Goal: Feedback & Contribution: Contribute content

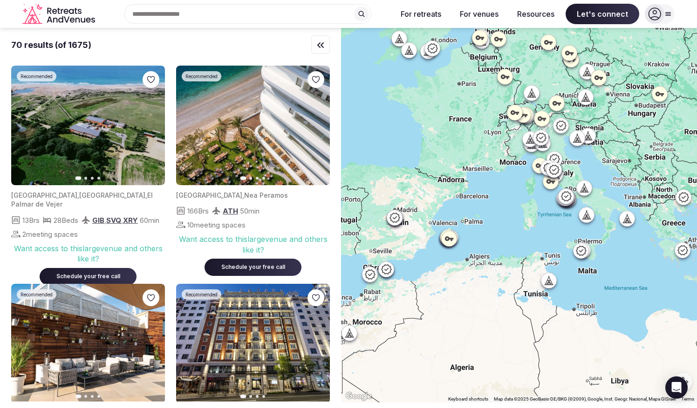
click at [49, 15] on icon "Retreats and Venues company logo" at bounding box center [59, 14] width 74 height 21
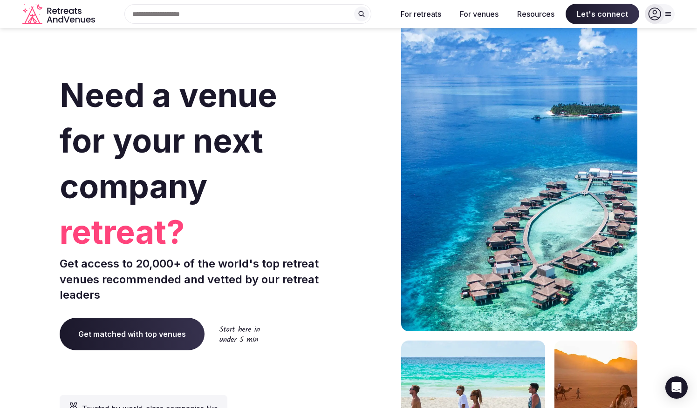
click at [677, 16] on div "Search Popular Destinations Toscana, Italy Riviera Maya, Mexico Indonesia, Bali…" at bounding box center [348, 14] width 697 height 28
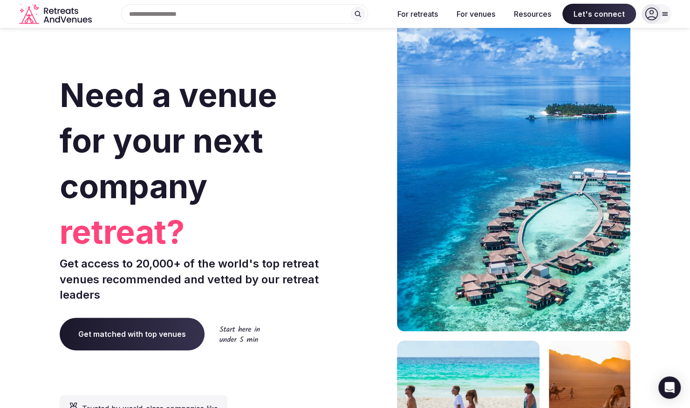
click at [668, 16] on icon at bounding box center [664, 13] width 7 height 7
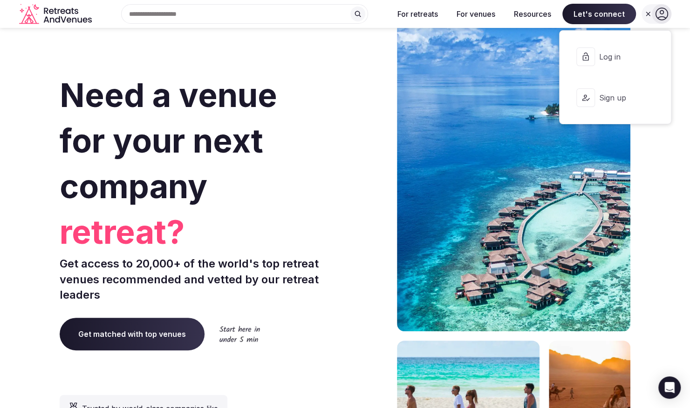
click at [605, 97] on span "Sign up" at bounding box center [620, 98] width 45 height 10
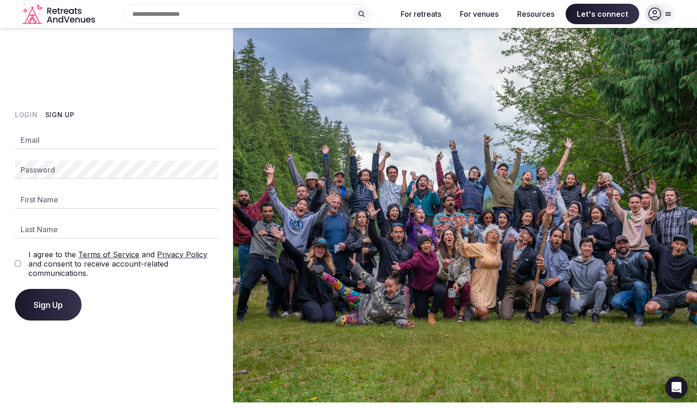
click at [55, 143] on input "Email" at bounding box center [116, 140] width 203 height 19
type input "**********"
type input "******"
type input "*********"
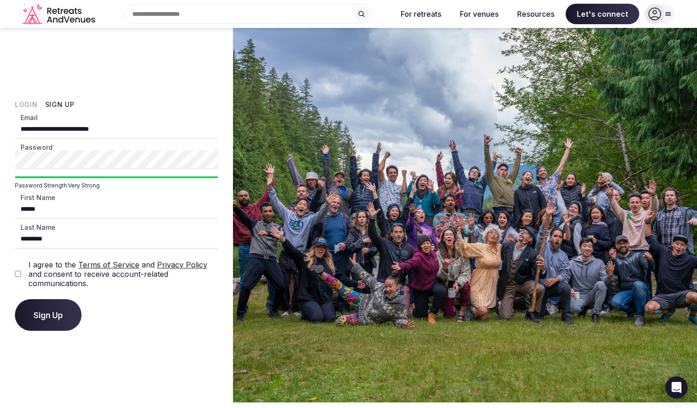
click at [15, 299] on button "Sign Up" at bounding box center [48, 315] width 67 height 32
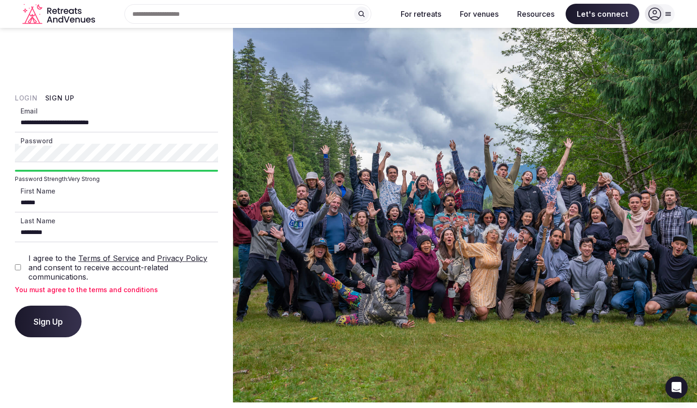
click at [14, 261] on div "**********" at bounding box center [116, 215] width 233 height 375
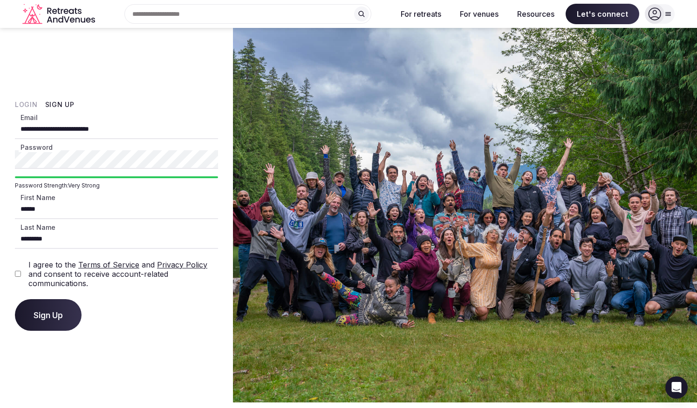
click at [65, 345] on div "**********" at bounding box center [116, 215] width 233 height 375
click at [67, 330] on button "Sign Up" at bounding box center [48, 315] width 67 height 32
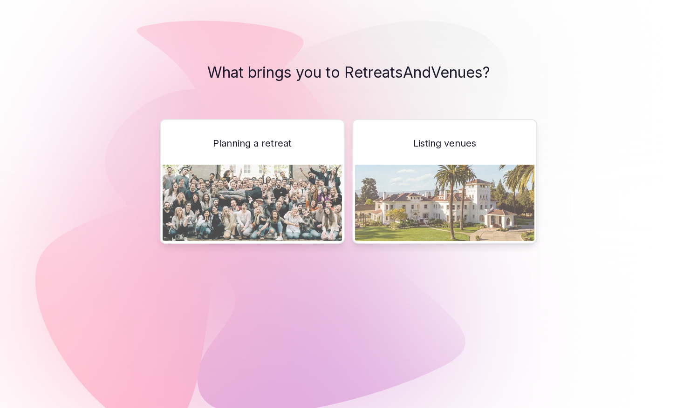
click at [481, 150] on div "Listing venues" at bounding box center [444, 181] width 185 height 125
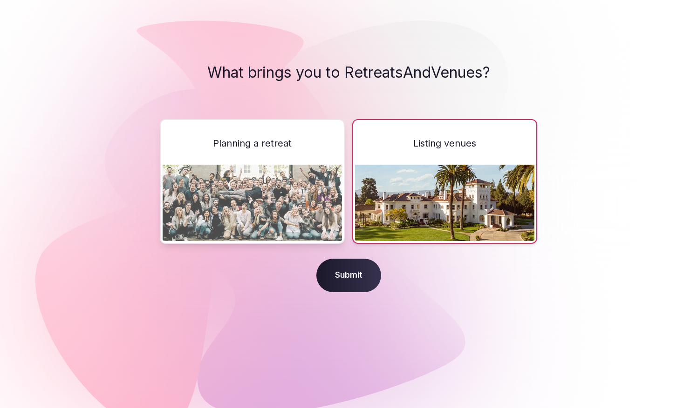
click at [366, 274] on span "Submit" at bounding box center [348, 276] width 65 height 34
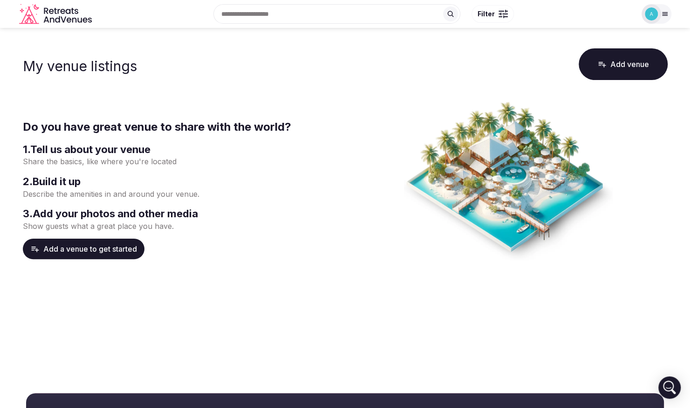
click at [652, 64] on button "Add venue" at bounding box center [622, 64] width 89 height 32
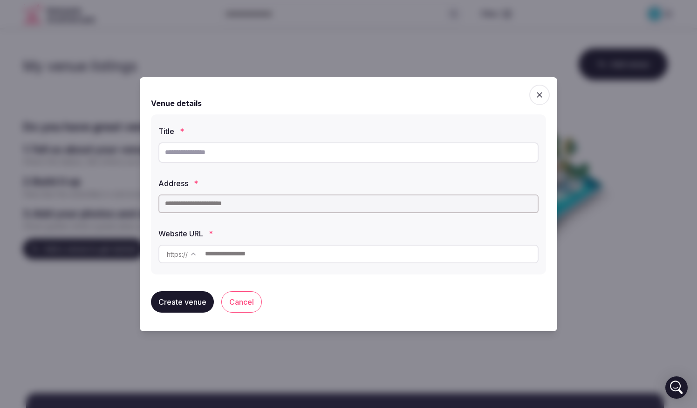
click at [230, 153] on input "text" at bounding box center [348, 152] width 380 height 20
drag, startPoint x: 380, startPoint y: 293, endPoint x: 374, endPoint y: 294, distance: 5.6
click at [380, 293] on div "Create venue Cancel" at bounding box center [348, 302] width 395 height 36
click at [252, 262] on input "text" at bounding box center [371, 254] width 332 height 19
click at [254, 258] on input "text" at bounding box center [371, 254] width 332 height 19
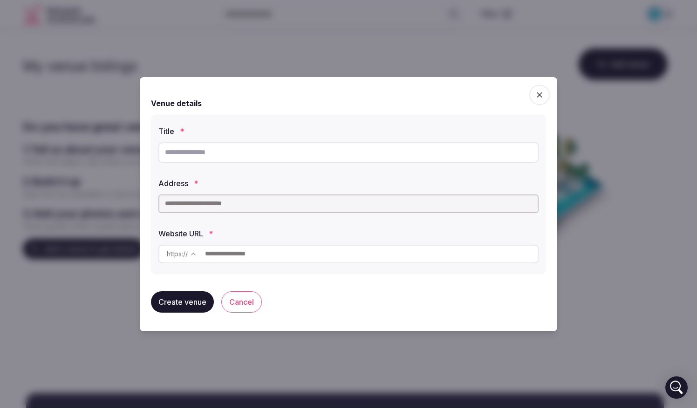
click at [253, 256] on input "text" at bounding box center [371, 254] width 332 height 19
click at [228, 155] on input "text" at bounding box center [348, 152] width 380 height 20
drag, startPoint x: 192, startPoint y: 151, endPoint x: 196, endPoint y: 145, distance: 6.7
click at [193, 150] on input "text" at bounding box center [348, 152] width 380 height 20
type input "**********"
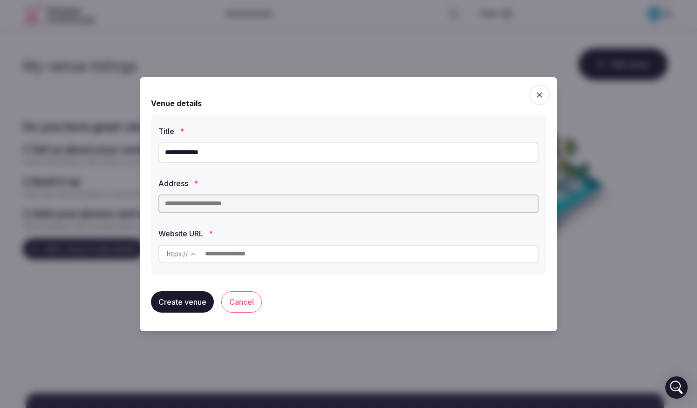
click at [195, 207] on input "text" at bounding box center [348, 204] width 380 height 19
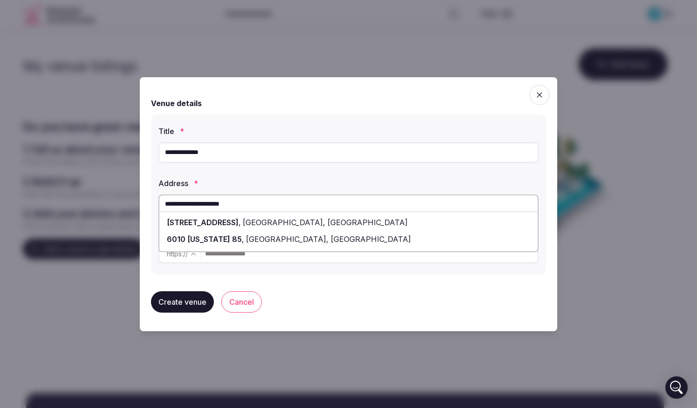
click at [244, 237] on span "Dilley, TX" at bounding box center [327, 239] width 167 height 9
type input "**********"
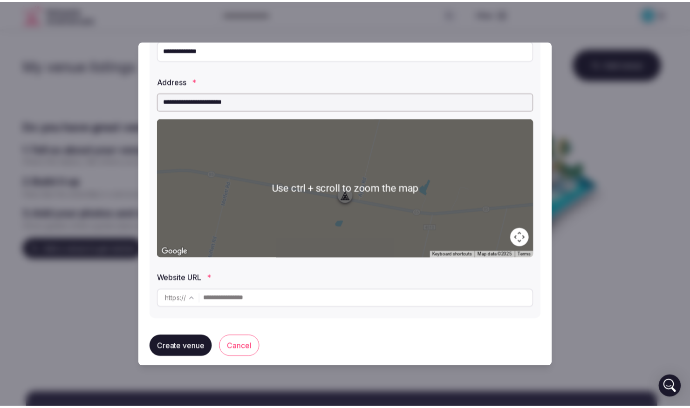
scroll to position [74, 0]
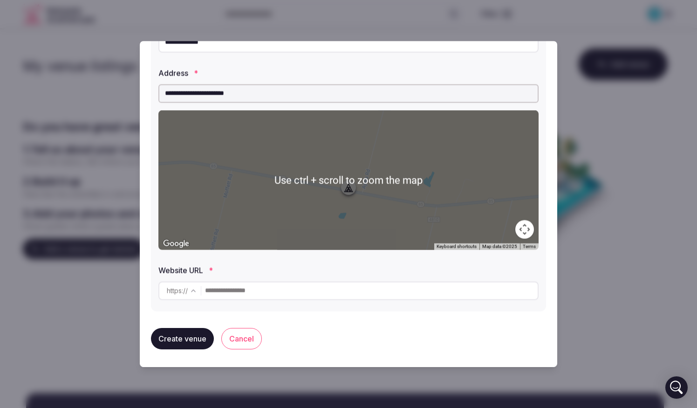
click at [291, 291] on input "text" at bounding box center [371, 291] width 332 height 19
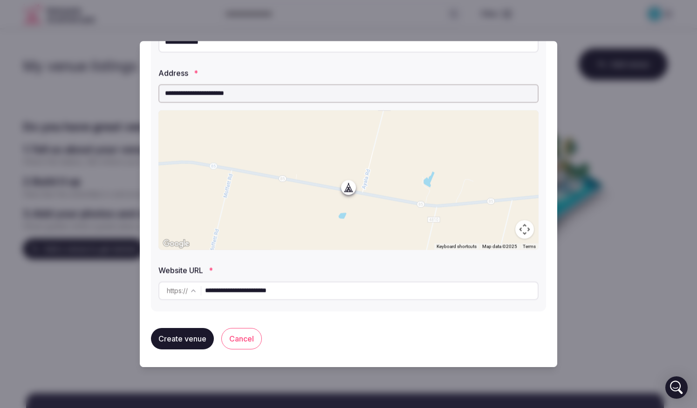
click at [276, 291] on input "**********" at bounding box center [371, 291] width 332 height 19
type input "**********"
click at [190, 337] on button "Create venue" at bounding box center [182, 338] width 63 height 21
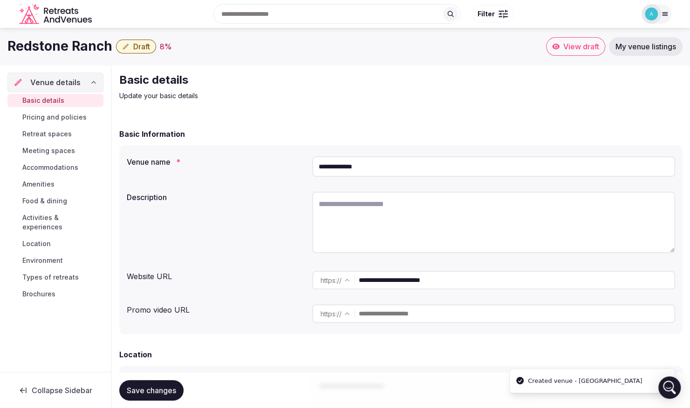
click at [344, 207] on textarea at bounding box center [493, 222] width 363 height 61
click at [371, 216] on textarea at bounding box center [493, 222] width 363 height 61
paste textarea "**********"
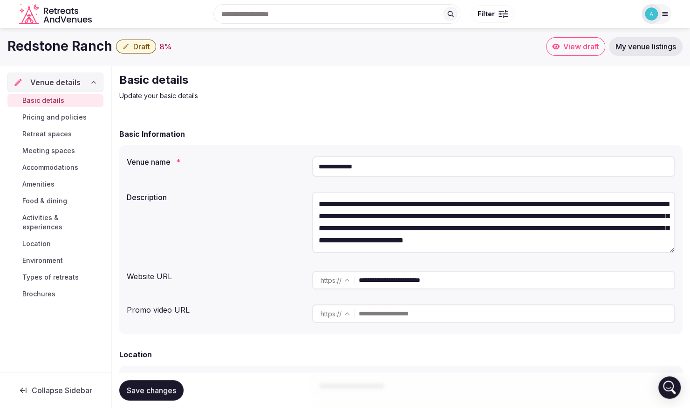
scroll to position [5, 0]
type textarea "**********"
click at [392, 308] on input "text" at bounding box center [516, 314] width 315 height 19
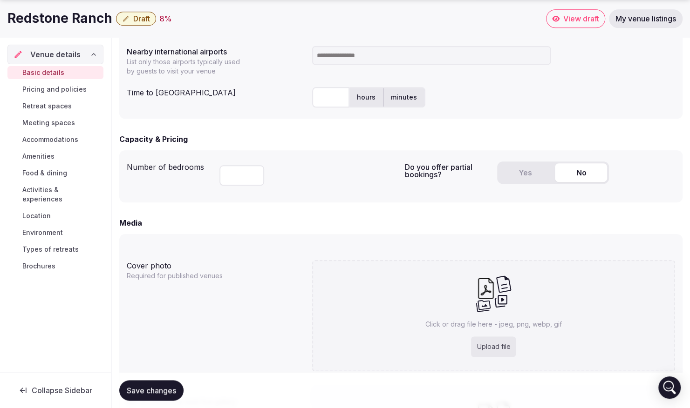
scroll to position [512, 0]
click at [176, 163] on div "Number of bedrooms" at bounding box center [169, 164] width 85 height 15
click at [584, 171] on button "No" at bounding box center [581, 172] width 52 height 19
click at [494, 169] on div "Do you offer partial bookings? Yes No" at bounding box center [540, 175] width 271 height 37
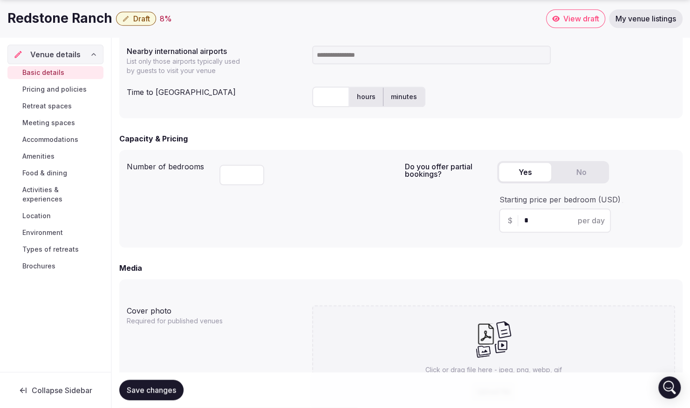
click at [524, 178] on button "Yes" at bounding box center [525, 172] width 52 height 19
click at [603, 221] on span "per day" at bounding box center [590, 220] width 27 height 11
click at [592, 222] on span "per day" at bounding box center [590, 220] width 27 height 11
click at [592, 223] on span "per day" at bounding box center [590, 220] width 27 height 11
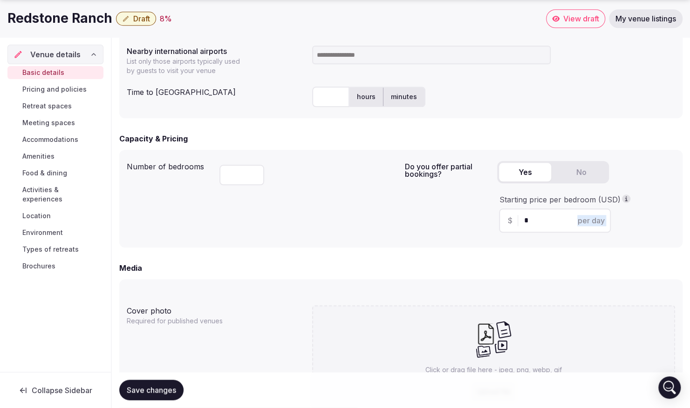
click at [592, 223] on span "per day" at bounding box center [590, 220] width 27 height 11
drag, startPoint x: 592, startPoint y: 223, endPoint x: 560, endPoint y: 223, distance: 32.1
click at [563, 223] on input "*" at bounding box center [562, 220] width 79 height 11
click at [524, 222] on input "*" at bounding box center [562, 220] width 79 height 11
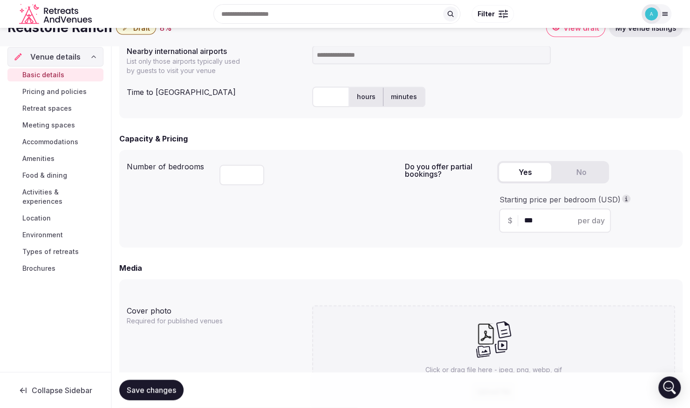
scroll to position [466, 0]
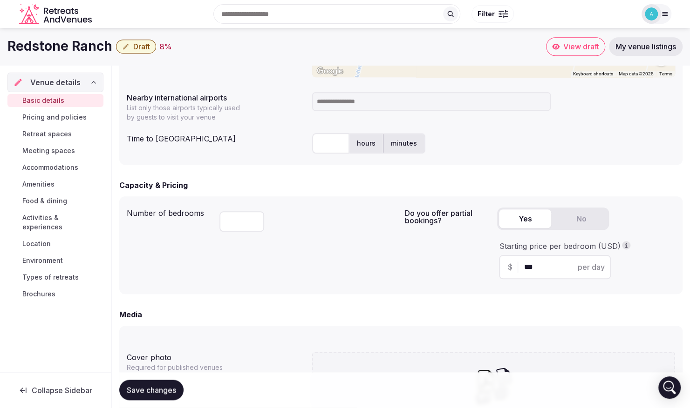
type input "***"
click at [328, 140] on input "text" at bounding box center [330, 143] width 37 height 20
type input "**"
drag, startPoint x: 300, startPoint y: 236, endPoint x: 284, endPoint y: 224, distance: 19.0
click at [300, 234] on div "Number of bedrooms" at bounding box center [262, 245] width 271 height 83
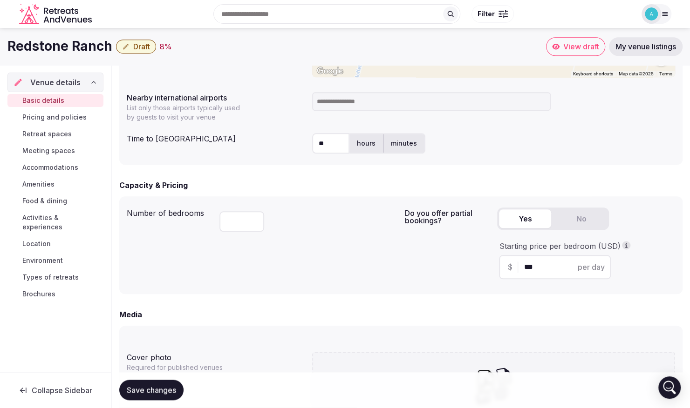
type input "**"
click at [237, 174] on form "**********" at bounding box center [400, 157] width 563 height 988
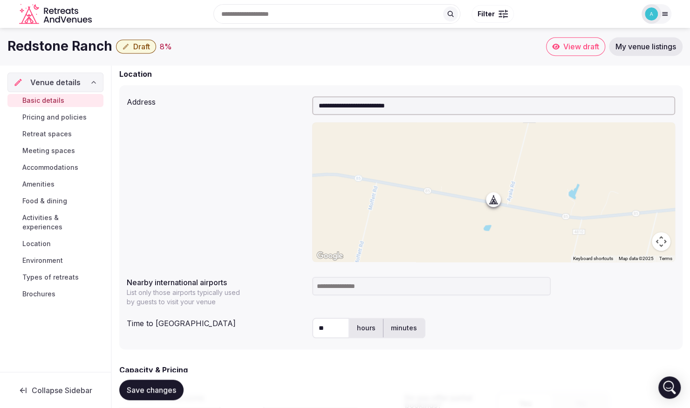
scroll to position [279, 0]
click at [326, 289] on input at bounding box center [431, 287] width 238 height 19
click at [343, 289] on input "****" at bounding box center [431, 287] width 238 height 19
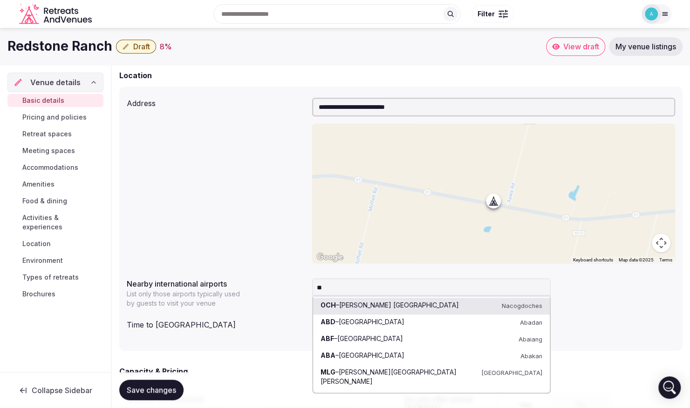
type input "*"
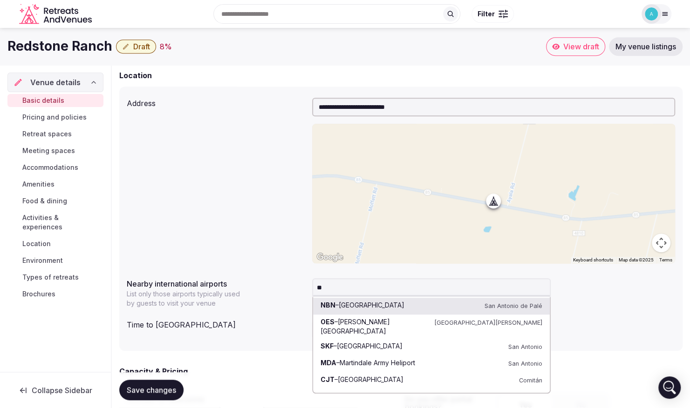
type input "*"
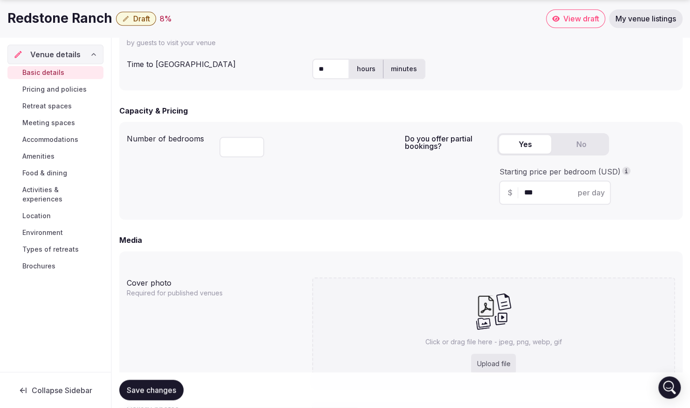
scroll to position [559, 0]
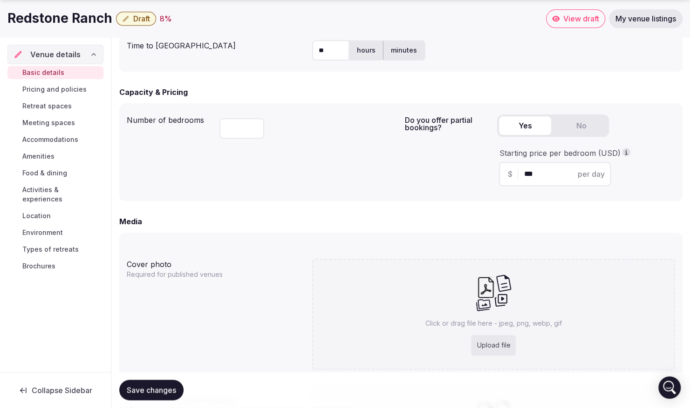
click at [184, 274] on p "Required for published venues" at bounding box center [186, 274] width 119 height 9
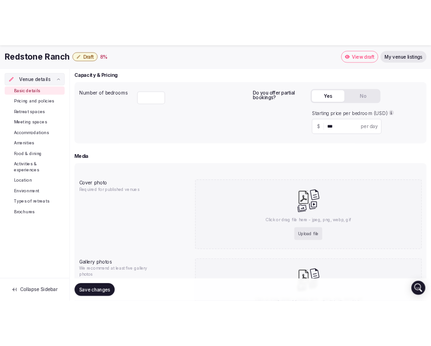
scroll to position [698, 0]
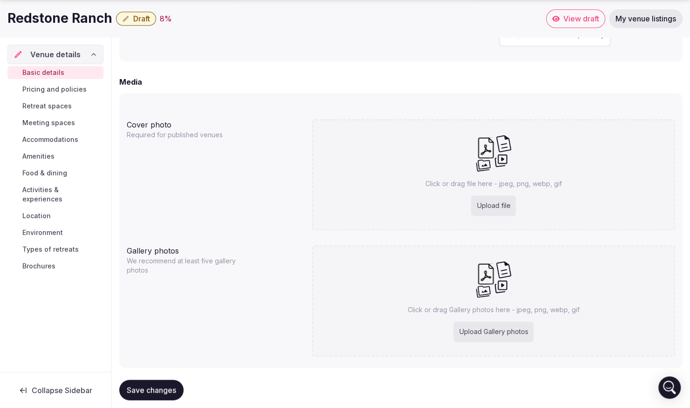
click at [491, 203] on div "Upload file" at bounding box center [493, 206] width 45 height 20
drag, startPoint x: 478, startPoint y: 150, endPoint x: 437, endPoint y: 178, distance: 49.2
click at [437, 178] on div "Click or drag file here - jpeg, png, webp, gif Upload file" at bounding box center [493, 174] width 363 height 111
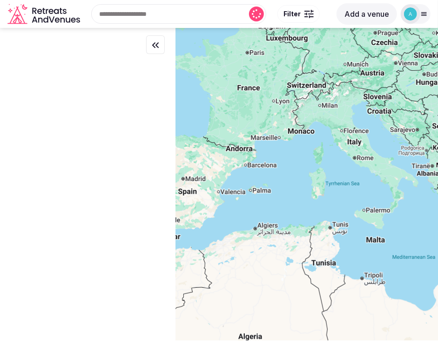
click at [424, 17] on icon at bounding box center [423, 13] width 7 height 7
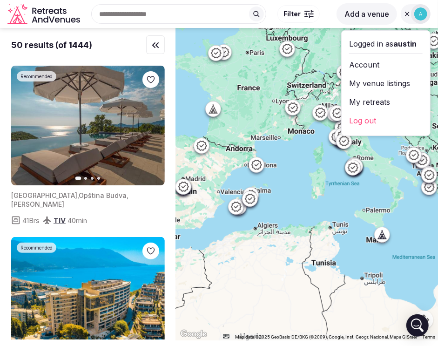
click at [369, 80] on link "My venue listings" at bounding box center [386, 83] width 74 height 15
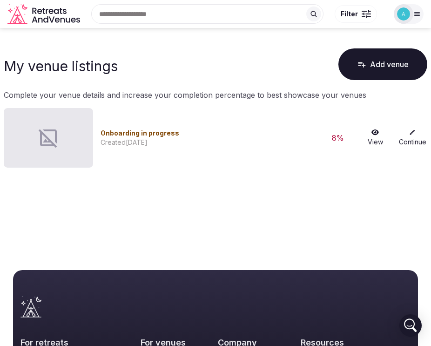
click at [182, 144] on div "Created [DATE]" at bounding box center [208, 142] width 215 height 9
click at [403, 139] on link "Continue" at bounding box center [413, 138] width 30 height 18
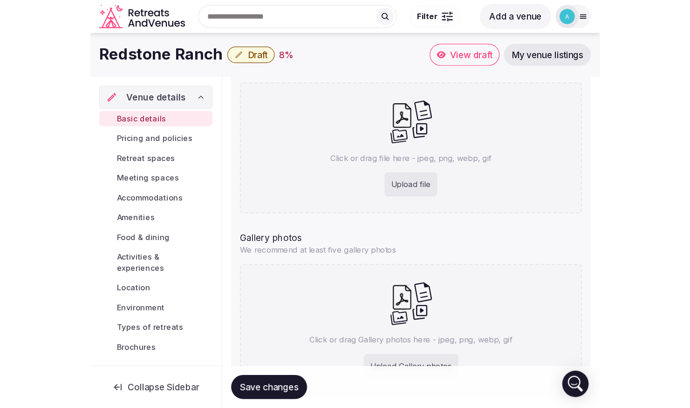
scroll to position [670, 0]
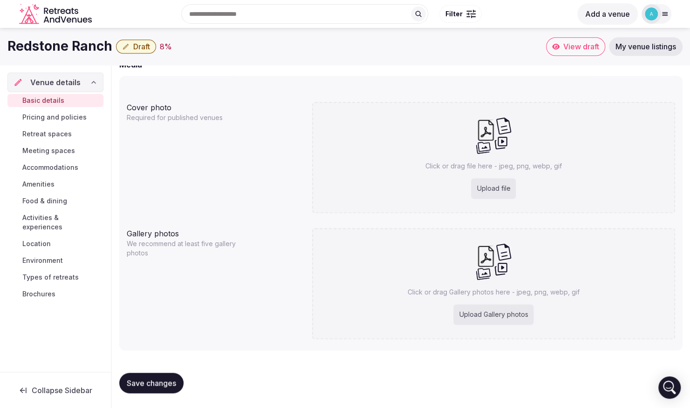
click at [438, 187] on div "Upload file" at bounding box center [493, 188] width 45 height 20
click at [342, 294] on div "Click or drag Gallery photos here - jpeg, png, webp, gif Upload Gallery photos" at bounding box center [493, 283] width 363 height 111
click at [69, 113] on span "Pricing and policies" at bounding box center [54, 117] width 64 height 9
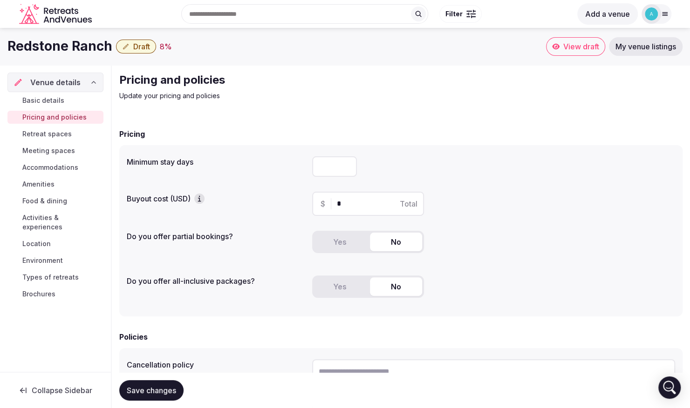
click at [361, 166] on div at bounding box center [493, 166] width 363 height 20
click at [327, 162] on input "number" at bounding box center [334, 166] width 45 height 20
type input "*"
click at [354, 203] on input "*" at bounding box center [376, 203] width 79 height 11
click at [335, 202] on div "$ * Total" at bounding box center [368, 204] width 112 height 24
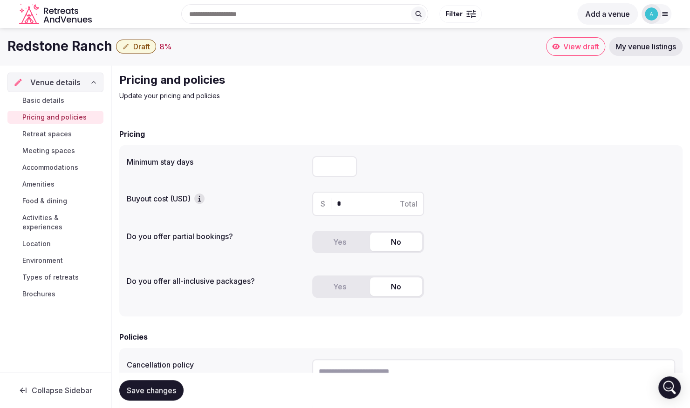
click at [337, 202] on input "*" at bounding box center [376, 203] width 79 height 11
type input "******"
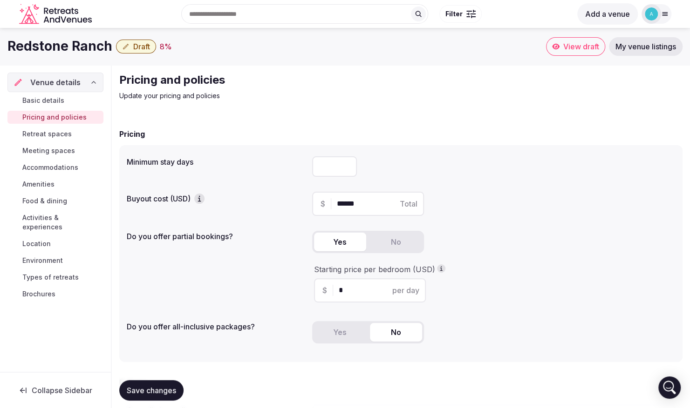
click at [344, 234] on button "Yes" at bounding box center [340, 242] width 52 height 19
click at [386, 249] on button "No" at bounding box center [396, 242] width 52 height 19
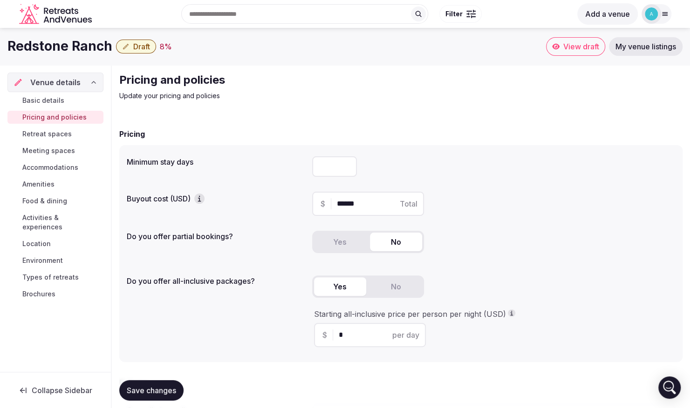
click at [343, 286] on button "Yes" at bounding box center [340, 287] width 52 height 19
click at [345, 332] on input "*" at bounding box center [378, 335] width 79 height 11
type input "*****"
click at [438, 345] on div "Starting all-inclusive price per person per night (USD) $ ***** per day" at bounding box center [493, 328] width 363 height 46
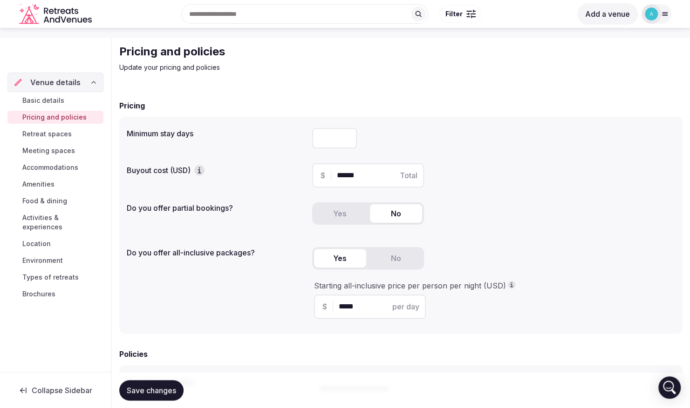
scroll to position [140, 0]
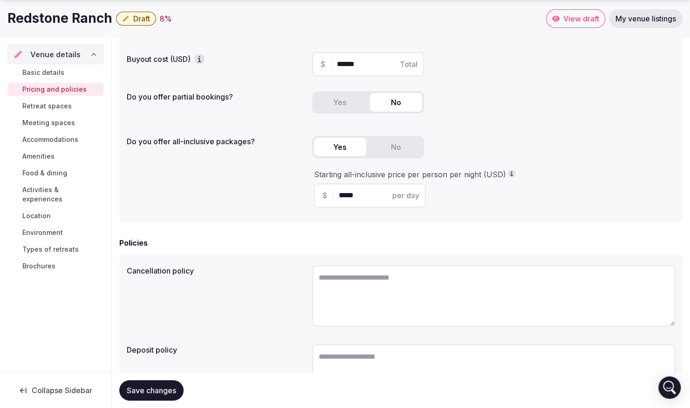
click at [367, 286] on textarea at bounding box center [493, 295] width 363 height 61
type textarea "*"
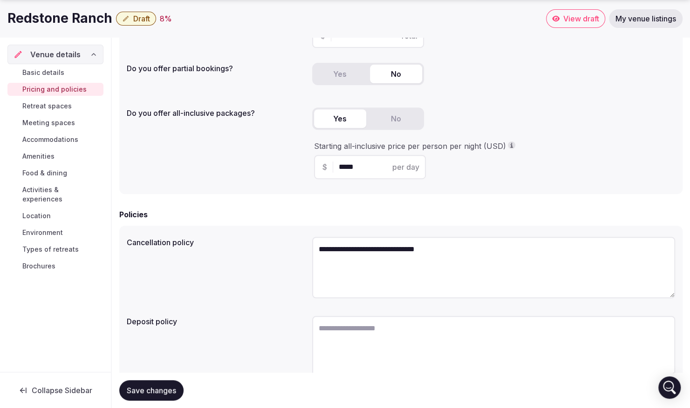
scroll to position [210, 0]
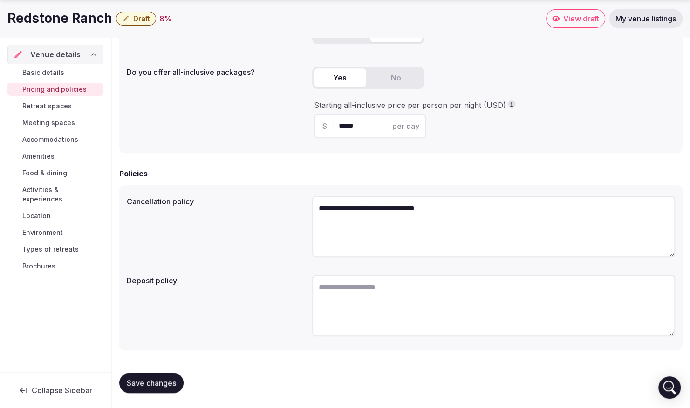
type textarea "**********"
click at [372, 304] on textarea at bounding box center [493, 305] width 363 height 61
type textarea "**********"
click at [177, 345] on button "Save changes" at bounding box center [151, 383] width 64 height 20
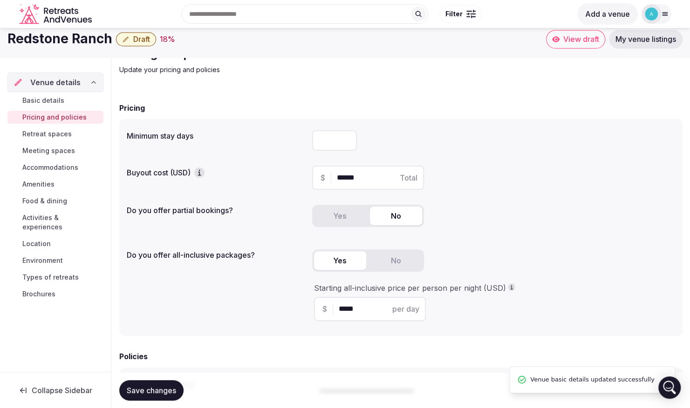
scroll to position [23, 0]
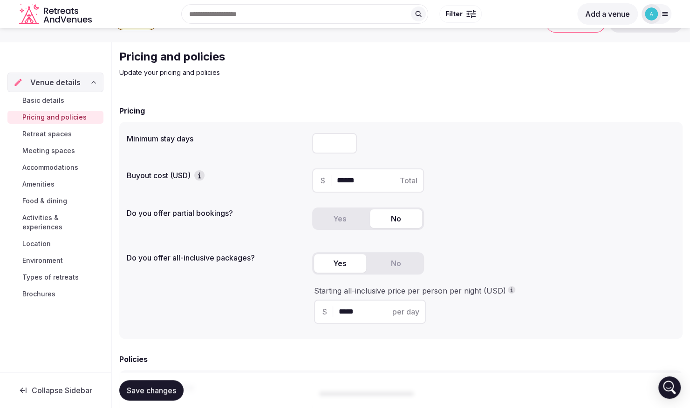
click at [61, 131] on span "Retreat spaces" at bounding box center [46, 133] width 49 height 9
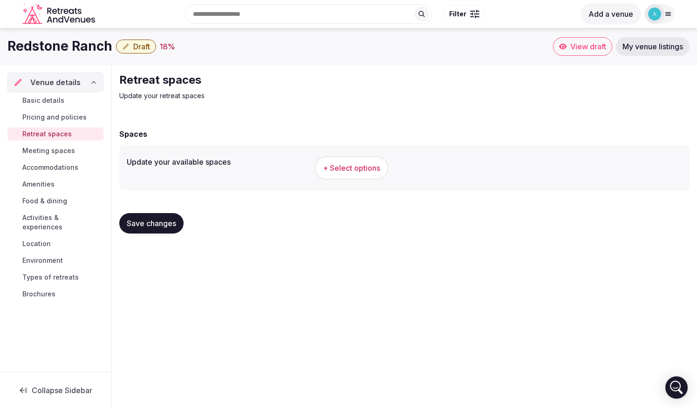
click at [355, 169] on span "+ Select options" at bounding box center [351, 168] width 57 height 10
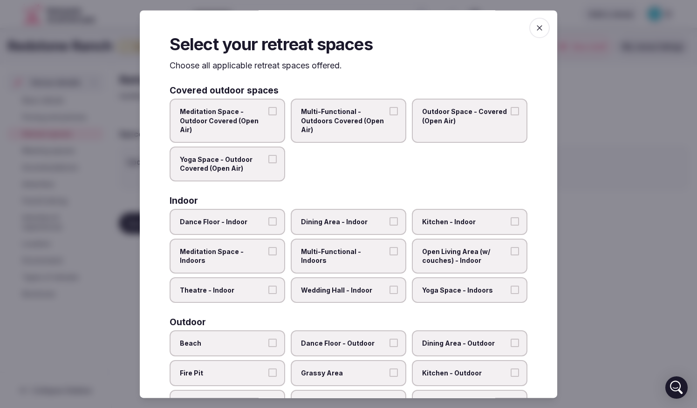
click at [347, 127] on span "Multi-Functional - Outdoors Covered (Open Air)" at bounding box center [344, 121] width 86 height 27
click at [389, 116] on button "Multi-Functional - Outdoors Covered (Open Air)" at bounding box center [393, 112] width 8 height 8
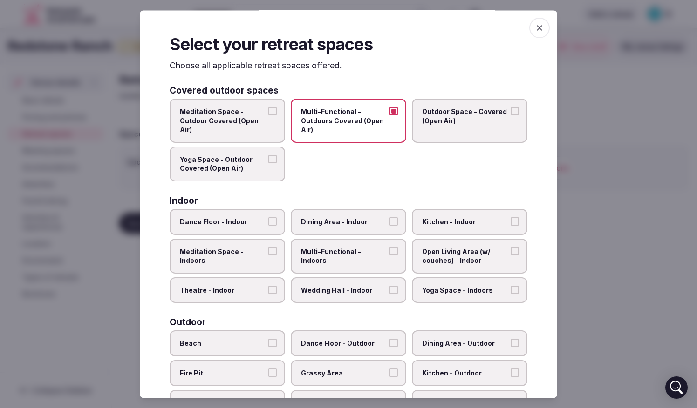
click at [438, 127] on label "Outdoor Space - Covered (Open Air)" at bounding box center [469, 121] width 115 height 44
click at [438, 116] on button "Outdoor Space - Covered (Open Air)" at bounding box center [514, 112] width 8 height 8
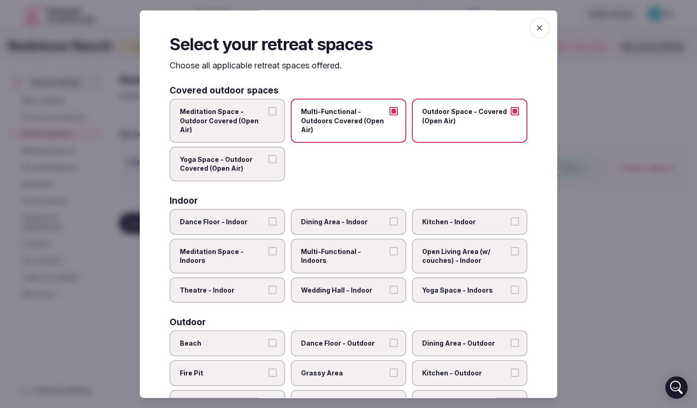
scroll to position [47, 0]
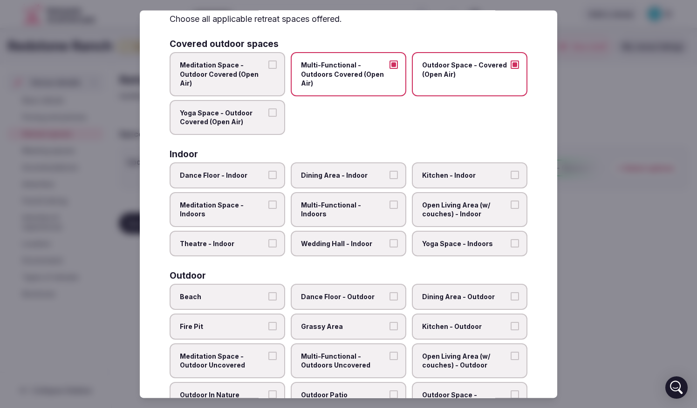
click at [257, 90] on label "Meditation Space - Outdoor Covered (Open Air)" at bounding box center [226, 75] width 115 height 44
click at [268, 69] on button "Meditation Space - Outdoor Covered (Open Air)" at bounding box center [272, 65] width 8 height 8
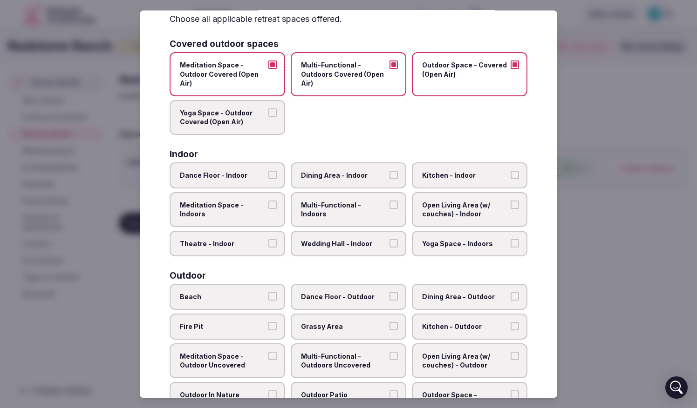
click at [256, 115] on span "Yoga Space - Outdoor Covered (Open Air)" at bounding box center [223, 117] width 86 height 18
click at [268, 115] on button "Yoga Space - Outdoor Covered (Open Air)" at bounding box center [272, 112] width 8 height 8
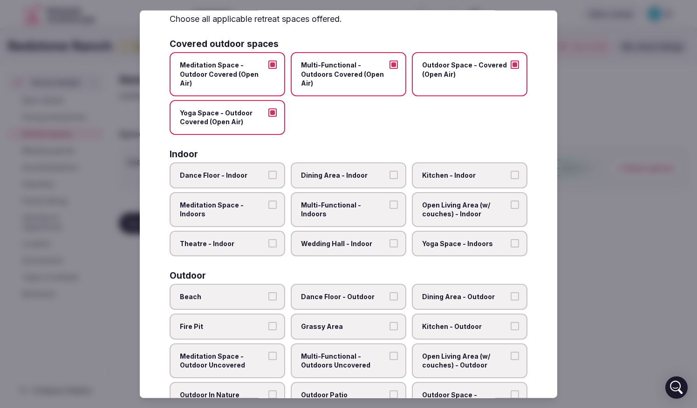
click at [328, 170] on label "Dining Area - Indoor" at bounding box center [348, 176] width 115 height 26
click at [389, 171] on button "Dining Area - Indoor" at bounding box center [393, 175] width 8 height 8
click at [437, 176] on span "Kitchen - Indoor" at bounding box center [465, 175] width 86 height 9
click at [438, 176] on button "Kitchen - Indoor" at bounding box center [514, 175] width 8 height 8
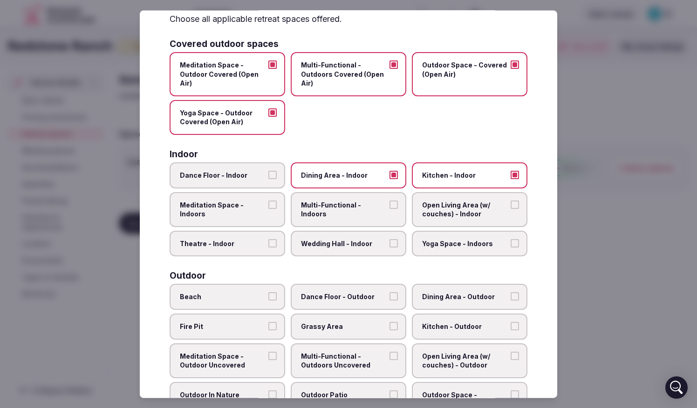
click at [437, 212] on span "Open Living Area (w/ couches) - Indoor" at bounding box center [465, 210] width 86 height 18
click at [438, 209] on button "Open Living Area (w/ couches) - Indoor" at bounding box center [514, 205] width 8 height 8
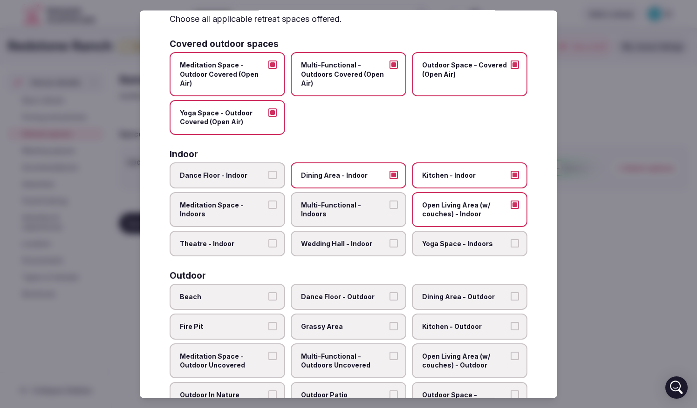
drag, startPoint x: 352, startPoint y: 211, endPoint x: 336, endPoint y: 211, distance: 16.3
click at [352, 211] on label "Multi-Functional - Indoors" at bounding box center [348, 209] width 115 height 35
click at [389, 209] on button "Multi-Functional - Indoors" at bounding box center [393, 205] width 8 height 8
drag, startPoint x: 232, startPoint y: 213, endPoint x: 236, endPoint y: 193, distance: 20.5
click at [231, 211] on span "Meditation Space - Indoors" at bounding box center [223, 210] width 86 height 18
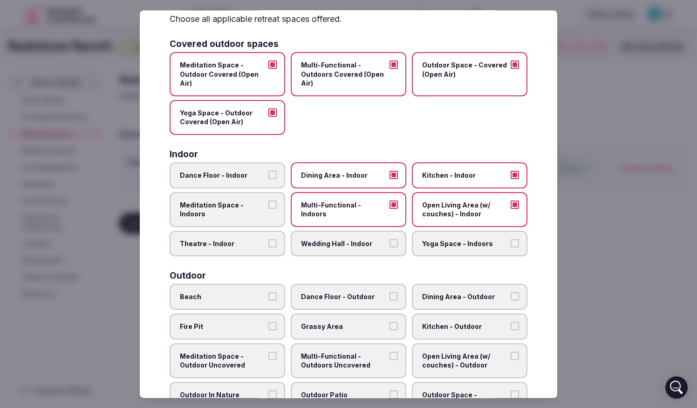
click at [268, 209] on button "Meditation Space - Indoors" at bounding box center [272, 205] width 8 height 8
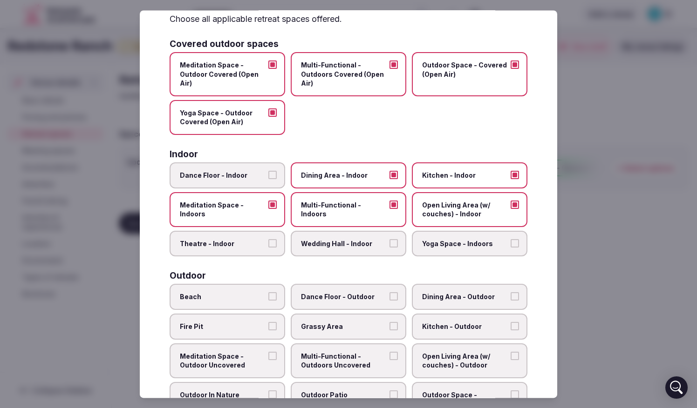
click at [240, 241] on span "Theatre - Indoor" at bounding box center [223, 243] width 86 height 9
click at [268, 241] on button "Theatre - Indoor" at bounding box center [272, 243] width 8 height 8
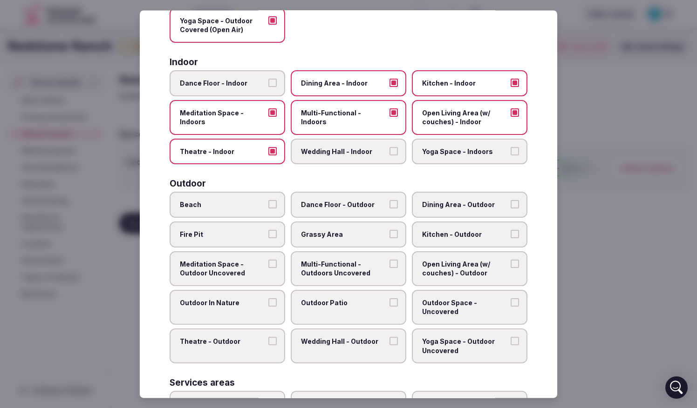
scroll to position [140, 0]
click at [438, 208] on span "Dining Area - Outdoor" at bounding box center [465, 204] width 86 height 9
click at [438, 208] on button "Dining Area - Outdoor" at bounding box center [514, 204] width 8 height 8
click at [240, 233] on span "Fire Pit" at bounding box center [223, 233] width 86 height 9
click at [268, 233] on button "Fire Pit" at bounding box center [272, 233] width 8 height 8
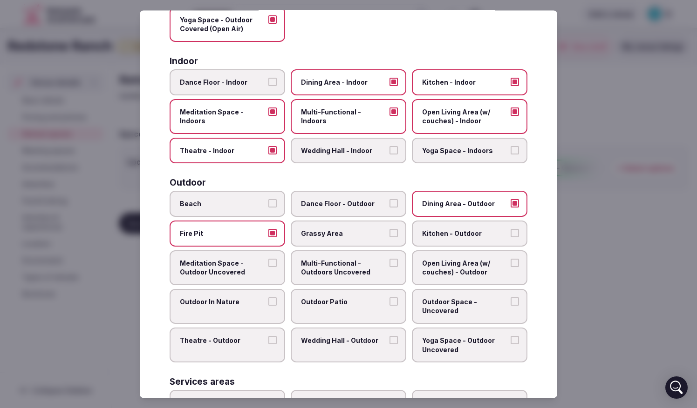
click at [362, 237] on span "Grassy Area" at bounding box center [344, 233] width 86 height 9
click at [389, 237] on button "Grassy Area" at bounding box center [393, 233] width 8 height 8
click at [438, 234] on span "Kitchen - Outdoor" at bounding box center [465, 233] width 86 height 9
click at [438, 234] on button "Kitchen - Outdoor" at bounding box center [514, 233] width 8 height 8
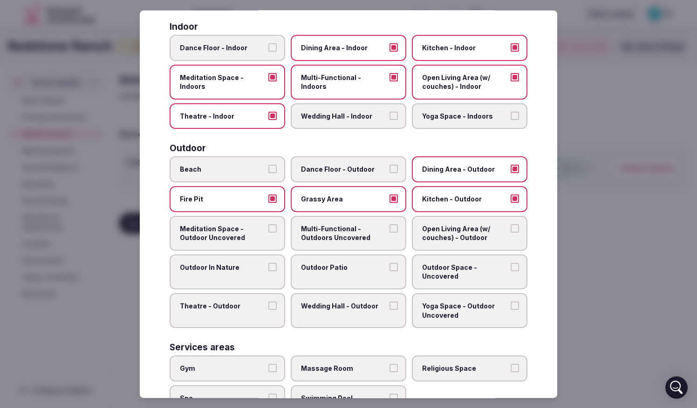
scroll to position [186, 0]
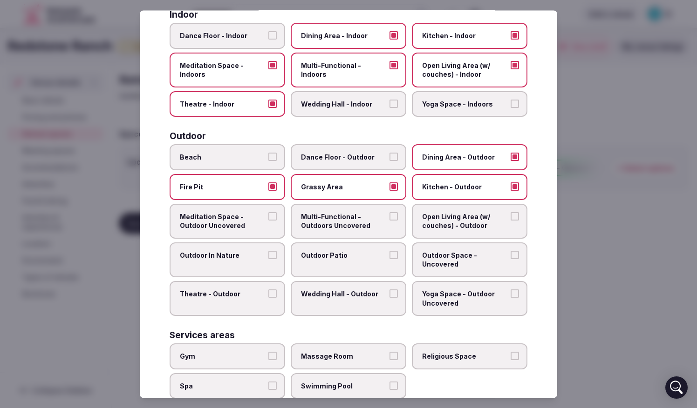
click at [438, 219] on span "Open Living Area (w/ couches) - Outdoor" at bounding box center [465, 221] width 86 height 18
click at [438, 219] on button "Open Living Area (w/ couches) - Outdoor" at bounding box center [514, 216] width 8 height 8
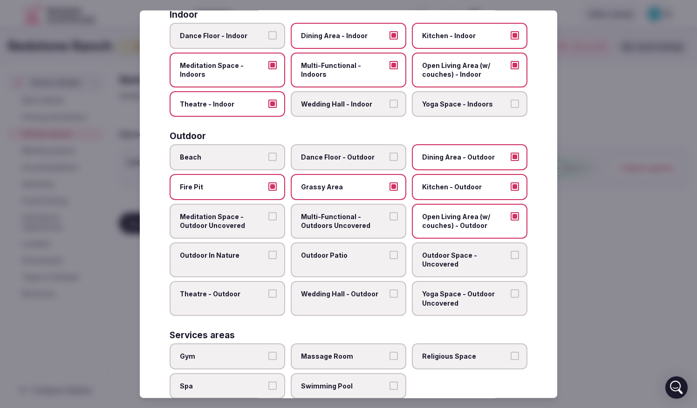
drag, startPoint x: 363, startPoint y: 226, endPoint x: 356, endPoint y: 226, distance: 7.4
click at [359, 226] on span "Multi-Functional - Outdoors Uncovered" at bounding box center [344, 221] width 86 height 18
click at [339, 229] on span "Multi-Functional - Outdoors Uncovered" at bounding box center [344, 221] width 86 height 18
click at [389, 221] on button "Multi-Functional - Outdoors Uncovered" at bounding box center [393, 216] width 8 height 8
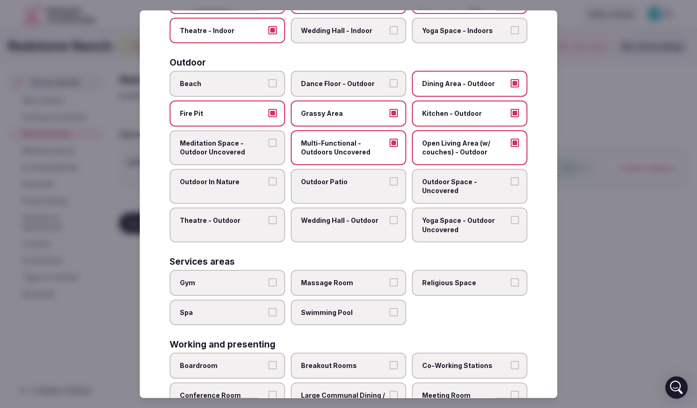
scroll to position [279, 0]
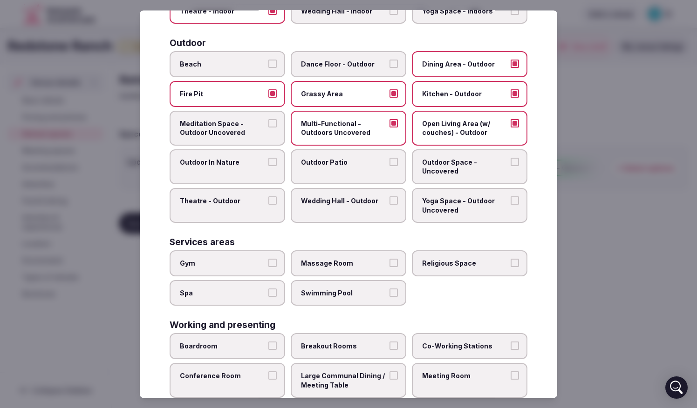
click at [235, 138] on label "Meditation Space - Outdoor Uncovered" at bounding box center [226, 128] width 115 height 35
click at [268, 128] on button "Meditation Space - Outdoor Uncovered" at bounding box center [272, 123] width 8 height 8
click at [247, 172] on label "Outdoor In Nature" at bounding box center [226, 166] width 115 height 35
click at [268, 166] on button "Outdoor In Nature" at bounding box center [272, 162] width 8 height 8
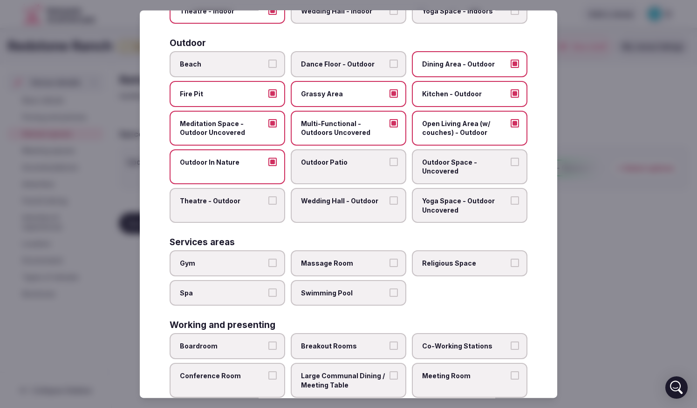
click at [350, 167] on span "Outdoor Patio" at bounding box center [344, 162] width 86 height 9
click at [389, 166] on button "Outdoor Patio" at bounding box center [393, 162] width 8 height 8
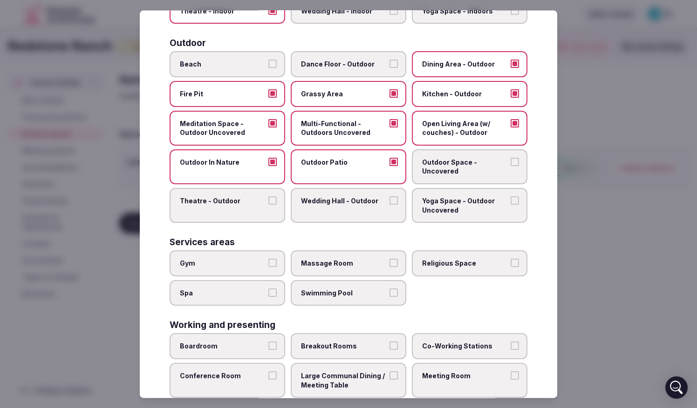
click at [438, 170] on span "Outdoor Space - Uncovered" at bounding box center [465, 167] width 86 height 18
click at [438, 166] on button "Outdoor Space - Uncovered" at bounding box center [514, 162] width 8 height 8
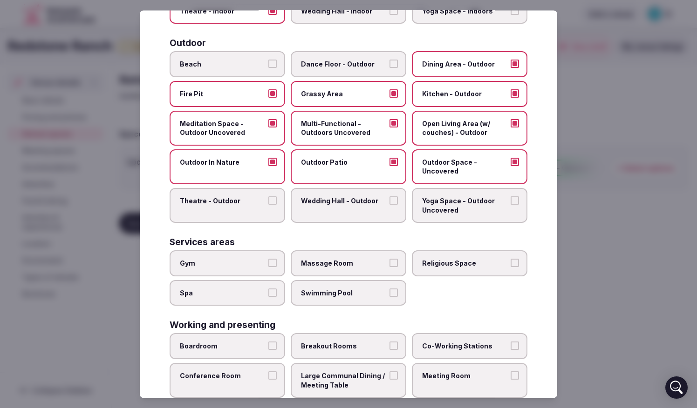
click at [228, 205] on span "Theatre - Outdoor" at bounding box center [223, 200] width 86 height 9
click at [268, 205] on button "Theatre - Outdoor" at bounding box center [272, 200] width 8 height 8
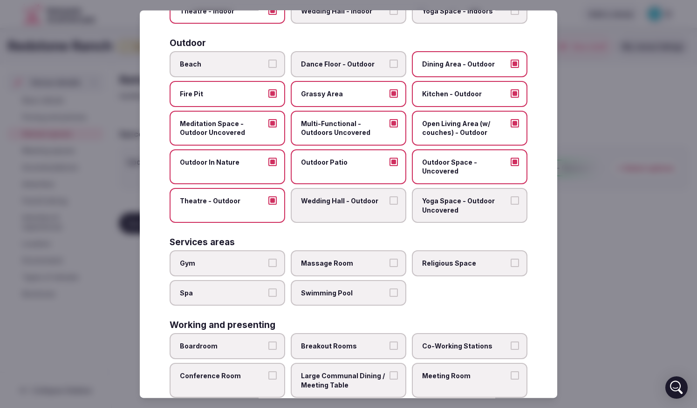
click at [224, 205] on span "Theatre - Outdoor" at bounding box center [223, 200] width 86 height 9
click at [268, 205] on button "Theatre - Outdoor" at bounding box center [272, 200] width 8 height 8
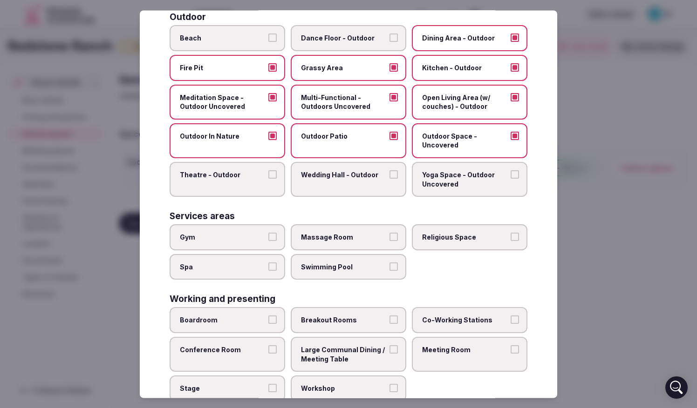
scroll to position [326, 0]
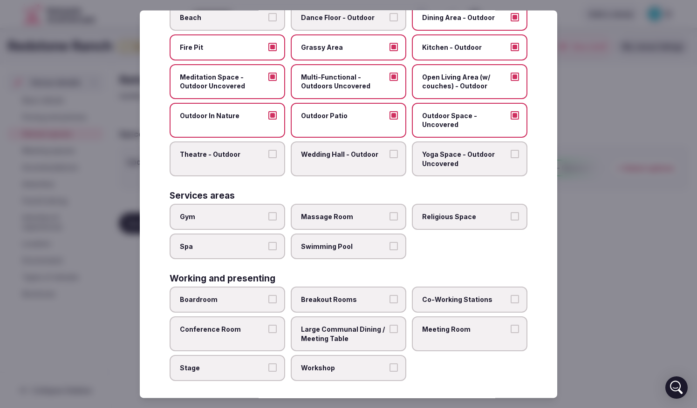
click at [357, 250] on span "Swimming Pool" at bounding box center [344, 246] width 86 height 9
click at [389, 250] on button "Swimming Pool" at bounding box center [393, 246] width 8 height 8
click at [344, 215] on span "Massage Room" at bounding box center [344, 217] width 86 height 9
click at [389, 215] on button "Massage Room" at bounding box center [393, 217] width 8 height 8
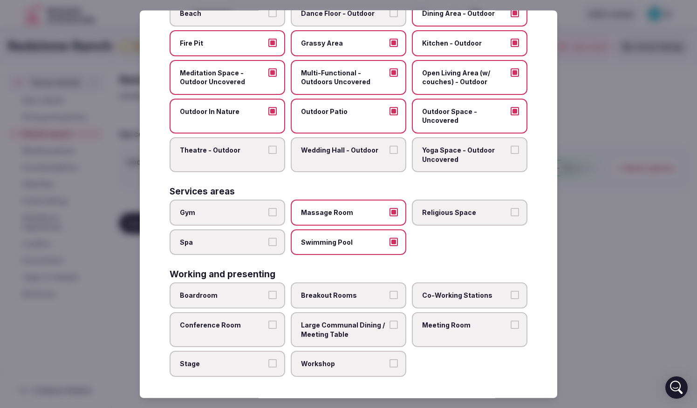
scroll to position [332, 0]
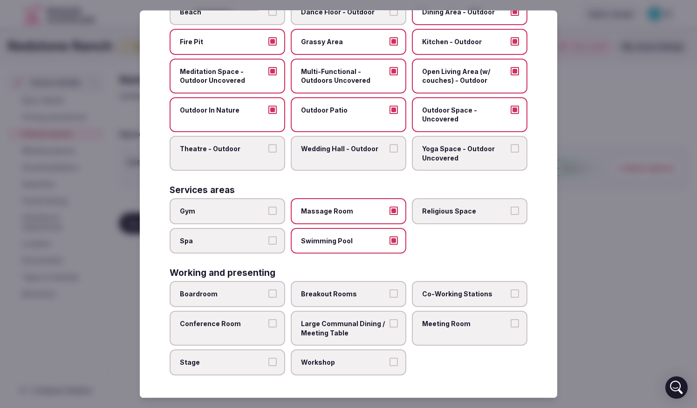
click at [220, 299] on label "Boardroom" at bounding box center [226, 295] width 115 height 26
click at [268, 298] on button "Boardroom" at bounding box center [272, 294] width 8 height 8
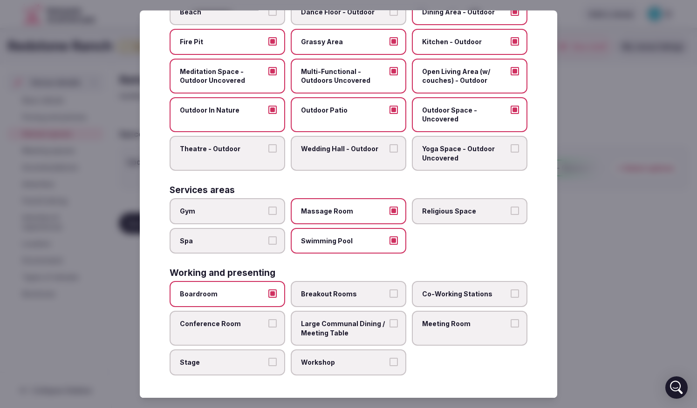
click at [342, 299] on label "Breakout Rooms" at bounding box center [348, 295] width 115 height 26
click at [389, 298] on button "Breakout Rooms" at bounding box center [393, 294] width 8 height 8
click at [355, 297] on span "Breakout Rooms" at bounding box center [344, 294] width 86 height 9
click at [389, 297] on button "Breakout Rooms" at bounding box center [393, 294] width 8 height 8
click at [231, 326] on span "Conference Room" at bounding box center [223, 323] width 86 height 9
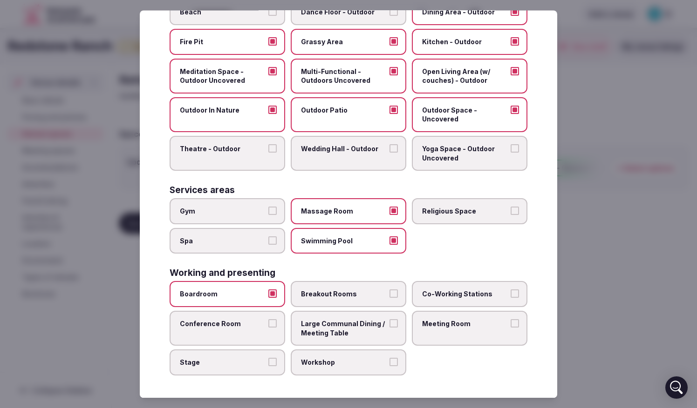
click at [268, 326] on button "Conference Room" at bounding box center [272, 323] width 8 height 8
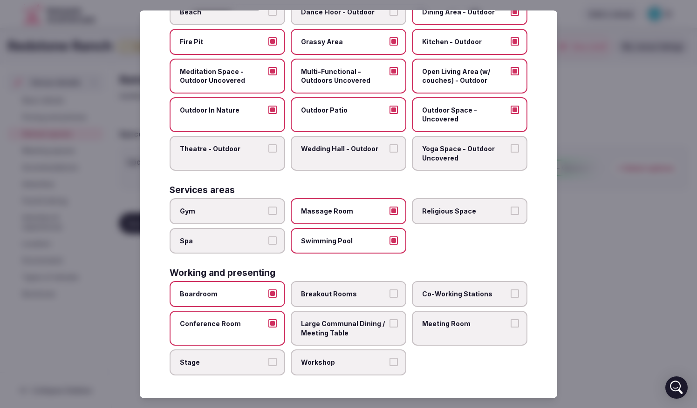
click at [236, 280] on div "Working and presenting Boardroom Breakout Rooms Co-Working Stations Conference …" at bounding box center [348, 322] width 358 height 107
click at [355, 329] on span "Large Communal Dining / Meeting Table" at bounding box center [344, 328] width 86 height 18
click at [389, 328] on button "Large Communal Dining / Meeting Table" at bounding box center [393, 323] width 8 height 8
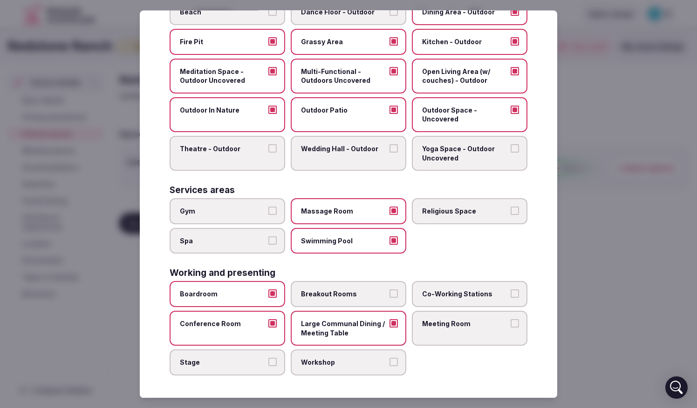
click at [438, 330] on label "Meeting Room" at bounding box center [469, 328] width 115 height 35
click at [438, 328] on button "Meeting Room" at bounding box center [514, 323] width 8 height 8
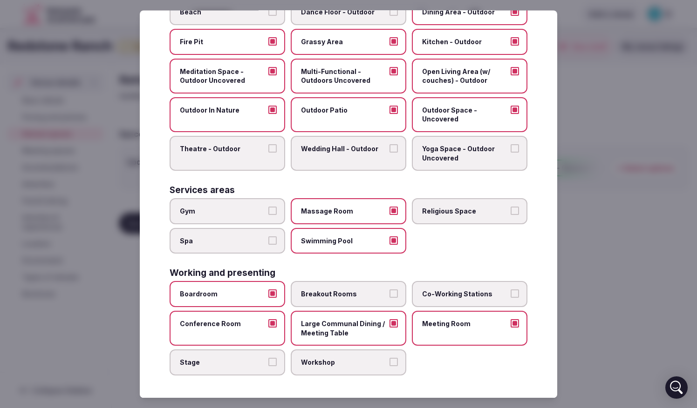
click at [351, 345] on span "Workshop" at bounding box center [344, 363] width 86 height 9
click at [389, 345] on button "Workshop" at bounding box center [393, 363] width 8 height 8
click at [357, 295] on span "Breakout Rooms" at bounding box center [344, 294] width 86 height 9
click at [389, 295] on button "Breakout Rooms" at bounding box center [393, 294] width 8 height 8
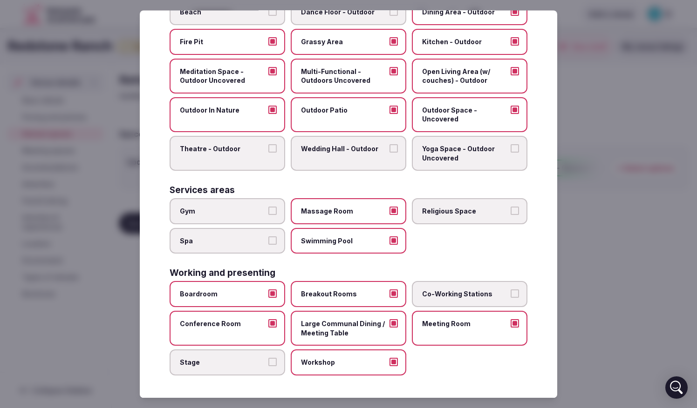
click at [438, 297] on span "Co-Working Stations" at bounding box center [465, 294] width 86 height 9
click at [438, 297] on button "Co-Working Stations" at bounding box center [514, 294] width 8 height 8
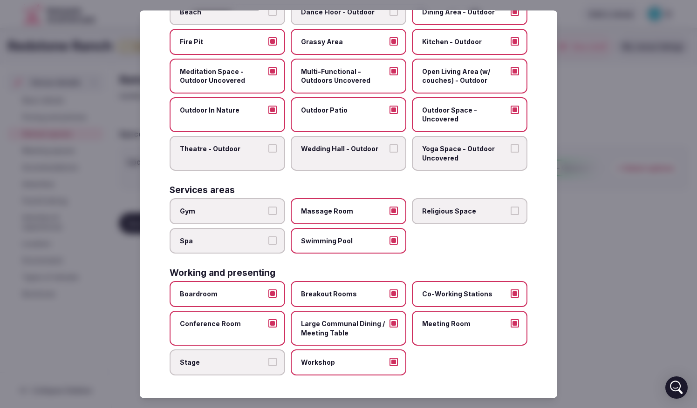
click at [217, 345] on span "Stage" at bounding box center [223, 363] width 86 height 9
click at [268, 345] on button "Stage" at bounding box center [272, 363] width 8 height 8
click at [219, 345] on label "Stage" at bounding box center [226, 363] width 115 height 26
click at [268, 345] on button "Stage" at bounding box center [272, 363] width 8 height 8
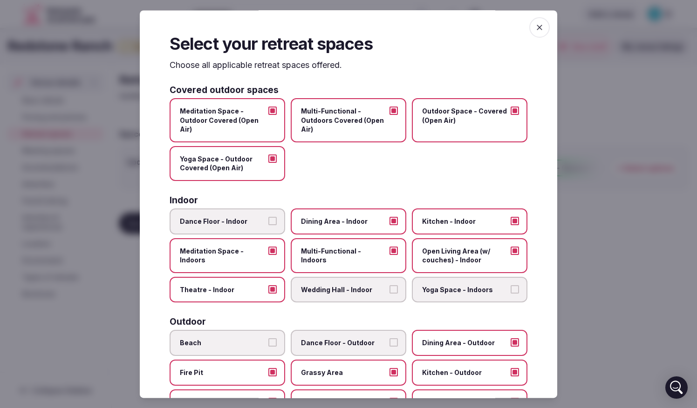
scroll to position [0, 0]
click at [438, 27] on icon "button" at bounding box center [539, 27] width 9 height 9
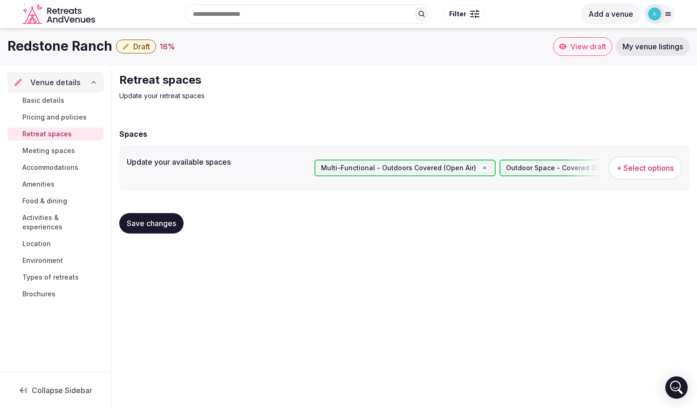
click at [159, 222] on span "Save changes" at bounding box center [151, 223] width 49 height 9
click at [61, 148] on span "Meeting spaces" at bounding box center [48, 150] width 53 height 9
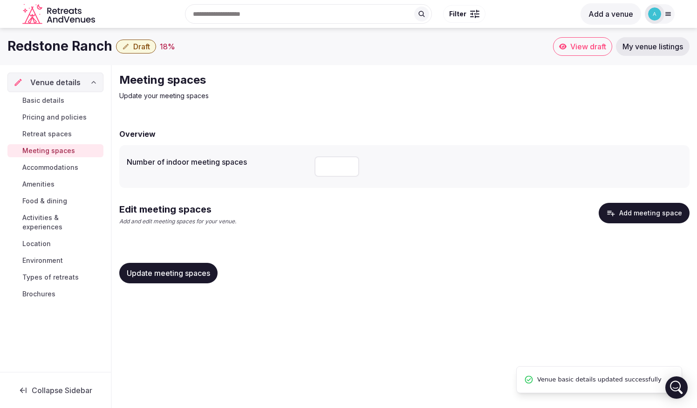
click at [438, 209] on button "Add meeting space" at bounding box center [643, 213] width 91 height 20
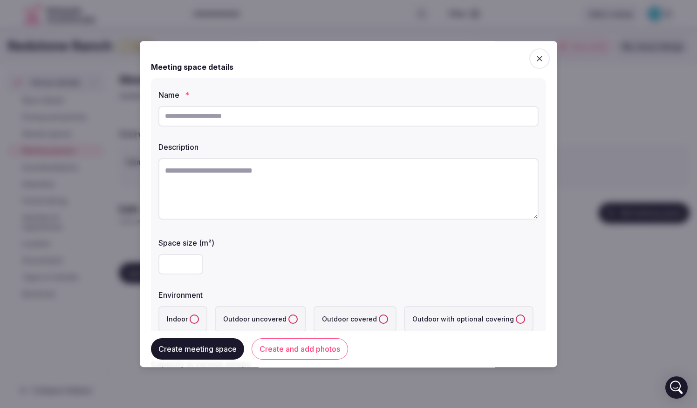
click at [243, 115] on input "text" at bounding box center [348, 116] width 380 height 20
click at [195, 318] on button "Indoor" at bounding box center [194, 319] width 9 height 9
click at [218, 123] on input "text" at bounding box center [348, 116] width 380 height 20
type input "**********"
click at [201, 167] on textarea at bounding box center [348, 188] width 380 height 61
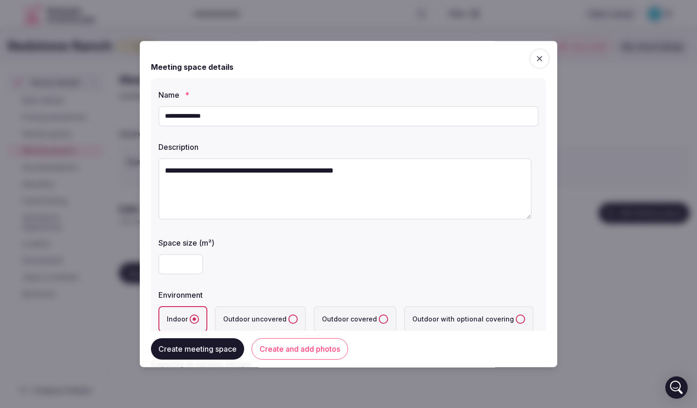
type textarea "**********"
click at [211, 262] on div at bounding box center [348, 264] width 380 height 20
drag, startPoint x: 212, startPoint y: 266, endPoint x: 157, endPoint y: 253, distance: 56.0
click at [210, 266] on div at bounding box center [348, 264] width 380 height 20
click at [158, 253] on div at bounding box center [348, 265] width 380 height 28
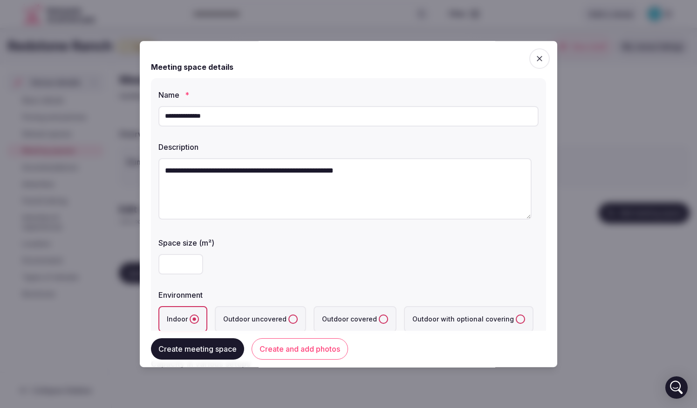
click at [172, 267] on input "number" at bounding box center [180, 264] width 45 height 20
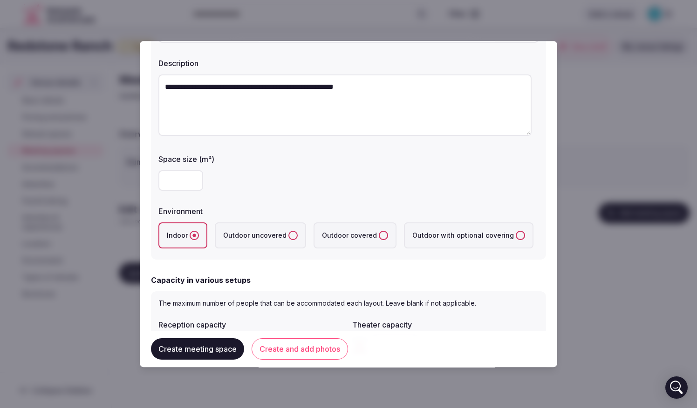
scroll to position [93, 0]
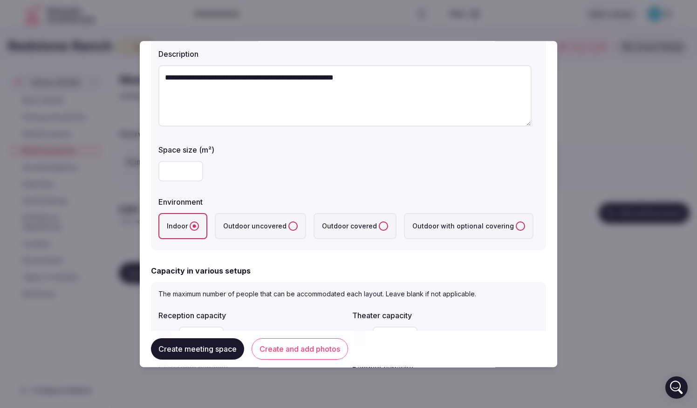
type input "*"
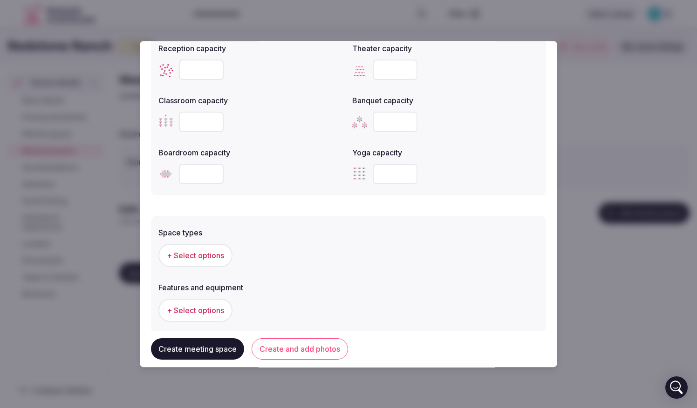
scroll to position [372, 0]
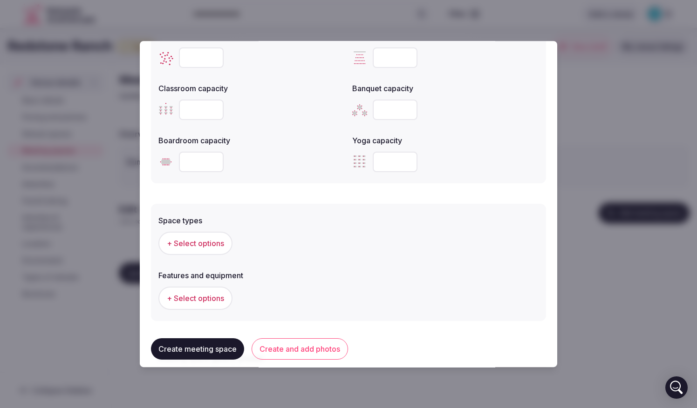
type input "**"
click at [161, 152] on div at bounding box center [251, 162] width 186 height 20
click at [209, 167] on input "number" at bounding box center [201, 162] width 45 height 20
type input "*"
type input "**"
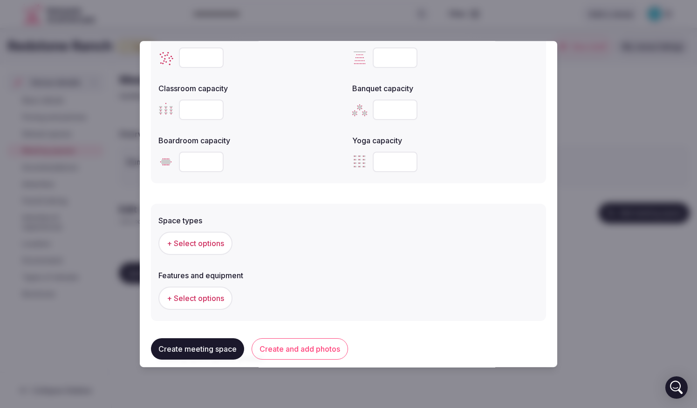
click at [218, 243] on span "+ Select options" at bounding box center [195, 243] width 57 height 10
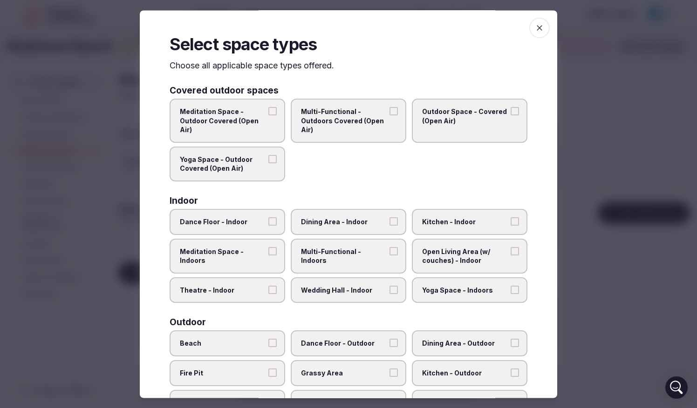
click at [438, 23] on icon "button" at bounding box center [539, 27] width 9 height 9
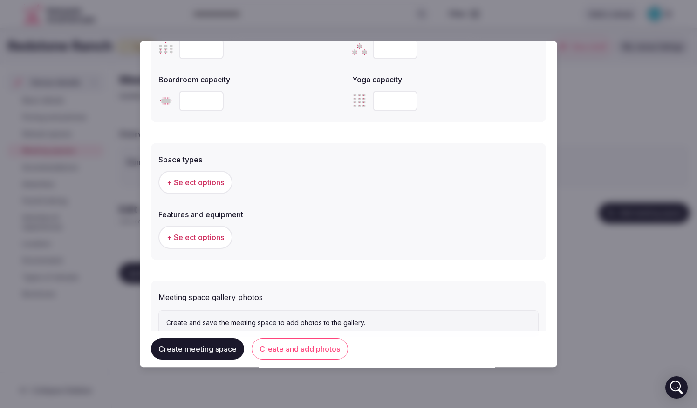
scroll to position [467, 0]
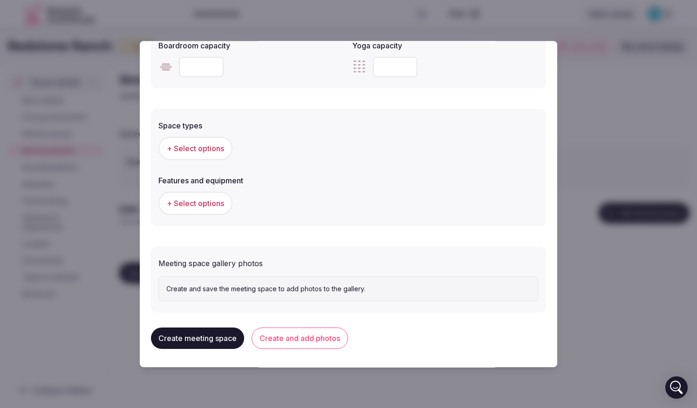
click at [212, 335] on button "Create meeting space" at bounding box center [197, 338] width 93 height 21
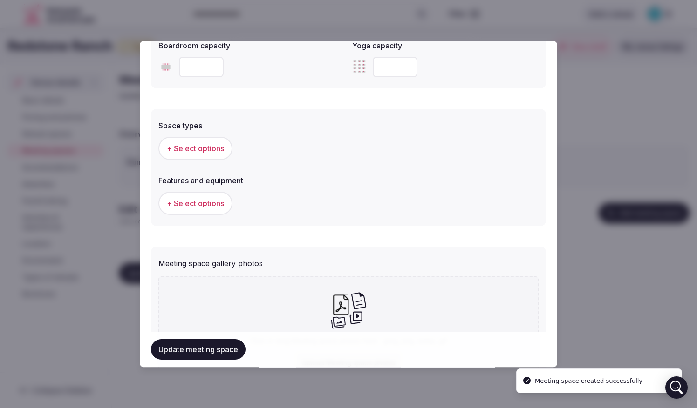
scroll to position [0, 0]
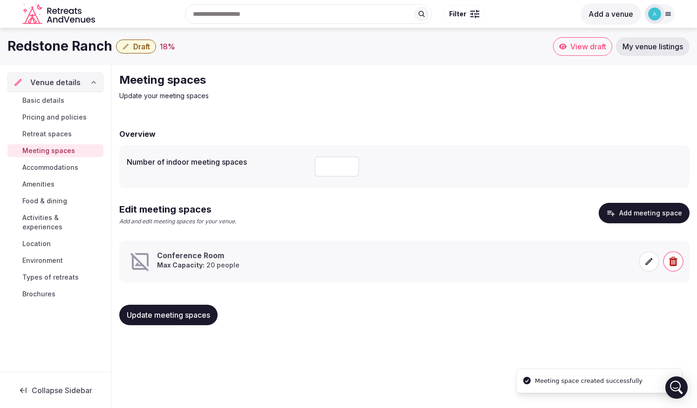
click at [187, 310] on button "Update meeting spaces" at bounding box center [168, 315] width 98 height 20
click at [438, 216] on button "Add meeting space" at bounding box center [643, 213] width 91 height 20
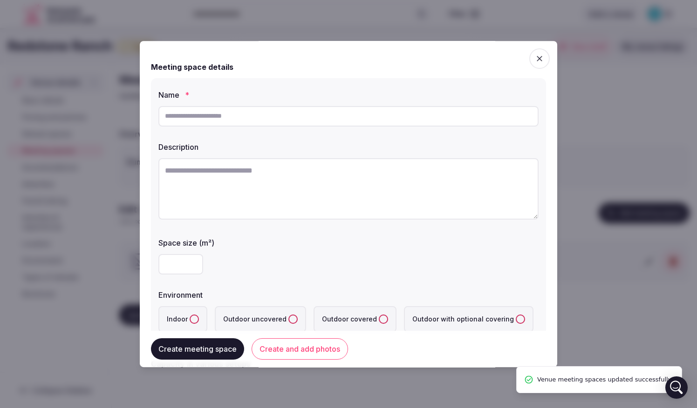
click at [210, 121] on input "text" at bounding box center [348, 116] width 380 height 20
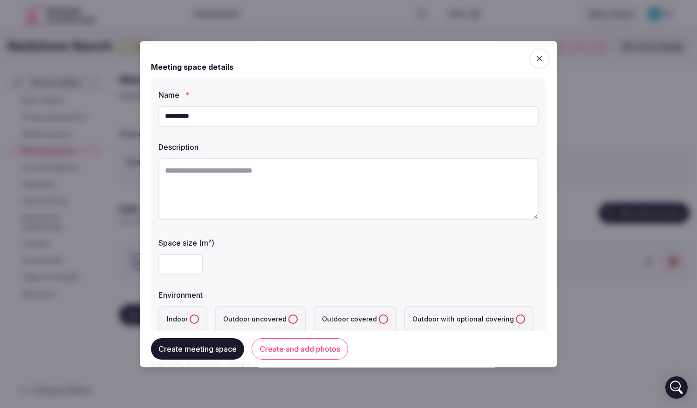
type input "**********"
click at [185, 268] on input "number" at bounding box center [180, 264] width 45 height 20
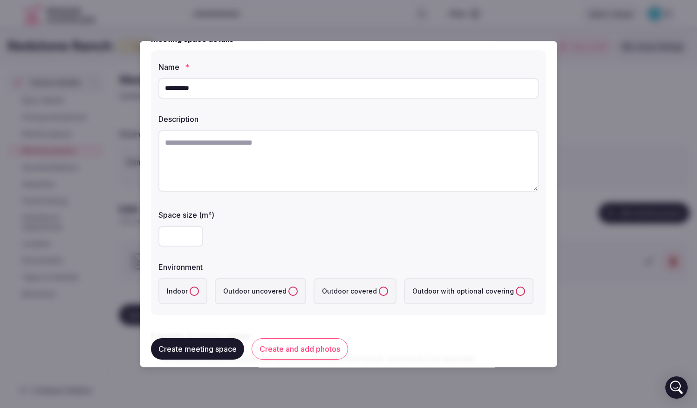
scroll to position [47, 0]
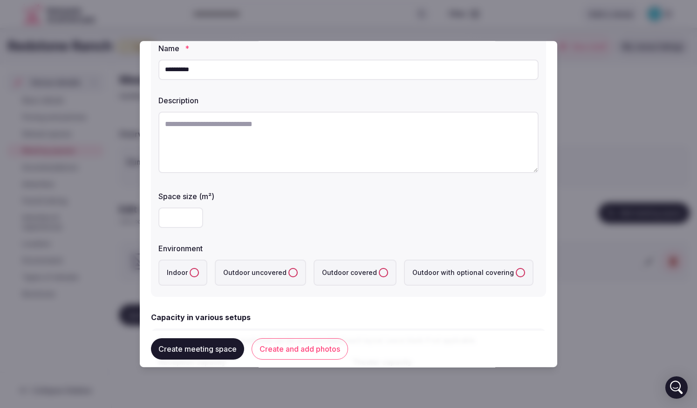
type input "***"
click at [173, 260] on label "Indoor" at bounding box center [182, 273] width 49 height 26
click at [190, 268] on button "Indoor" at bounding box center [194, 272] width 9 height 9
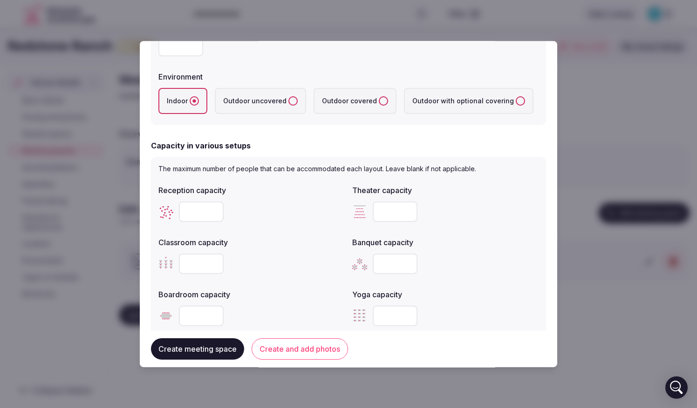
scroll to position [233, 0]
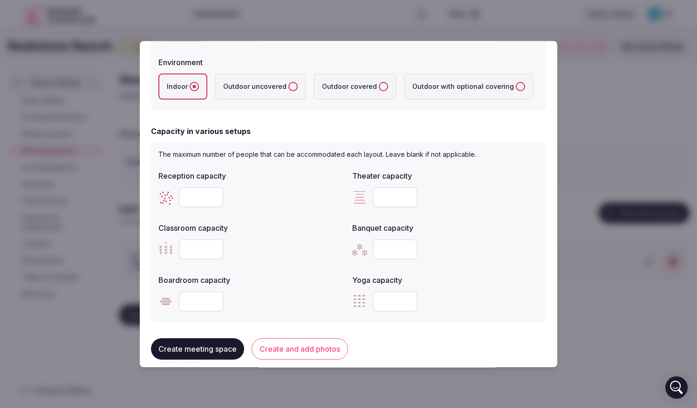
click at [386, 201] on input "number" at bounding box center [394, 197] width 45 height 20
type input "**"
click at [197, 345] on button "Create meeting space" at bounding box center [197, 349] width 93 height 21
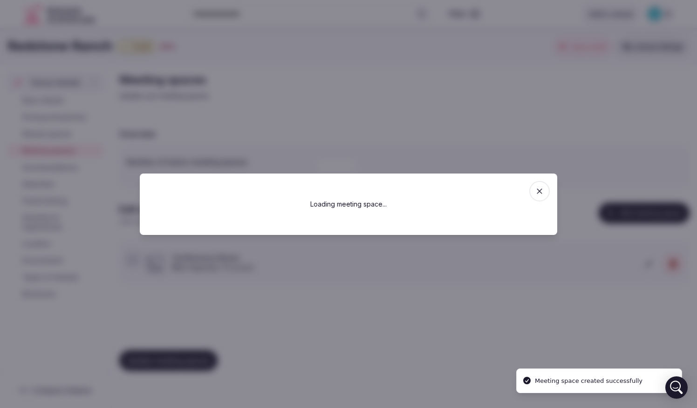
scroll to position [0, 0]
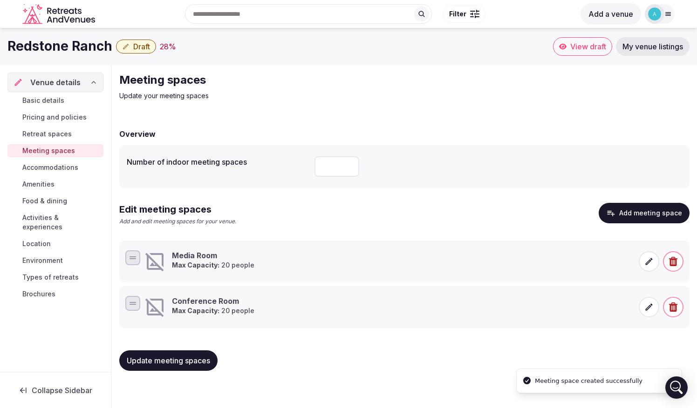
click at [219, 345] on div "Update meeting spaces" at bounding box center [404, 360] width 570 height 35
click at [185, 345] on span "Update meeting spaces" at bounding box center [168, 360] width 83 height 9
click at [48, 162] on link "Accommodations" at bounding box center [55, 167] width 96 height 13
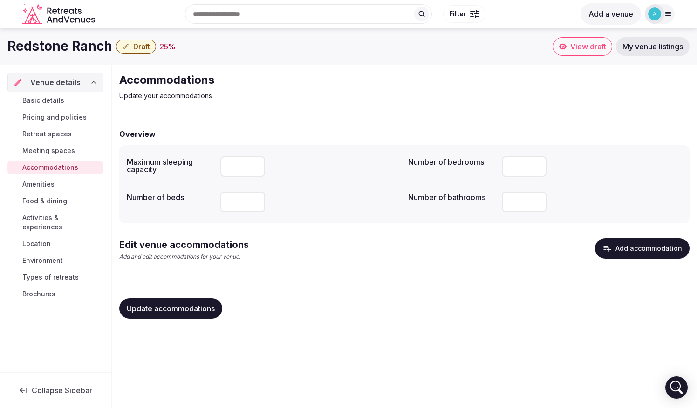
click at [438, 163] on input "number" at bounding box center [523, 166] width 45 height 20
type input "**"
click at [438, 201] on input "number" at bounding box center [523, 202] width 45 height 20
type input "*"
type input "**"
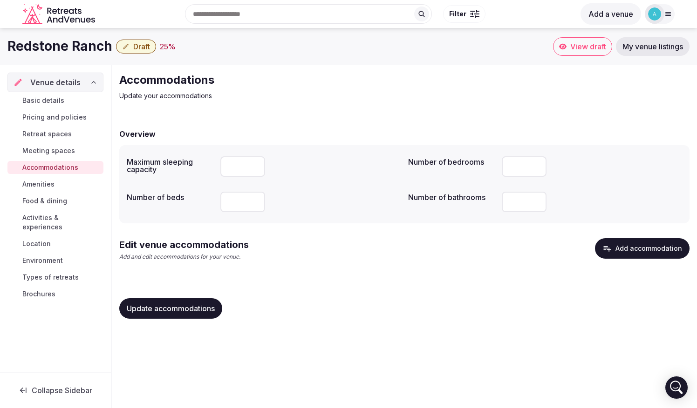
click at [438, 253] on button "Add accommodation" at bounding box center [642, 248] width 95 height 20
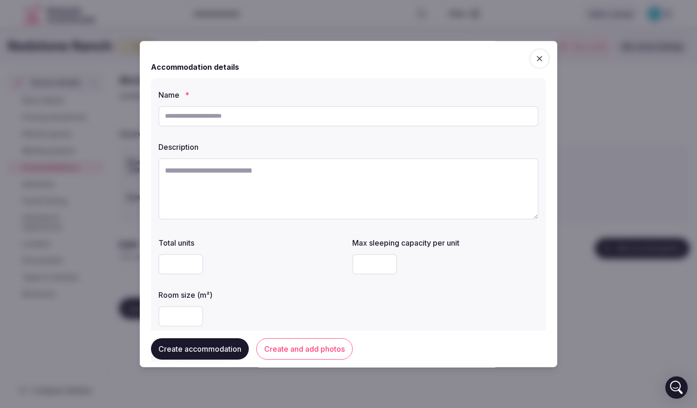
click at [438, 58] on icon "button" at bounding box center [539, 58] width 9 height 9
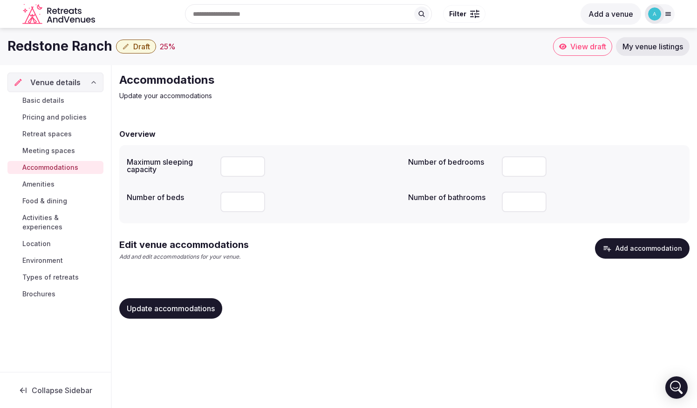
click at [157, 313] on span "Update accommodations" at bounding box center [171, 308] width 88 height 9
click at [54, 181] on span "Amenities" at bounding box center [38, 184] width 32 height 9
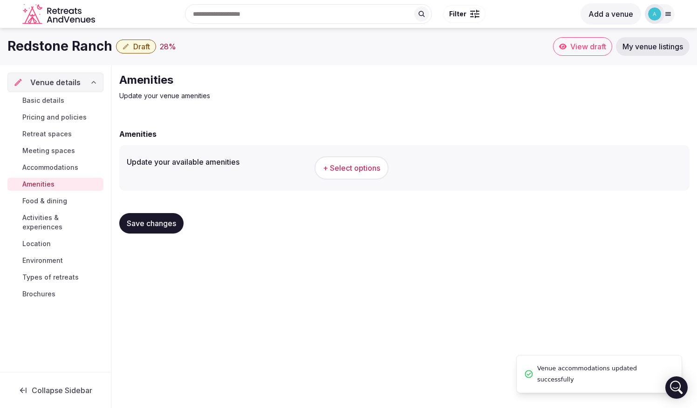
click at [375, 166] on span "+ Select options" at bounding box center [351, 168] width 57 height 10
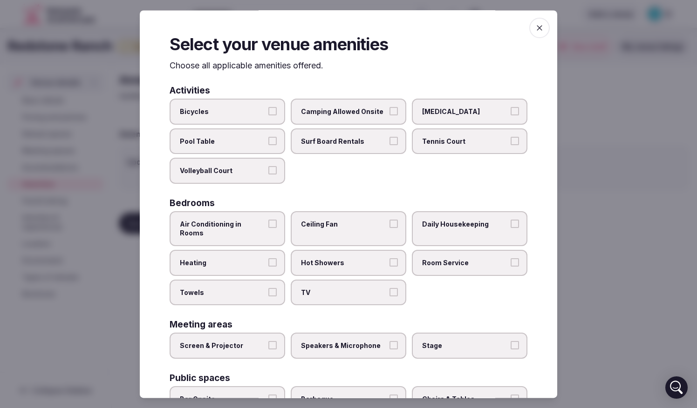
click at [231, 137] on span "Pool Table" at bounding box center [223, 141] width 86 height 9
click at [268, 137] on button "Pool Table" at bounding box center [272, 141] width 8 height 8
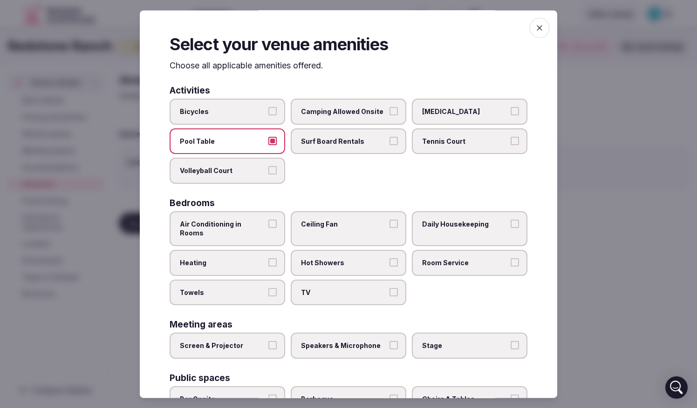
click at [373, 112] on span "Camping Allowed Onsite" at bounding box center [344, 112] width 86 height 9
click at [389, 112] on button "Camping Allowed Onsite" at bounding box center [393, 112] width 8 height 8
click at [438, 108] on span "[MEDICAL_DATA]" at bounding box center [465, 112] width 86 height 9
click at [438, 108] on button "[MEDICAL_DATA]" at bounding box center [514, 112] width 8 height 8
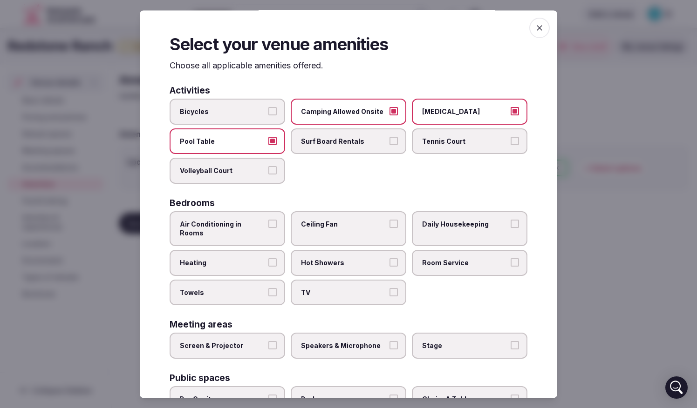
click at [438, 110] on span "[MEDICAL_DATA]" at bounding box center [465, 112] width 86 height 9
click at [438, 110] on button "[MEDICAL_DATA]" at bounding box center [514, 112] width 8 height 8
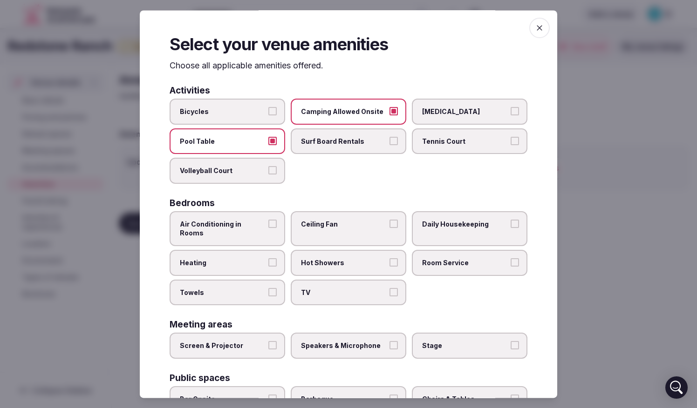
click at [239, 223] on span "Air Conditioning in Rooms" at bounding box center [223, 229] width 86 height 18
click at [268, 223] on button "Air Conditioning in Rooms" at bounding box center [272, 224] width 8 height 8
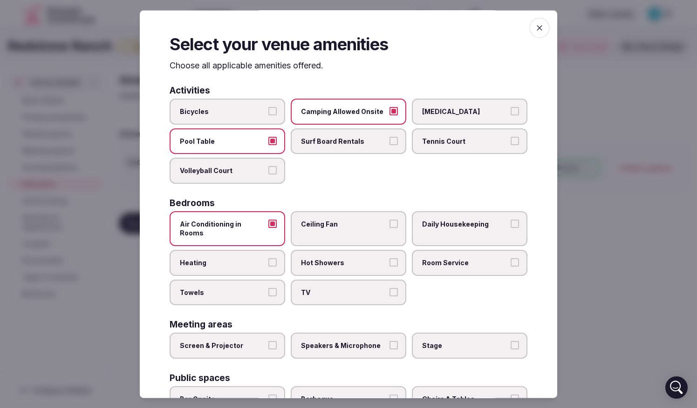
click at [226, 258] on span "Heating" at bounding box center [223, 262] width 86 height 9
click at [268, 258] on button "Heating" at bounding box center [272, 262] width 8 height 8
click at [226, 288] on span "Towels" at bounding box center [223, 292] width 86 height 9
click at [268, 288] on button "Towels" at bounding box center [272, 292] width 8 height 8
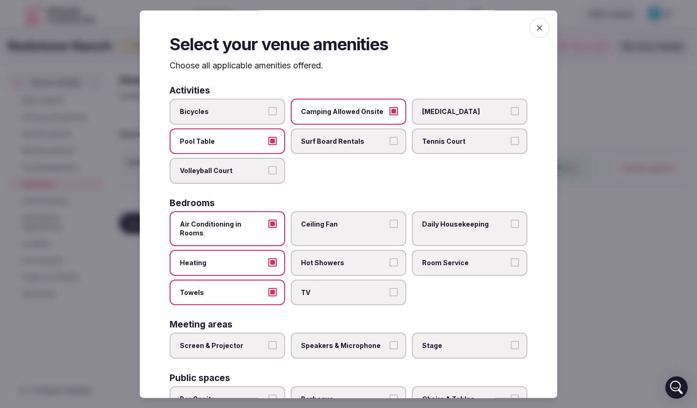
click at [354, 288] on span "TV" at bounding box center [344, 292] width 86 height 9
click at [389, 288] on button "TV" at bounding box center [393, 292] width 8 height 8
click at [349, 250] on label "Hot Showers" at bounding box center [348, 263] width 115 height 26
click at [389, 258] on button "Hot Showers" at bounding box center [393, 262] width 8 height 8
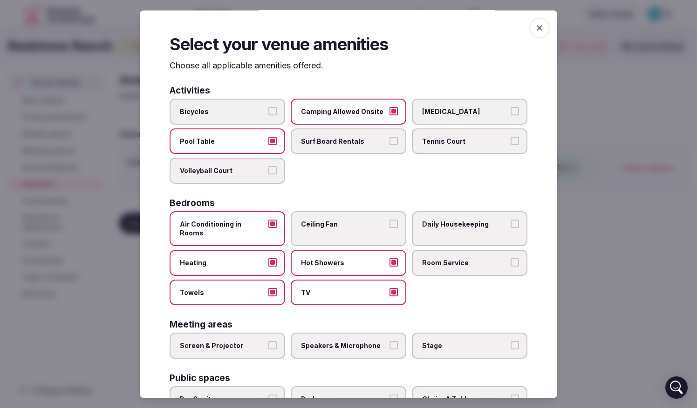
click at [351, 224] on span "Ceiling Fan" at bounding box center [344, 224] width 86 height 9
click at [389, 224] on button "Ceiling Fan" at bounding box center [393, 224] width 8 height 8
click at [438, 220] on span "Daily Housekeeping" at bounding box center [465, 224] width 86 height 9
click at [438, 220] on button "Daily Housekeeping" at bounding box center [514, 224] width 8 height 8
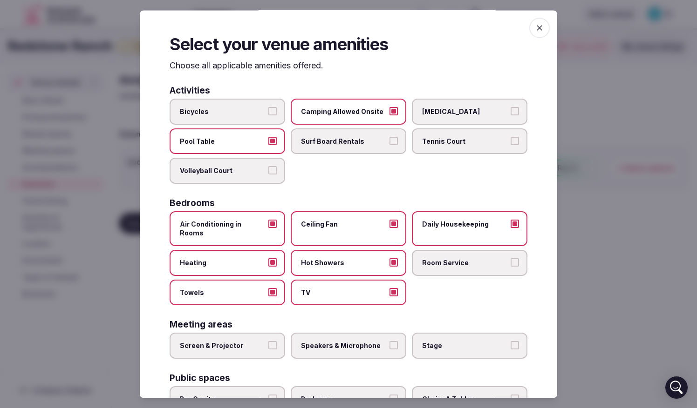
click at [438, 250] on label "Room Service" at bounding box center [469, 263] width 115 height 26
click at [438, 258] on button "Room Service" at bounding box center [514, 262] width 8 height 8
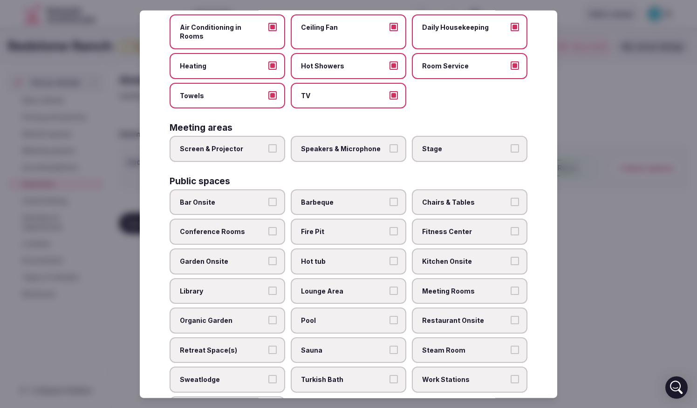
scroll to position [186, 0]
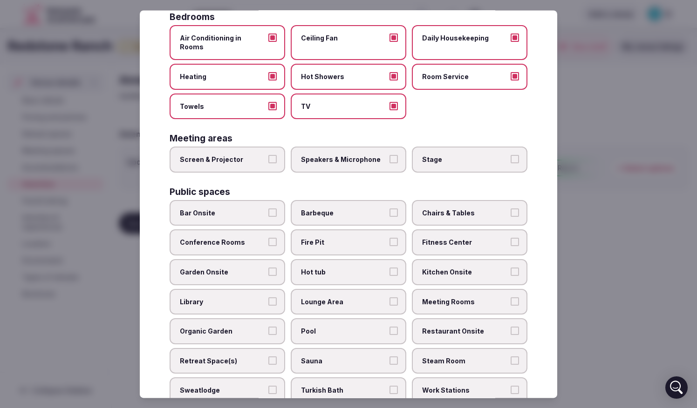
click at [229, 156] on span "Screen & Projector" at bounding box center [223, 160] width 86 height 9
click at [268, 156] on button "Screen & Projector" at bounding box center [272, 160] width 8 height 8
click at [345, 156] on span "Speakers & Microphone" at bounding box center [344, 160] width 86 height 9
click at [389, 156] on button "Speakers & Microphone" at bounding box center [393, 160] width 8 height 8
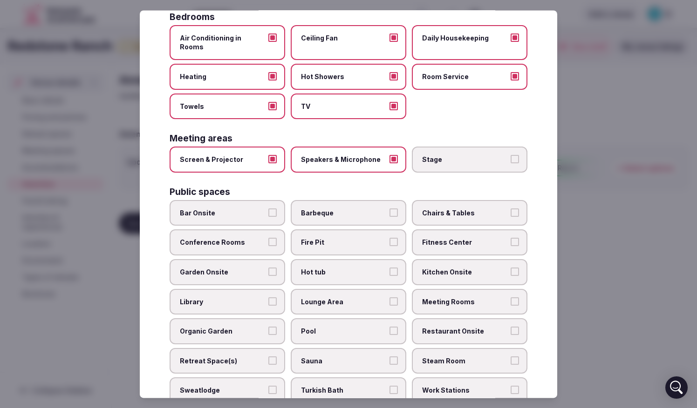
click at [433, 156] on span "Stage" at bounding box center [465, 160] width 86 height 9
click at [438, 156] on button "Stage" at bounding box center [514, 160] width 8 height 8
click at [433, 156] on label "Stage" at bounding box center [469, 160] width 115 height 26
click at [438, 156] on button "Stage" at bounding box center [514, 160] width 8 height 8
click at [215, 209] on span "Bar Onsite" at bounding box center [223, 213] width 86 height 9
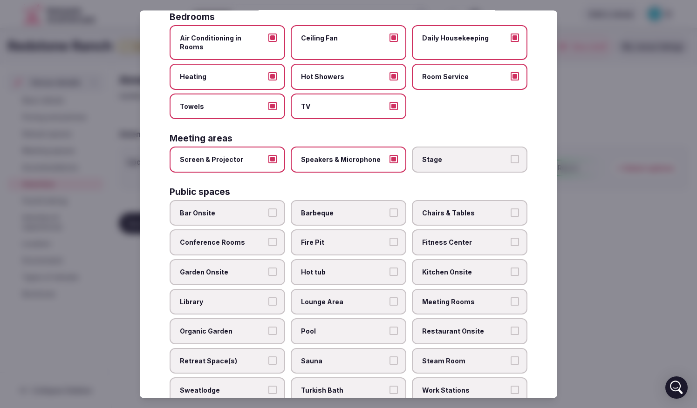
click at [268, 209] on button "Bar Onsite" at bounding box center [272, 213] width 8 height 8
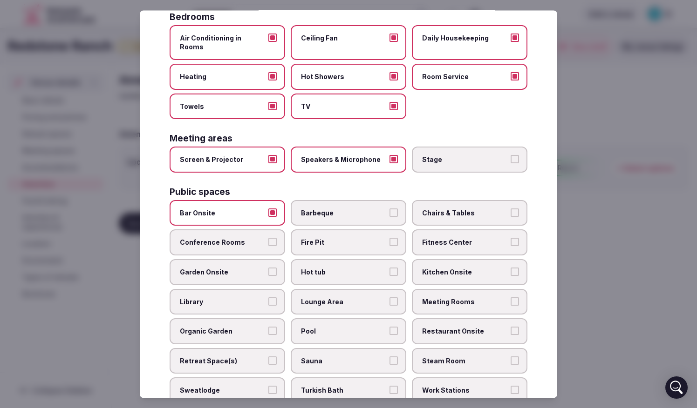
click at [228, 238] on span "Conference Rooms" at bounding box center [223, 242] width 86 height 9
click at [268, 238] on button "Conference Rooms" at bounding box center [272, 242] width 8 height 8
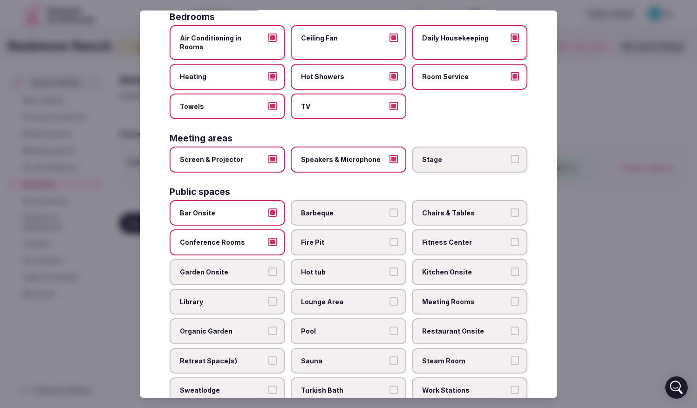
click at [320, 327] on span "Pool" at bounding box center [344, 331] width 86 height 9
click at [389, 327] on button "Pool" at bounding box center [393, 331] width 8 height 8
click at [345, 209] on span "Barbeque" at bounding box center [344, 213] width 86 height 9
click at [389, 209] on button "Barbeque" at bounding box center [393, 213] width 8 height 8
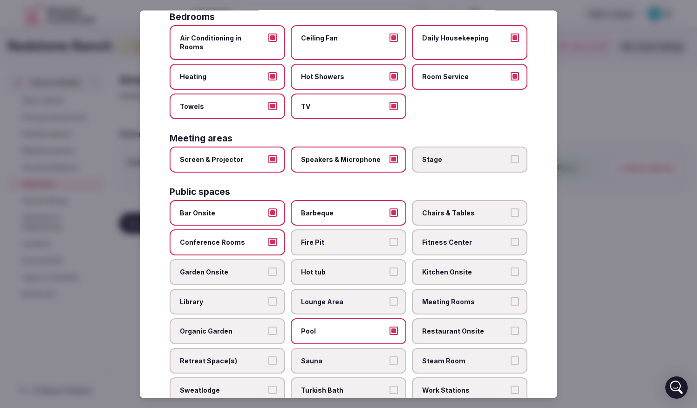
click at [343, 230] on label "Fire Pit" at bounding box center [348, 243] width 115 height 26
click at [389, 238] on button "Fire Pit" at bounding box center [393, 242] width 8 height 8
click at [430, 209] on span "Chairs & Tables" at bounding box center [465, 213] width 86 height 9
click at [438, 209] on button "Chairs & Tables" at bounding box center [514, 213] width 8 height 8
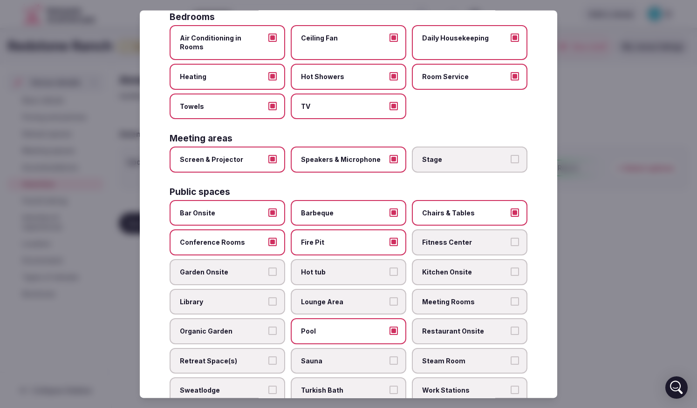
click at [438, 289] on label "Meeting Rooms" at bounding box center [469, 302] width 115 height 26
click at [438, 298] on button "Meeting Rooms" at bounding box center [514, 302] width 8 height 8
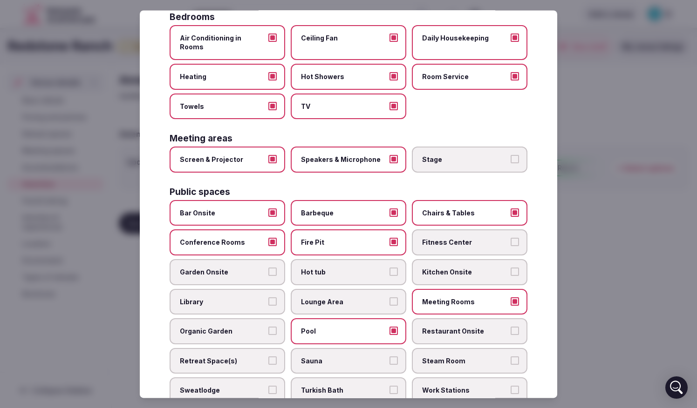
click at [438, 268] on span "Kitchen Onsite" at bounding box center [465, 272] width 86 height 9
click at [438, 268] on button "Kitchen Onsite" at bounding box center [514, 272] width 8 height 8
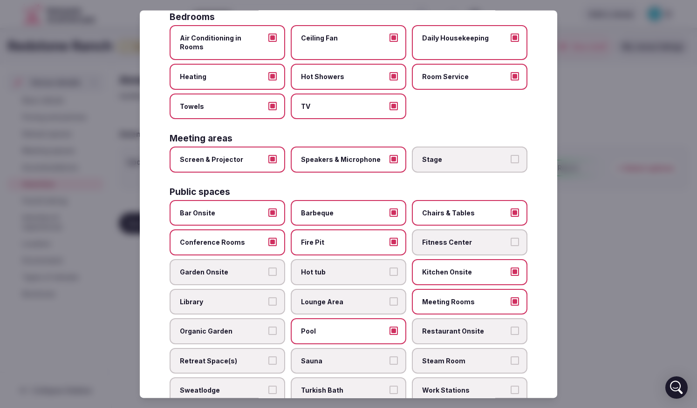
click at [438, 327] on span "Restaurant Onsite" at bounding box center [465, 331] width 86 height 9
click at [438, 327] on button "Restaurant Onsite" at bounding box center [514, 331] width 8 height 8
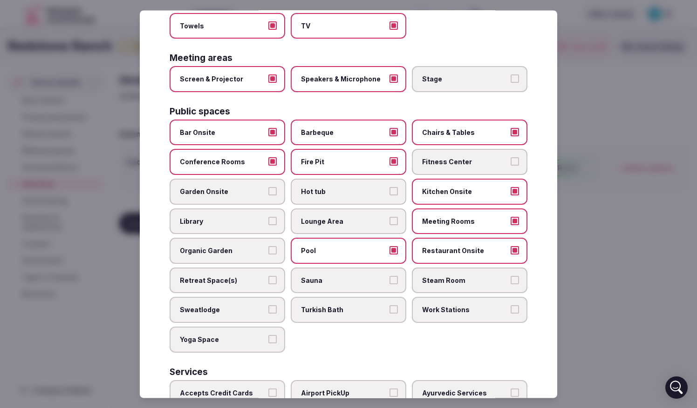
scroll to position [279, 0]
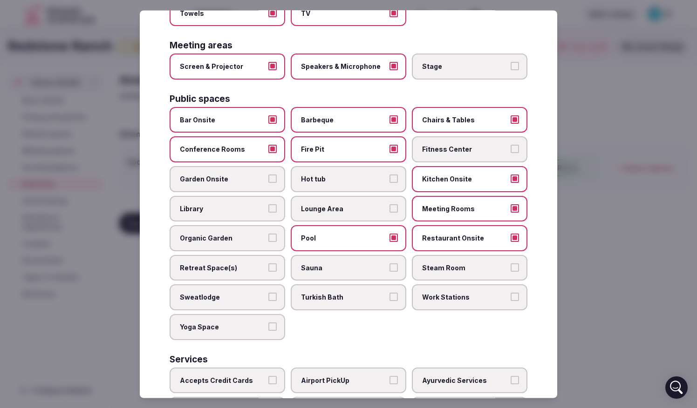
click at [438, 293] on span "Work Stations" at bounding box center [465, 297] width 86 height 9
click at [438, 293] on button "Work Stations" at bounding box center [514, 297] width 8 height 8
click at [251, 264] on span "Retreat Space(s)" at bounding box center [223, 268] width 86 height 9
click at [268, 264] on button "Retreat Space(s)" at bounding box center [272, 268] width 8 height 8
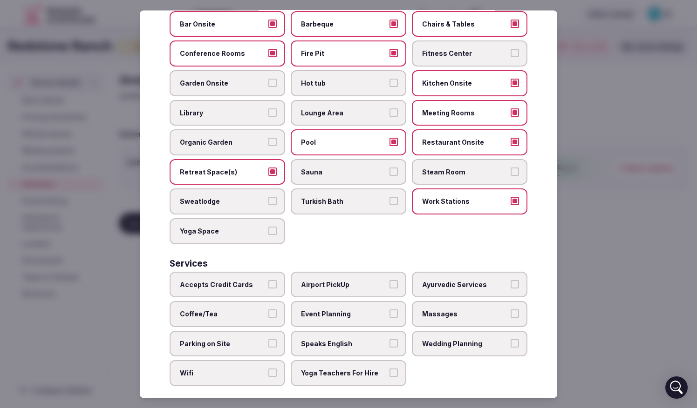
scroll to position [377, 0]
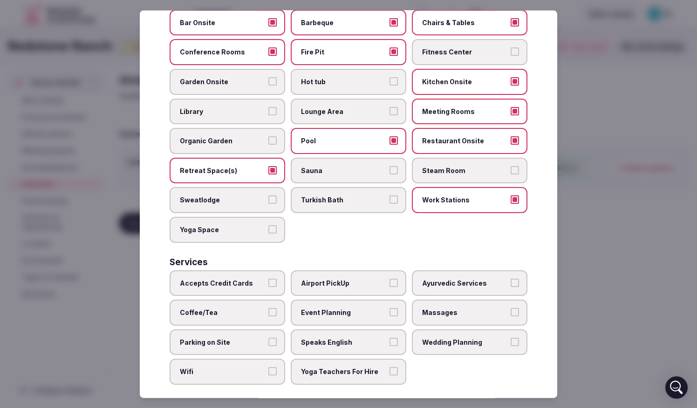
click at [323, 279] on span "Airport PickUp" at bounding box center [344, 283] width 86 height 9
click at [389, 279] on button "Airport PickUp" at bounding box center [393, 283] width 8 height 8
click at [224, 279] on span "Accepts Credit Cards" at bounding box center [223, 283] width 86 height 9
click at [268, 279] on button "Accepts Credit Cards" at bounding box center [272, 283] width 8 height 8
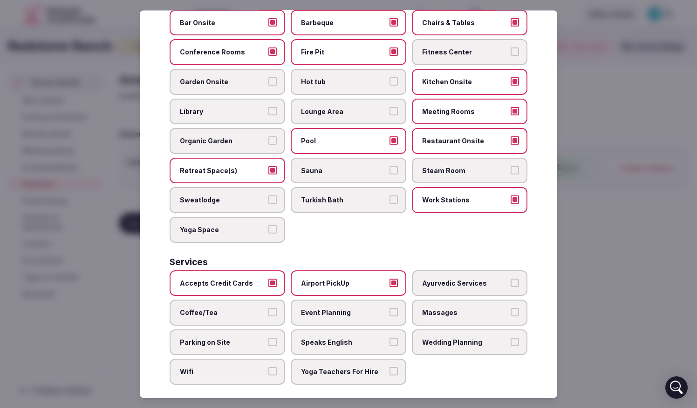
click at [223, 300] on label "Coffee/Tea" at bounding box center [226, 313] width 115 height 26
click at [268, 309] on button "Coffee/Tea" at bounding box center [272, 313] width 8 height 8
click at [340, 309] on span "Event Planning" at bounding box center [344, 313] width 86 height 9
click at [389, 309] on button "Event Planning" at bounding box center [393, 313] width 8 height 8
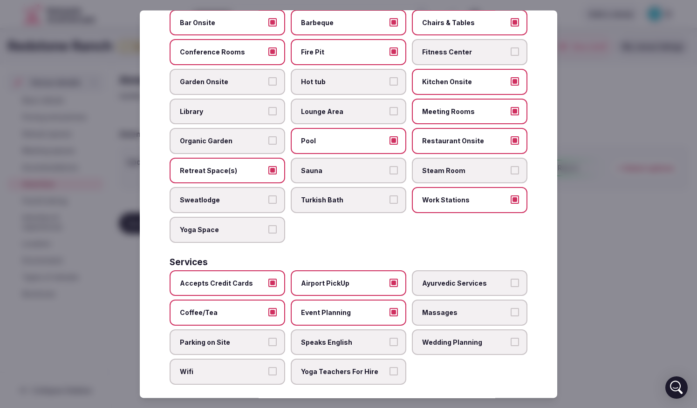
click at [438, 309] on span "Massages" at bounding box center [465, 313] width 86 height 9
click at [438, 309] on button "Massages" at bounding box center [514, 313] width 8 height 8
click at [359, 338] on span "Speaks English" at bounding box center [344, 342] width 86 height 9
click at [389, 338] on button "Speaks English" at bounding box center [393, 342] width 8 height 8
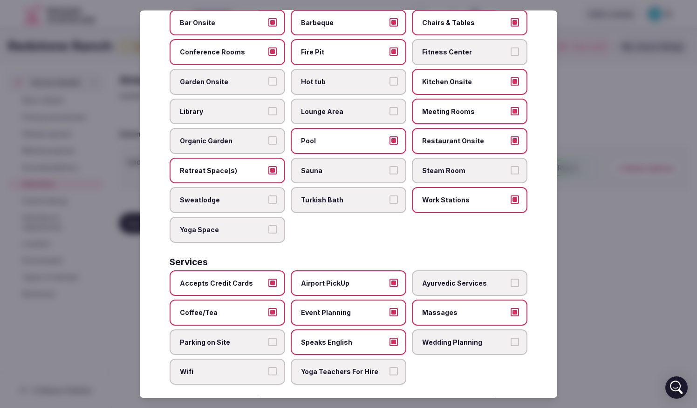
click at [240, 338] on span "Parking on Site" at bounding box center [223, 342] width 86 height 9
click at [268, 338] on button "Parking on Site" at bounding box center [272, 342] width 8 height 8
click at [238, 345] on label "Wifi" at bounding box center [226, 372] width 115 height 26
click at [268, 345] on button "Wifi" at bounding box center [272, 372] width 8 height 8
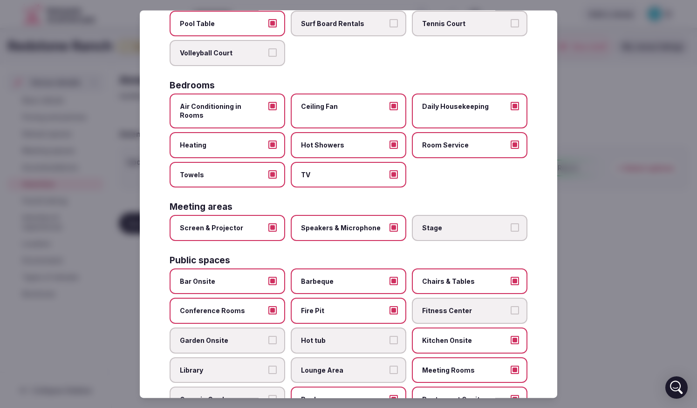
scroll to position [4, 0]
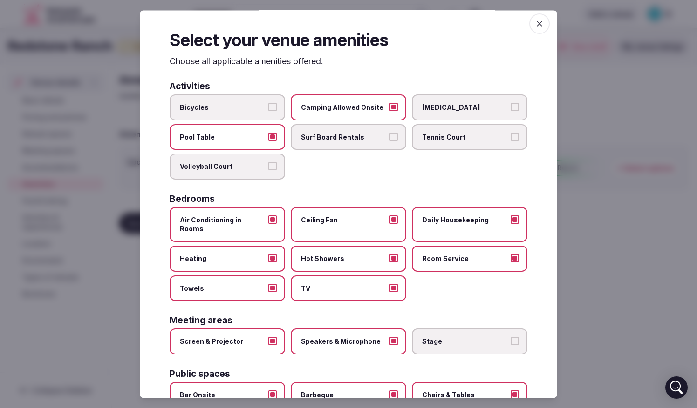
click at [438, 24] on icon "button" at bounding box center [539, 23] width 9 height 9
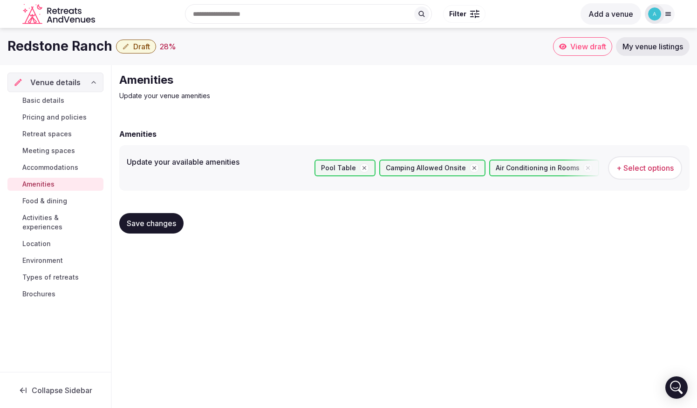
click at [150, 225] on span "Save changes" at bounding box center [151, 223] width 49 height 9
click at [45, 198] on span "Food & dining" at bounding box center [44, 200] width 45 height 9
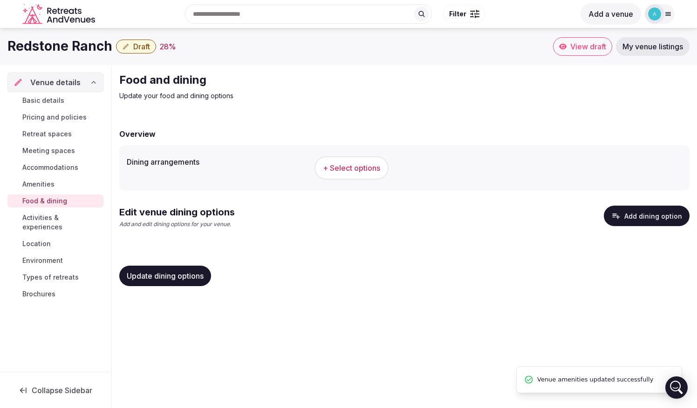
click at [349, 165] on span "+ Select options" at bounding box center [351, 168] width 57 height 10
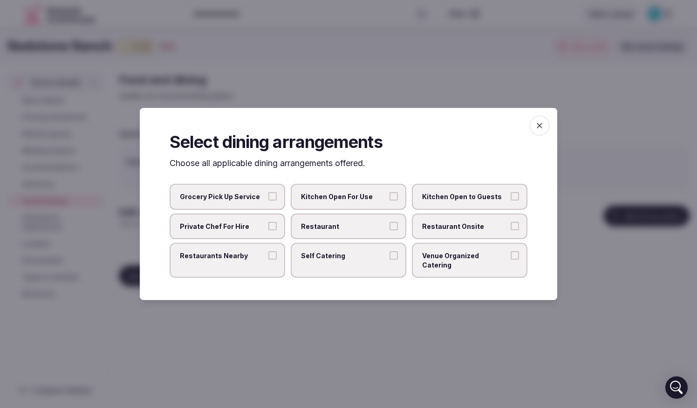
click at [259, 229] on span "Private Chef For Hire" at bounding box center [223, 226] width 86 height 9
click at [268, 229] on button "Private Chef For Hire" at bounding box center [272, 226] width 8 height 8
click at [438, 264] on span "Venue Organized Catering" at bounding box center [465, 260] width 86 height 18
drag, startPoint x: 454, startPoint y: 264, endPoint x: 472, endPoint y: 268, distance: 19.1
click at [438, 269] on label "Venue Organized Catering" at bounding box center [469, 260] width 115 height 35
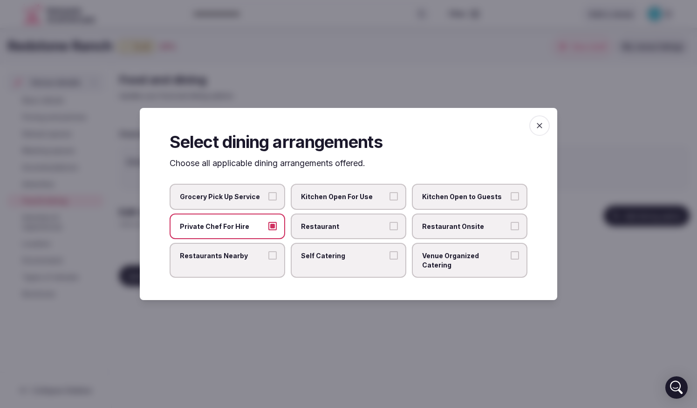
click at [438, 260] on button "Venue Organized Catering" at bounding box center [514, 255] width 8 height 8
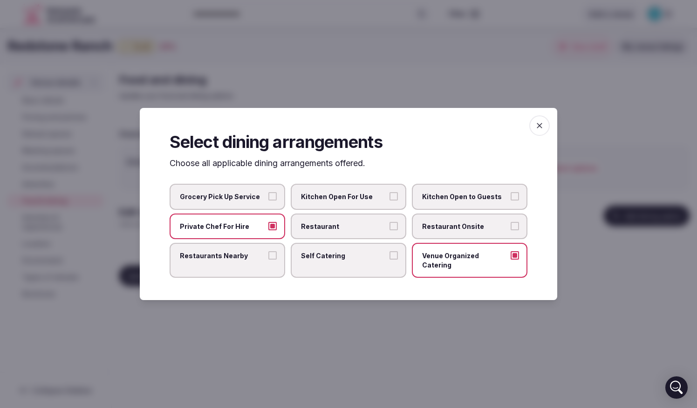
click at [438, 124] on span "button" at bounding box center [539, 125] width 20 height 20
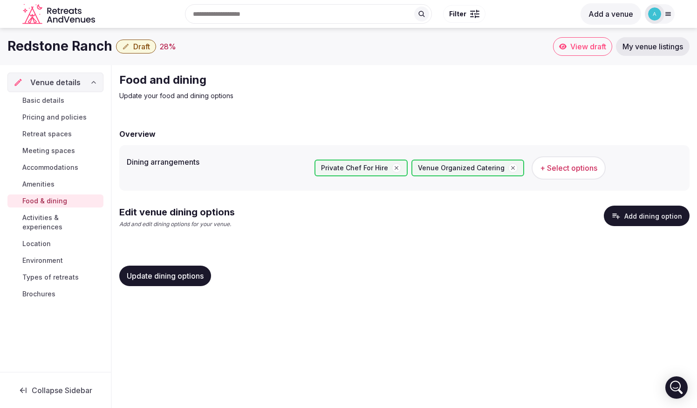
click at [183, 276] on span "Update dining options" at bounding box center [165, 275] width 77 height 9
click at [69, 207] on link "Food & dining" at bounding box center [55, 201] width 96 height 13
click at [70, 213] on span "Activities & experiences" at bounding box center [60, 222] width 77 height 19
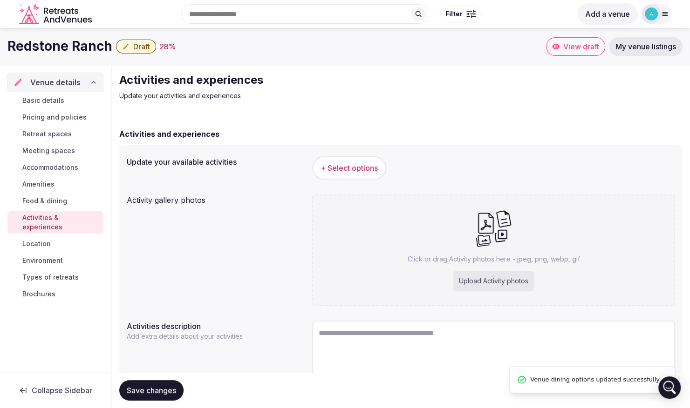
click at [350, 171] on span "+ Select options" at bounding box center [348, 168] width 57 height 10
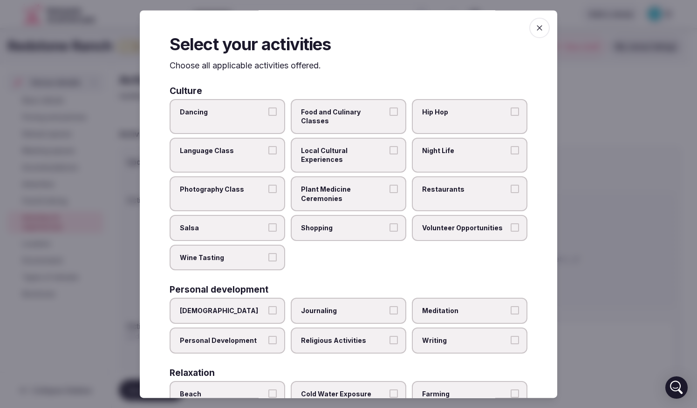
click at [372, 224] on span "Shopping" at bounding box center [344, 227] width 86 height 9
click at [389, 224] on button "Shopping" at bounding box center [393, 227] width 8 height 8
click at [237, 260] on span "Wine Tasting" at bounding box center [223, 257] width 86 height 9
click at [268, 260] on button "Wine Tasting" at bounding box center [272, 257] width 8 height 8
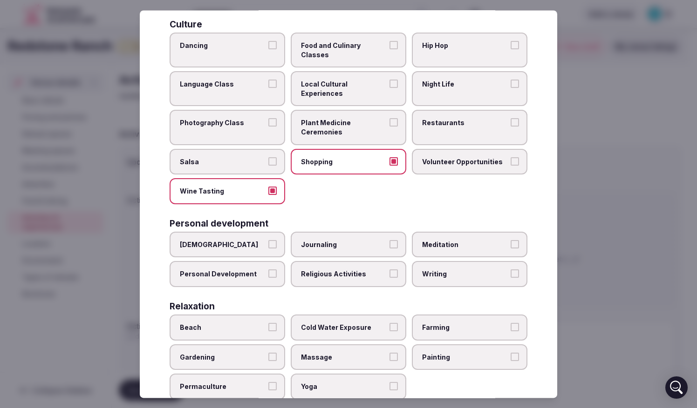
scroll to position [93, 0]
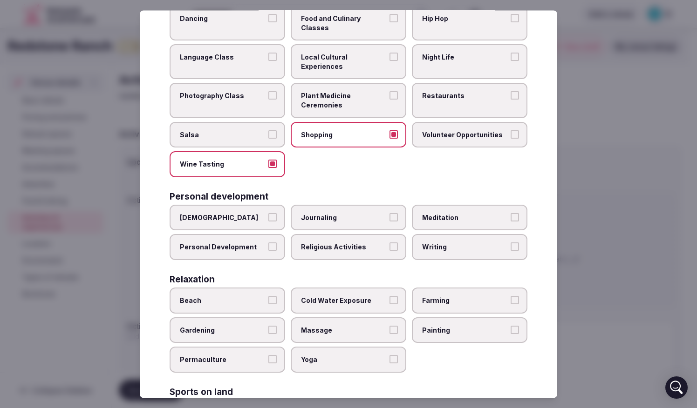
click at [237, 156] on label "Wine Tasting" at bounding box center [226, 165] width 115 height 26
click at [268, 160] on button "Wine Tasting" at bounding box center [272, 164] width 8 height 8
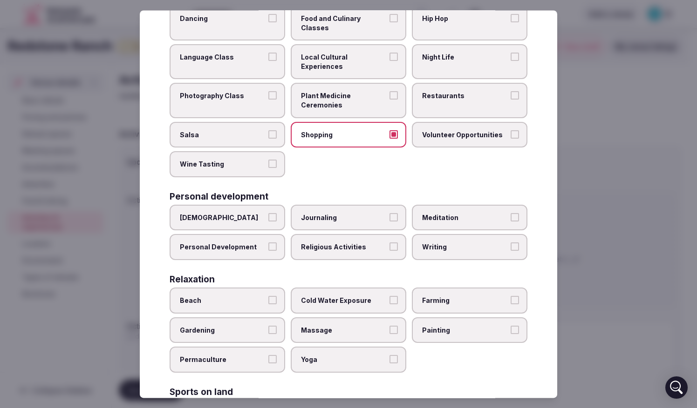
scroll to position [140, 0]
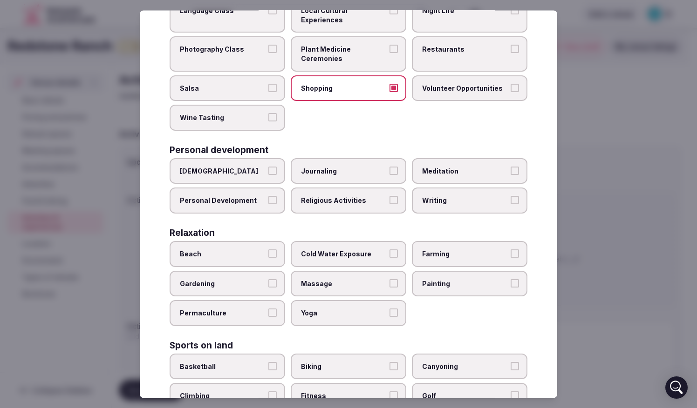
drag, startPoint x: 237, startPoint y: 136, endPoint x: 244, endPoint y: 123, distance: 14.2
click at [237, 136] on div "Culture Dancing Food and Culinary Classes Hip Hop Language Class Local Cultural…" at bounding box center [348, 399] width 358 height 904
click at [246, 119] on span "Wine Tasting" at bounding box center [223, 118] width 86 height 9
click at [268, 119] on button "Wine Tasting" at bounding box center [272, 118] width 8 height 8
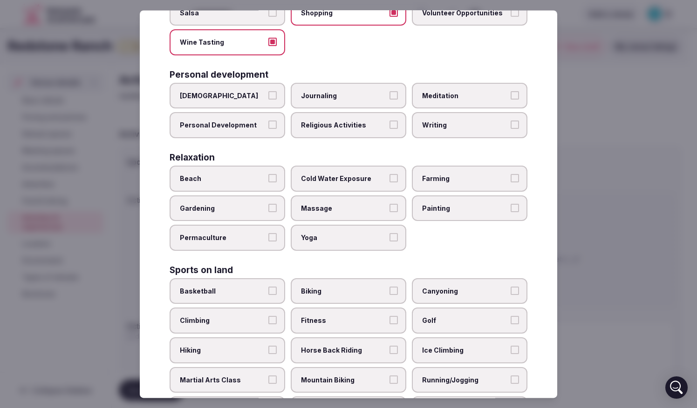
scroll to position [233, 0]
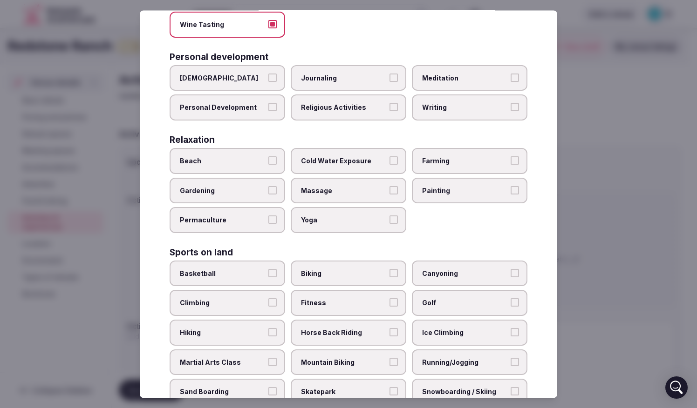
click at [438, 76] on span "Meditation" at bounding box center [465, 78] width 86 height 9
click at [438, 76] on button "Meditation" at bounding box center [514, 78] width 8 height 8
click at [435, 79] on span "Meditation" at bounding box center [465, 78] width 86 height 9
click at [438, 79] on button "Meditation" at bounding box center [514, 78] width 8 height 8
click at [438, 162] on span "Farming" at bounding box center [465, 160] width 86 height 9
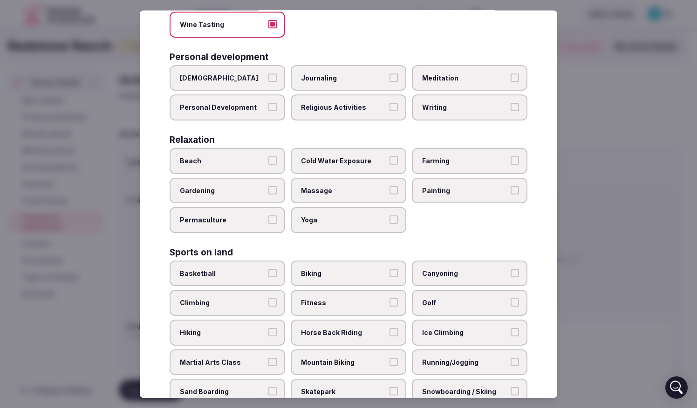
click at [438, 162] on button "Farming" at bounding box center [514, 160] width 8 height 8
click at [340, 191] on span "Massage" at bounding box center [344, 190] width 86 height 9
click at [389, 191] on button "Massage" at bounding box center [393, 190] width 8 height 8
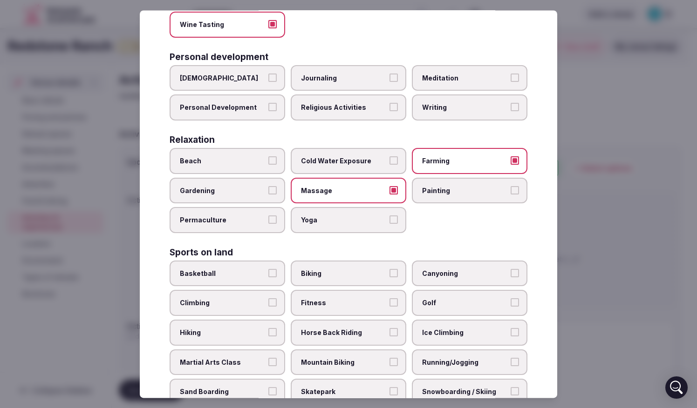
drag, startPoint x: 334, startPoint y: 218, endPoint x: 328, endPoint y: 220, distance: 5.9
click at [333, 219] on span "Yoga" at bounding box center [344, 220] width 86 height 9
click at [389, 219] on button "Yoga" at bounding box center [393, 220] width 8 height 8
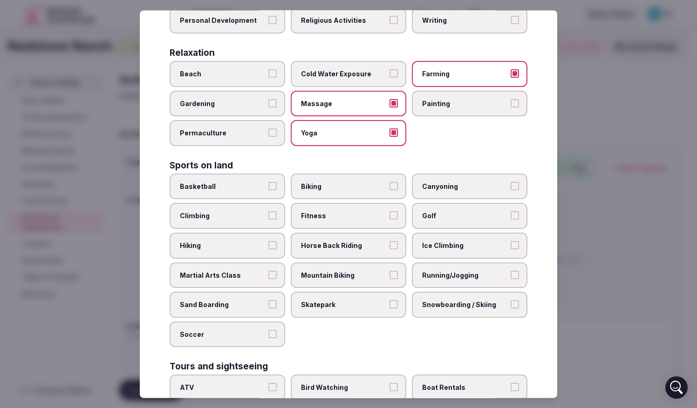
scroll to position [326, 0]
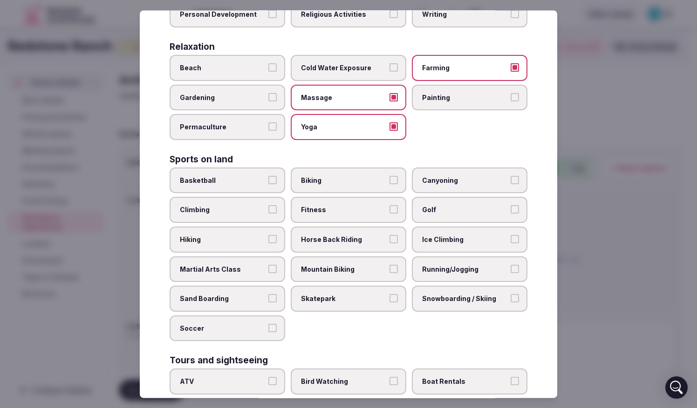
click at [237, 237] on span "Hiking" at bounding box center [223, 239] width 86 height 9
click at [268, 237] on button "Hiking" at bounding box center [272, 239] width 8 height 8
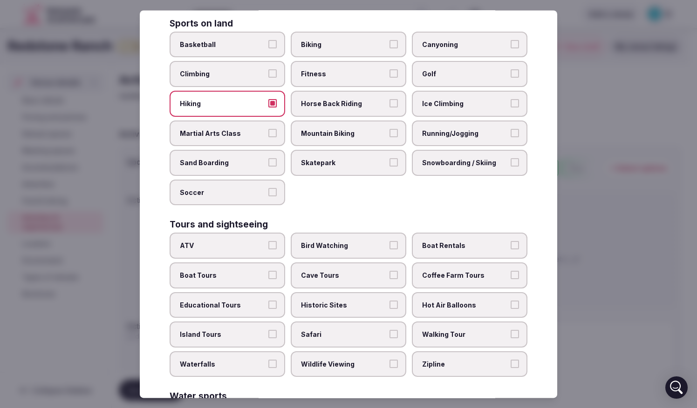
scroll to position [466, 0]
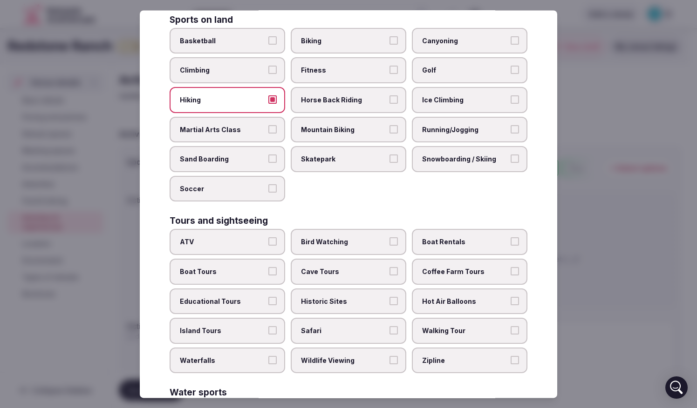
click at [329, 243] on span "Bird Watching" at bounding box center [344, 242] width 86 height 9
click at [389, 243] on button "Bird Watching" at bounding box center [393, 242] width 8 height 8
click at [229, 240] on span "ATV" at bounding box center [223, 242] width 86 height 9
click at [268, 240] on button "ATV" at bounding box center [272, 242] width 8 height 8
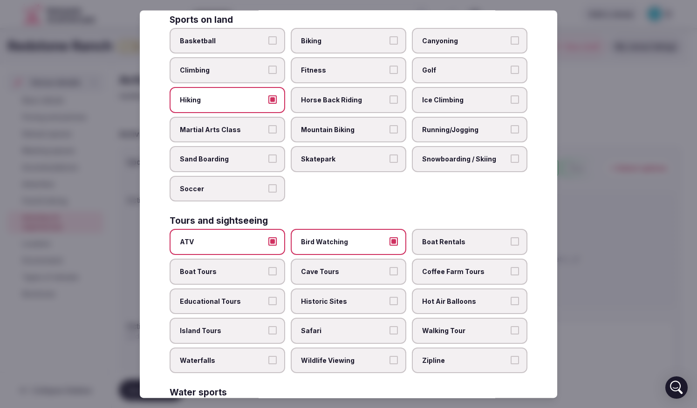
click at [438, 273] on span "Coffee Farm Tours" at bounding box center [465, 271] width 86 height 9
click at [438, 273] on button "Coffee Farm Tours" at bounding box center [514, 271] width 8 height 8
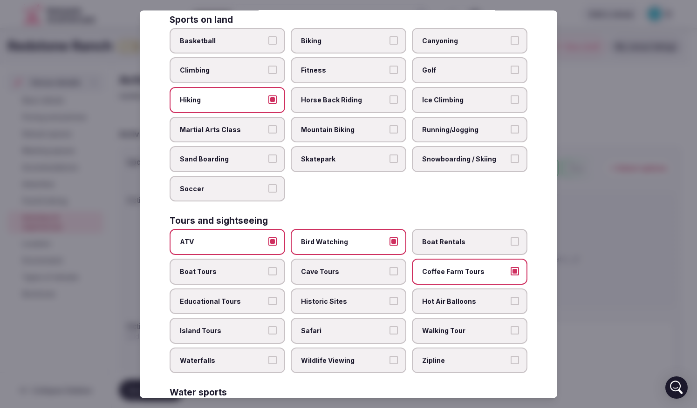
click at [352, 345] on span "Wildlife Viewing" at bounding box center [344, 360] width 86 height 9
click at [389, 345] on button "Wildlife Viewing" at bounding box center [393, 360] width 8 height 8
click at [364, 328] on span "Safari" at bounding box center [344, 331] width 86 height 9
click at [389, 328] on button "Safari" at bounding box center [393, 331] width 8 height 8
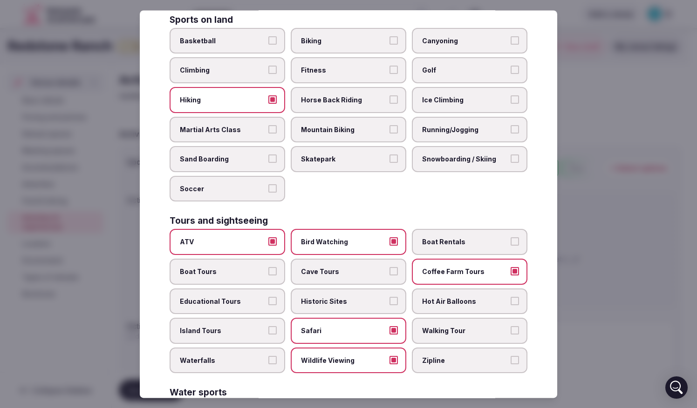
click at [438, 332] on span "Walking Tour" at bounding box center [465, 331] width 86 height 9
click at [438, 332] on button "Walking Tour" at bounding box center [514, 331] width 8 height 8
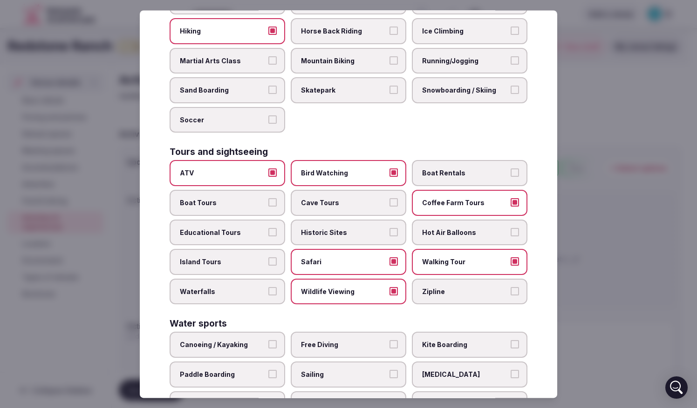
scroll to position [615, 0]
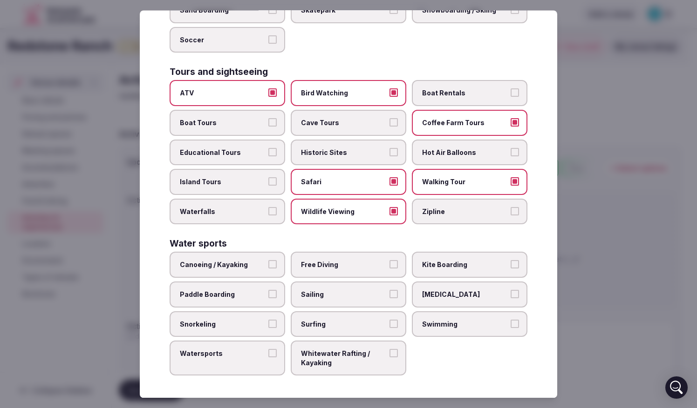
click at [438, 193] on label "Walking Tour" at bounding box center [469, 182] width 115 height 26
click at [438, 186] on button "Walking Tour" at bounding box center [514, 182] width 8 height 8
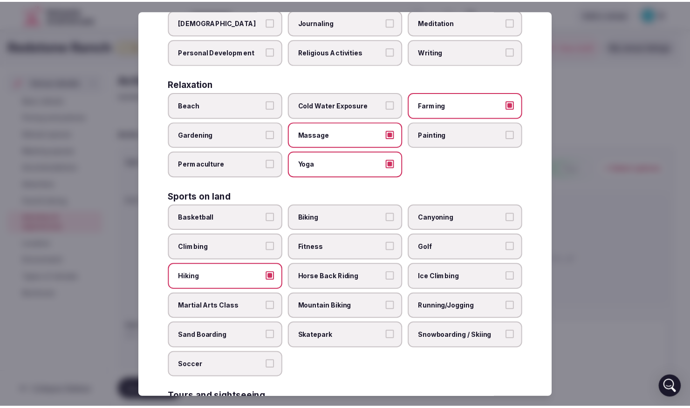
scroll to position [0, 0]
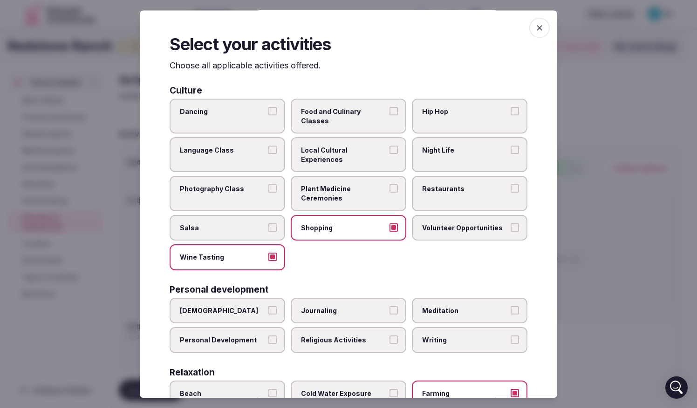
click at [438, 31] on icon "button" at bounding box center [539, 27] width 9 height 9
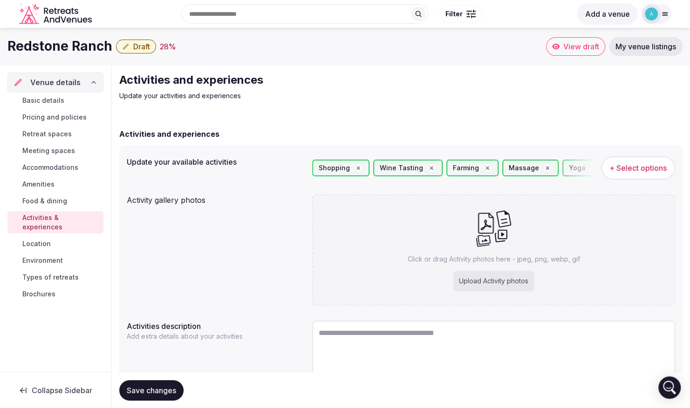
click at [148, 345] on span "Save changes" at bounding box center [151, 390] width 49 height 9
click at [47, 239] on span "Location" at bounding box center [36, 243] width 28 height 9
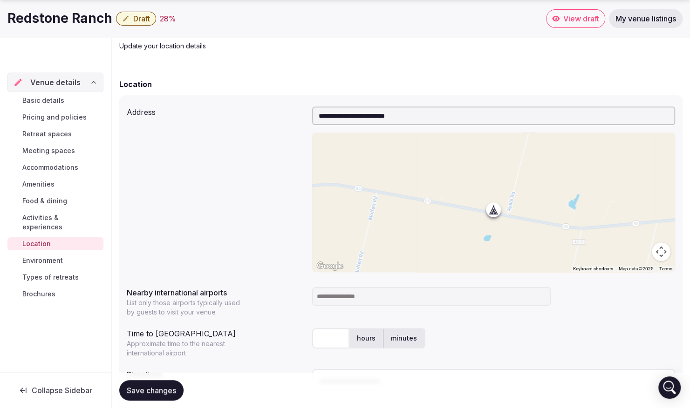
scroll to position [144, 0]
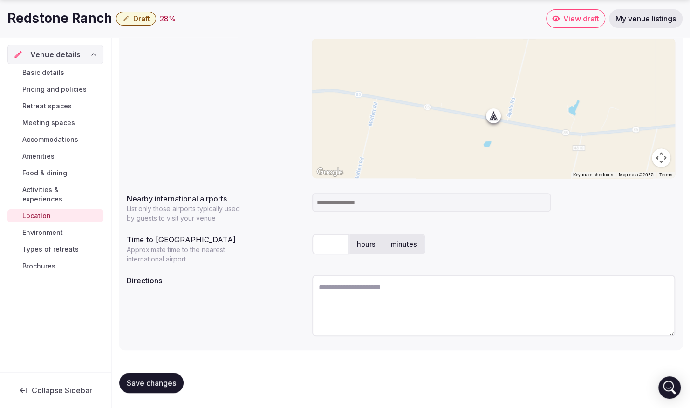
click at [308, 246] on div "Time to international airport Approximate time to the nearest international air…" at bounding box center [401, 247] width 548 height 34
click at [322, 244] on input "text" at bounding box center [330, 244] width 37 height 20
click at [324, 246] on input "**" at bounding box center [330, 244] width 37 height 20
type input "*"
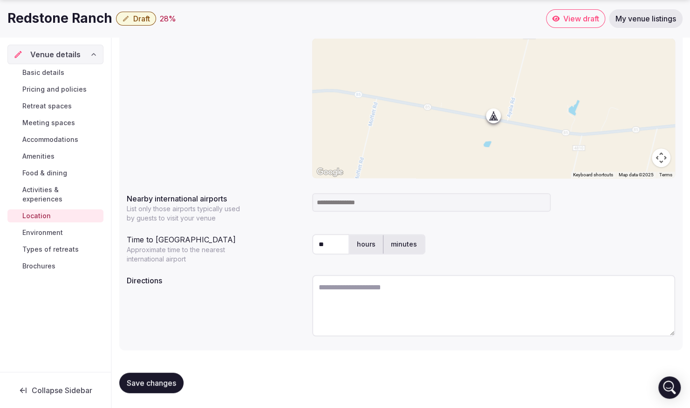
type input "**"
click at [361, 304] on textarea at bounding box center [493, 305] width 363 height 61
type textarea "**********"
click at [155, 345] on span "Save changes" at bounding box center [151, 383] width 49 height 9
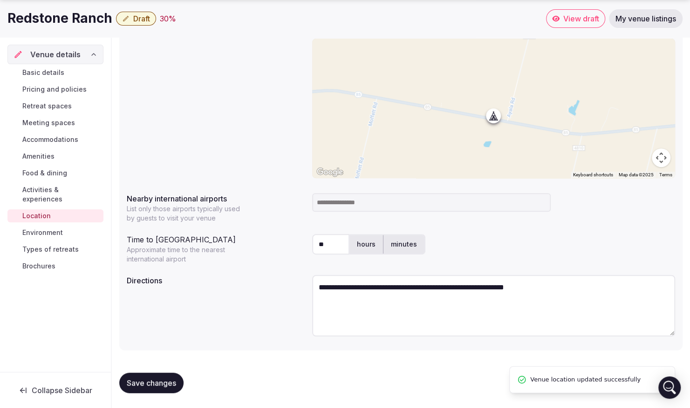
click at [46, 228] on span "Environment" at bounding box center [42, 232] width 41 height 9
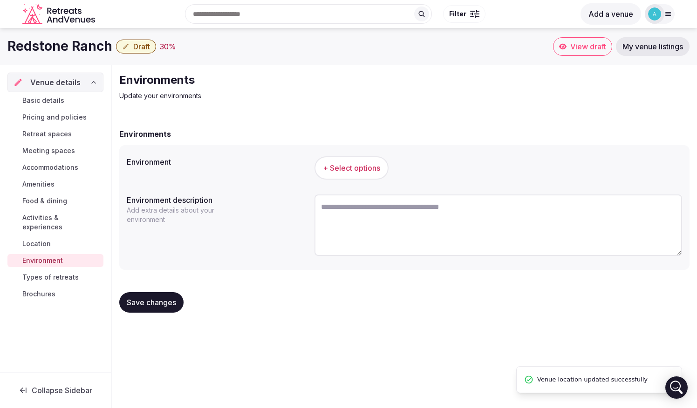
click at [340, 161] on button "+ Select options" at bounding box center [351, 167] width 74 height 23
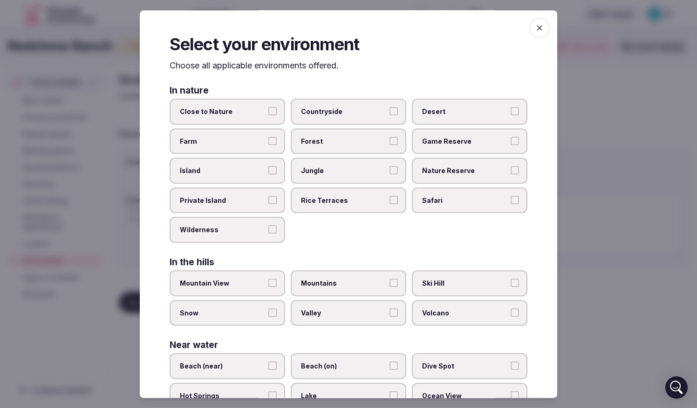
click at [225, 108] on span "Close to Nature" at bounding box center [223, 112] width 86 height 9
click at [268, 108] on button "Close to Nature" at bounding box center [272, 112] width 8 height 8
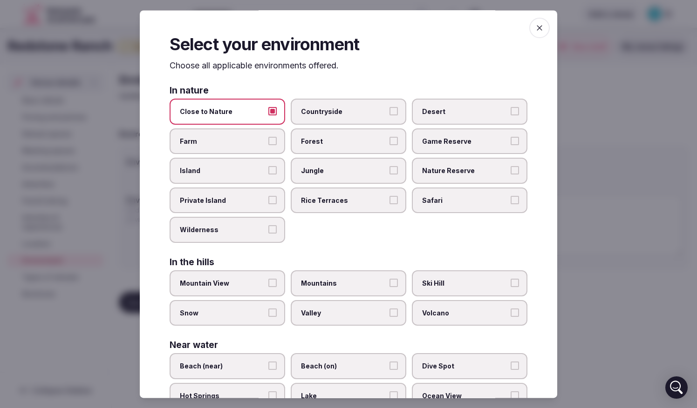
click at [226, 142] on span "Farm" at bounding box center [223, 141] width 86 height 9
click at [268, 142] on button "Farm" at bounding box center [272, 141] width 8 height 8
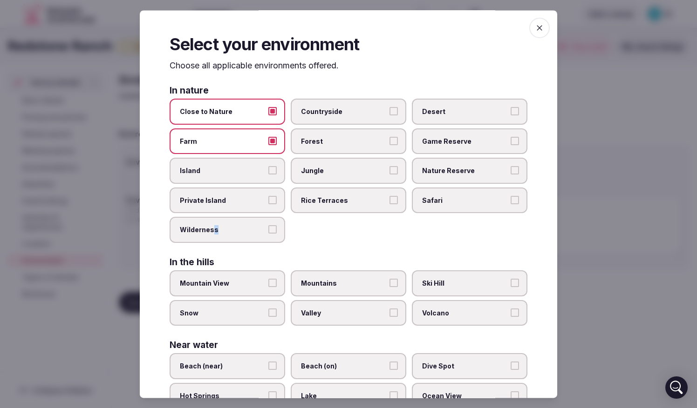
click at [214, 224] on label "Wilderness" at bounding box center [226, 230] width 115 height 26
drag, startPoint x: 214, startPoint y: 224, endPoint x: 218, endPoint y: 229, distance: 6.3
click at [218, 229] on span "Wilderness" at bounding box center [223, 230] width 86 height 9
click at [268, 229] on button "Wilderness" at bounding box center [272, 230] width 8 height 8
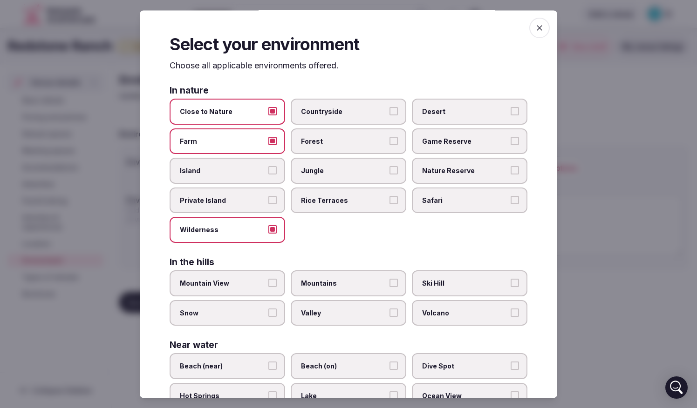
click at [354, 111] on span "Countryside" at bounding box center [344, 112] width 86 height 9
click at [389, 111] on button "Countryside" at bounding box center [393, 112] width 8 height 8
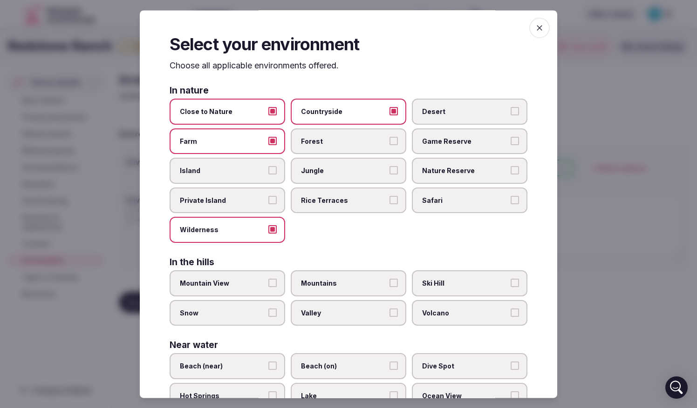
click at [438, 142] on span "Game Reserve" at bounding box center [465, 141] width 86 height 9
click at [438, 142] on button "Game Reserve" at bounding box center [514, 141] width 8 height 8
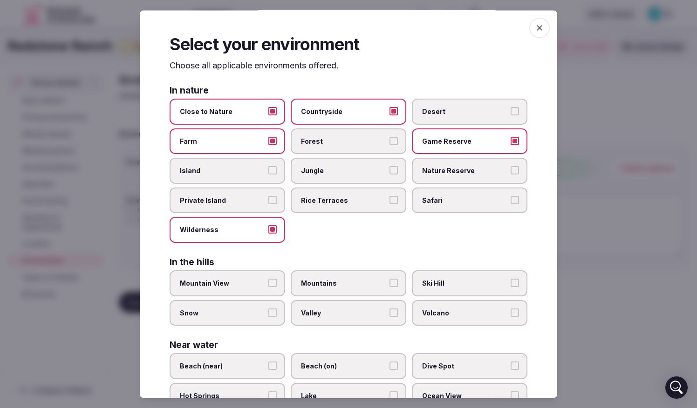
click at [438, 172] on span "Nature Reserve" at bounding box center [465, 171] width 86 height 9
click at [438, 172] on button "Nature Reserve" at bounding box center [514, 171] width 8 height 8
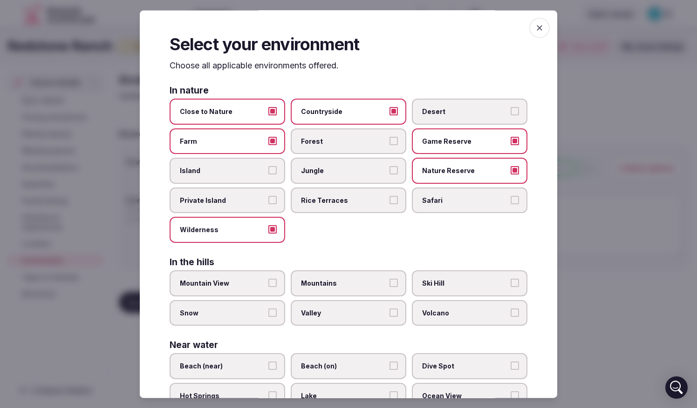
click at [438, 201] on span "Safari" at bounding box center [465, 200] width 86 height 9
click at [438, 201] on button "Safari" at bounding box center [514, 200] width 8 height 8
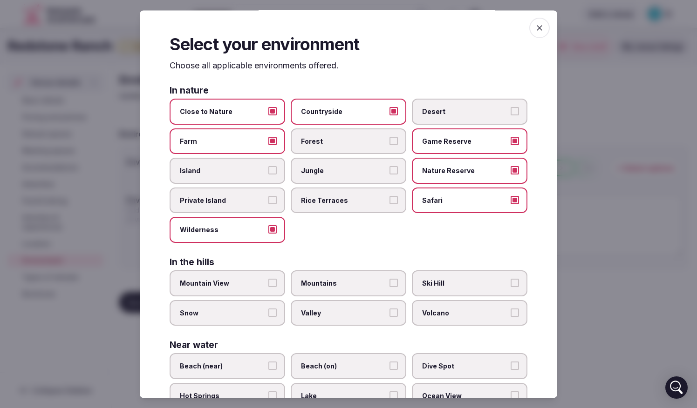
click at [438, 28] on icon "button" at bounding box center [539, 27] width 9 height 9
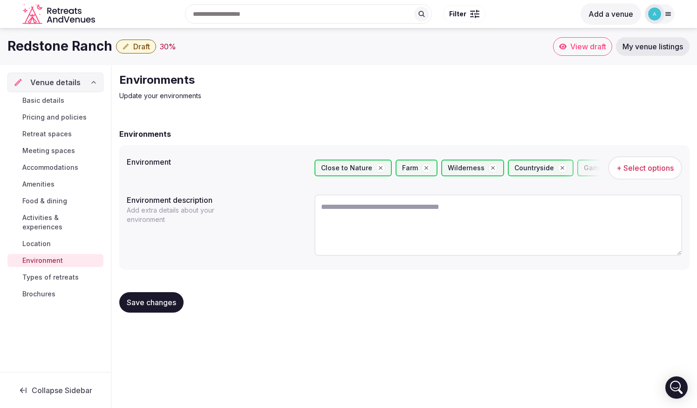
click at [143, 301] on span "Save changes" at bounding box center [151, 302] width 49 height 9
click at [58, 271] on link "Types of retreats" at bounding box center [55, 277] width 96 height 13
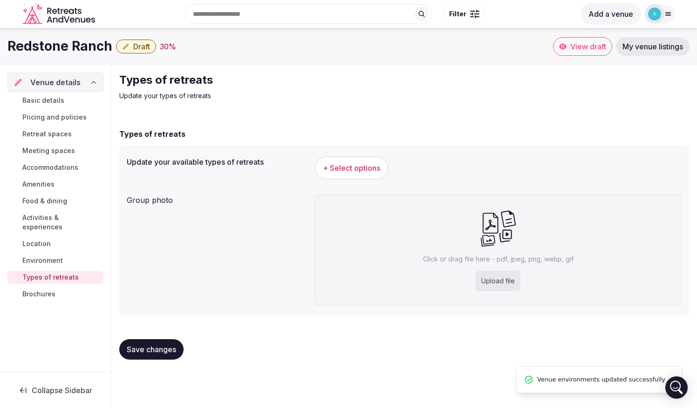
click at [357, 172] on span "+ Select options" at bounding box center [351, 168] width 57 height 10
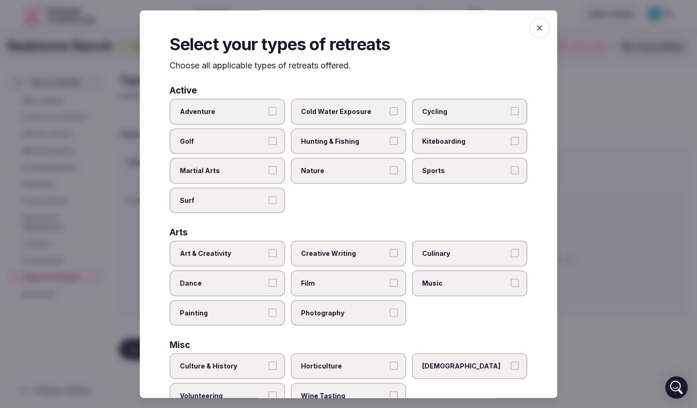
click at [234, 114] on span "Adventure" at bounding box center [223, 112] width 86 height 9
click at [268, 114] on button "Adventure" at bounding box center [272, 112] width 8 height 8
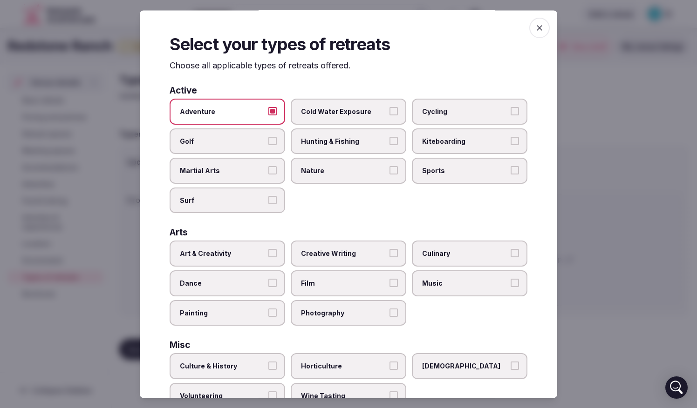
click at [355, 142] on span "Hunting & Fishing" at bounding box center [344, 141] width 86 height 9
click at [389, 142] on button "Hunting & Fishing" at bounding box center [393, 141] width 8 height 8
click at [347, 171] on span "Nature" at bounding box center [344, 171] width 86 height 9
click at [389, 171] on button "Nature" at bounding box center [393, 171] width 8 height 8
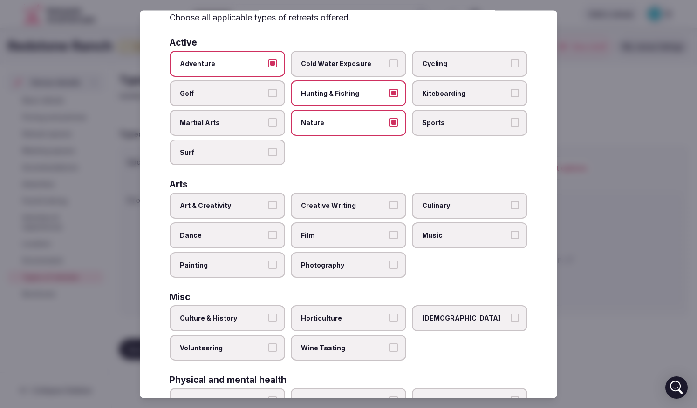
scroll to position [93, 0]
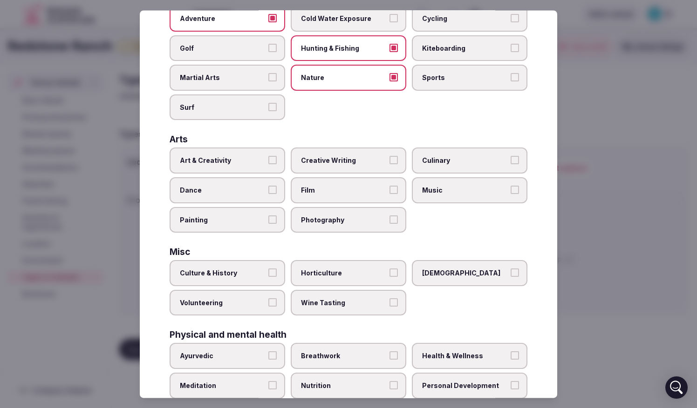
click at [332, 221] on span "Photography" at bounding box center [344, 220] width 86 height 9
click at [389, 221] on button "Photography" at bounding box center [393, 220] width 8 height 8
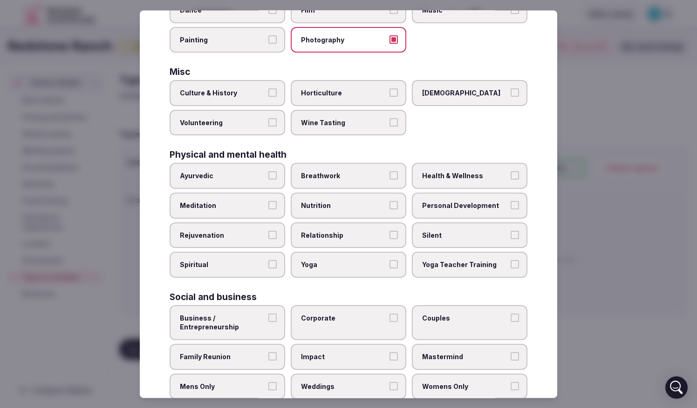
scroll to position [279, 0]
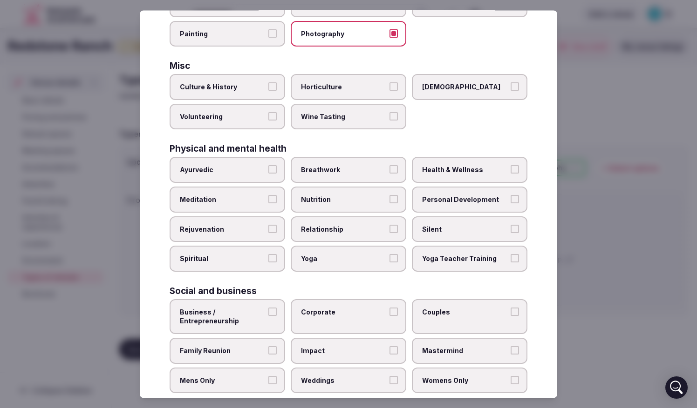
click at [438, 170] on span "Health & Wellness" at bounding box center [465, 170] width 86 height 9
click at [438, 170] on button "Health & Wellness" at bounding box center [514, 170] width 8 height 8
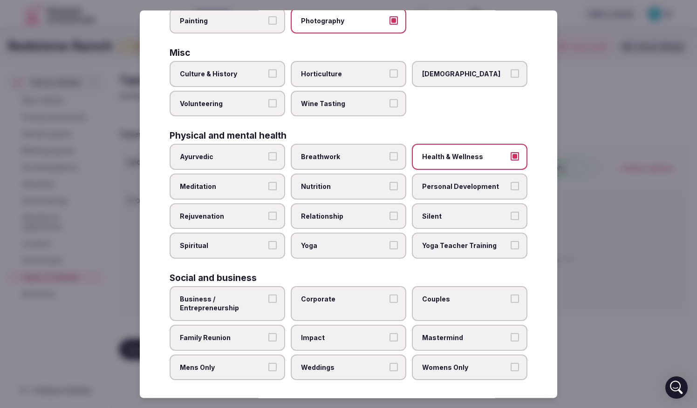
scroll to position [297, 0]
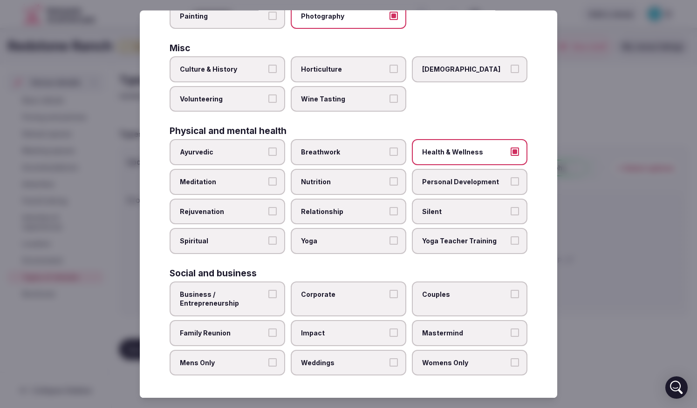
click at [249, 293] on span "Business / Entrepreneurship" at bounding box center [223, 299] width 86 height 18
click at [268, 293] on button "Business / Entrepreneurship" at bounding box center [272, 294] width 8 height 8
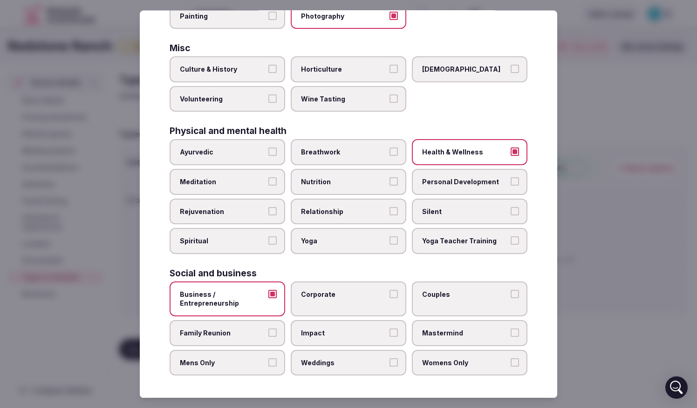
click at [346, 300] on label "Corporate" at bounding box center [348, 299] width 115 height 35
click at [389, 298] on button "Corporate" at bounding box center [393, 294] width 8 height 8
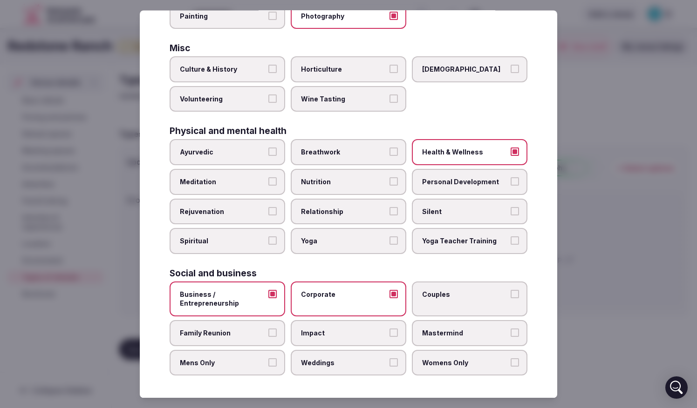
click at [438, 304] on label "Couples" at bounding box center [469, 299] width 115 height 35
click at [438, 298] on button "Couples" at bounding box center [514, 294] width 8 height 8
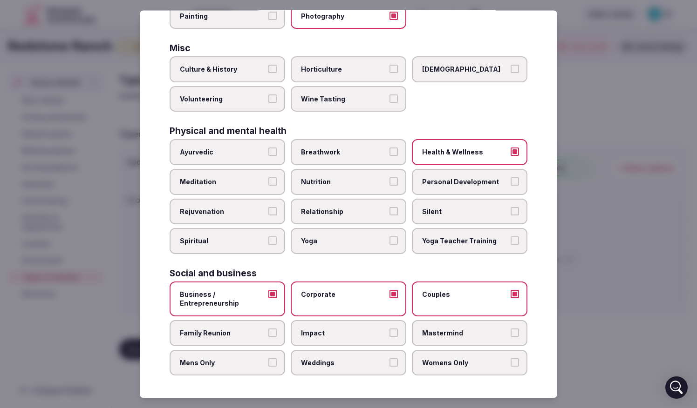
click at [438, 329] on span "Mastermind" at bounding box center [465, 333] width 86 height 9
click at [438, 329] on button "Mastermind" at bounding box center [514, 333] width 8 height 8
click at [335, 329] on span "Impact" at bounding box center [344, 333] width 86 height 9
click at [389, 329] on button "Impact" at bounding box center [393, 333] width 8 height 8
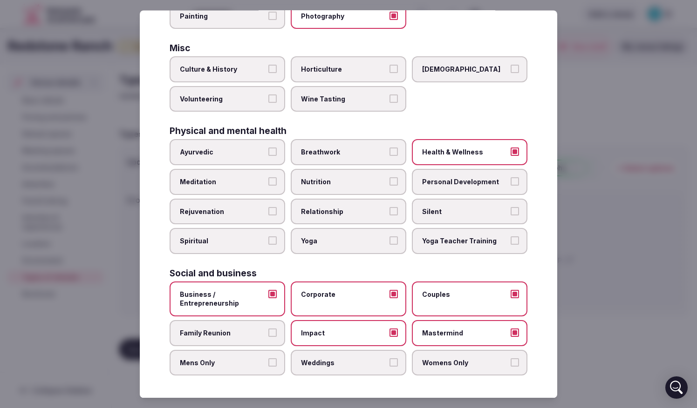
click at [206, 337] on span "Family Reunion" at bounding box center [223, 333] width 86 height 9
click at [268, 337] on button "Family Reunion" at bounding box center [272, 333] width 8 height 8
click at [238, 345] on span "Mens Only" at bounding box center [223, 363] width 86 height 9
click at [268, 345] on button "Mens Only" at bounding box center [272, 363] width 8 height 8
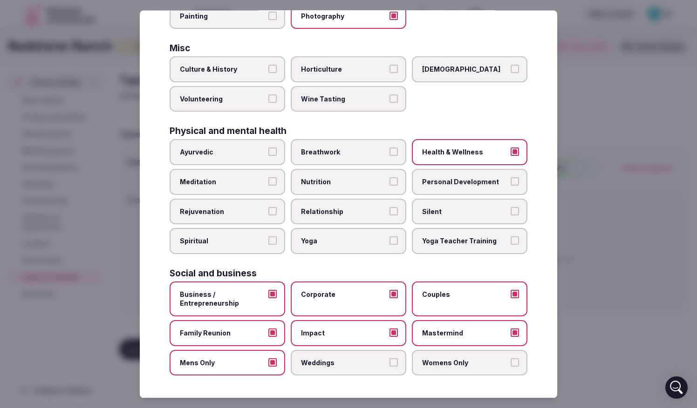
click at [354, 345] on span "Weddings" at bounding box center [344, 363] width 86 height 9
click at [389, 345] on button "Weddings" at bounding box center [393, 363] width 8 height 8
click at [438, 345] on span "Womens Only" at bounding box center [465, 363] width 86 height 9
click at [438, 345] on button "Womens Only" at bounding box center [514, 363] width 8 height 8
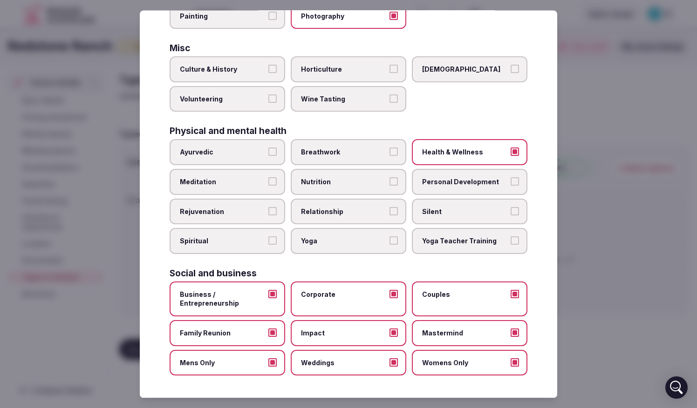
click at [291, 345] on label "Weddings" at bounding box center [348, 363] width 115 height 26
click at [389, 345] on button "Weddings" at bounding box center [393, 363] width 8 height 8
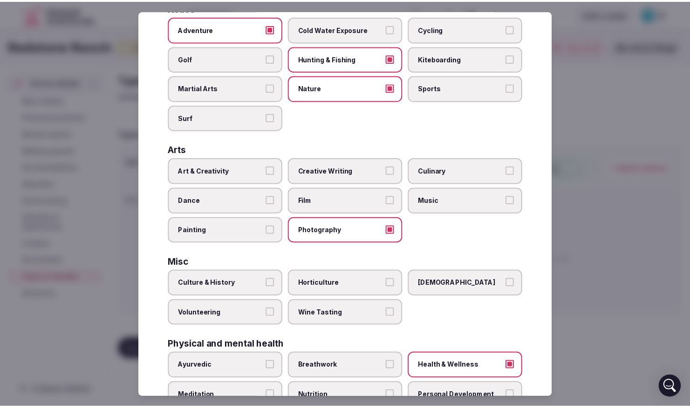
scroll to position [0, 0]
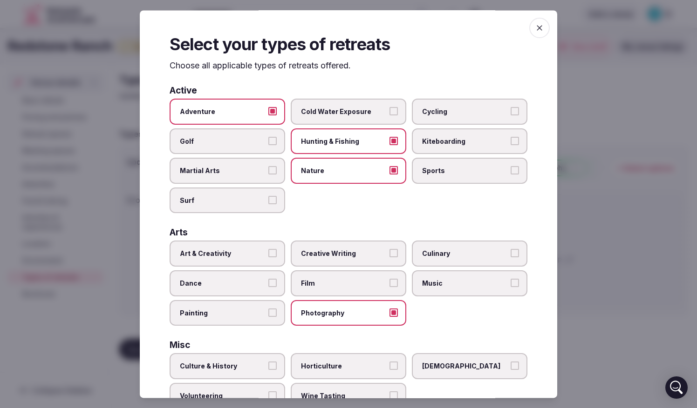
click at [438, 28] on icon "button" at bounding box center [539, 27] width 9 height 9
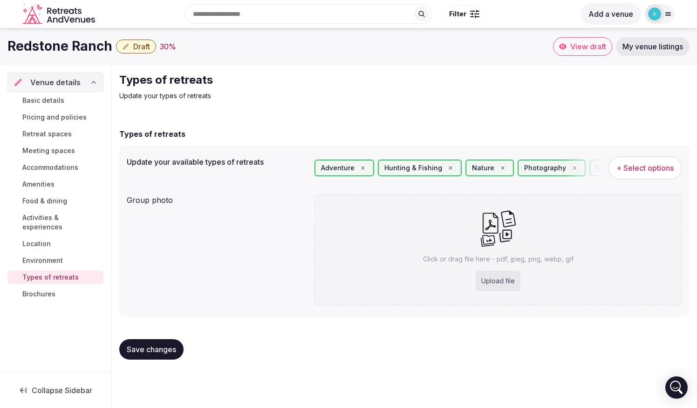
click at [153, 345] on div "Types of retreats Update your types of retreats Types of retreats Update your a…" at bounding box center [404, 220] width 585 height 310
click at [159, 345] on span "Save changes" at bounding box center [151, 349] width 49 height 9
click at [38, 290] on span "Brochures" at bounding box center [38, 294] width 33 height 9
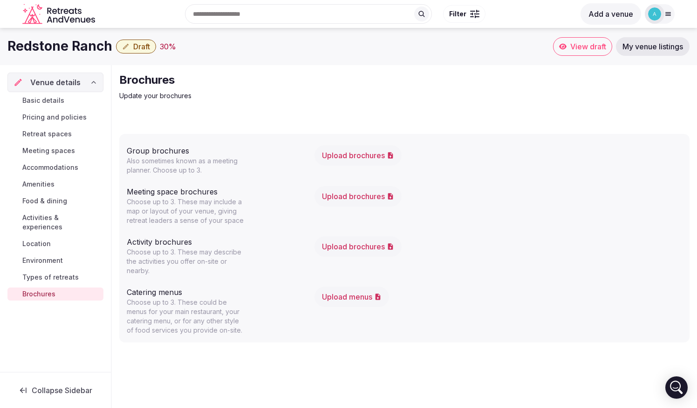
click at [369, 240] on button "Upload brochures" at bounding box center [357, 247] width 87 height 20
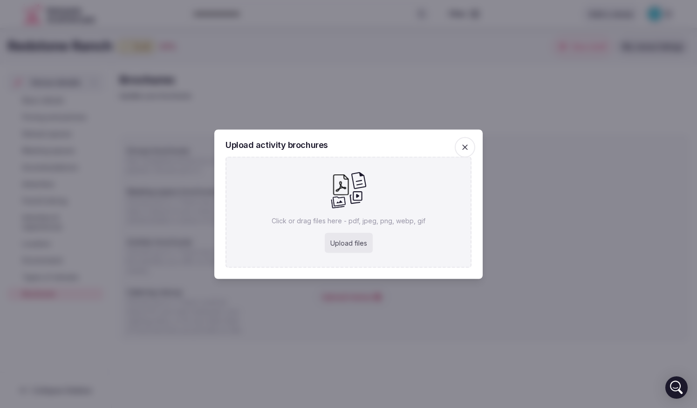
click at [354, 259] on div "Click or drag files here - pdf, jpeg, png, webp, gif Upload files" at bounding box center [348, 211] width 246 height 111
drag, startPoint x: 466, startPoint y: 140, endPoint x: 462, endPoint y: 143, distance: 5.3
click at [438, 139] on span "button" at bounding box center [464, 147] width 20 height 20
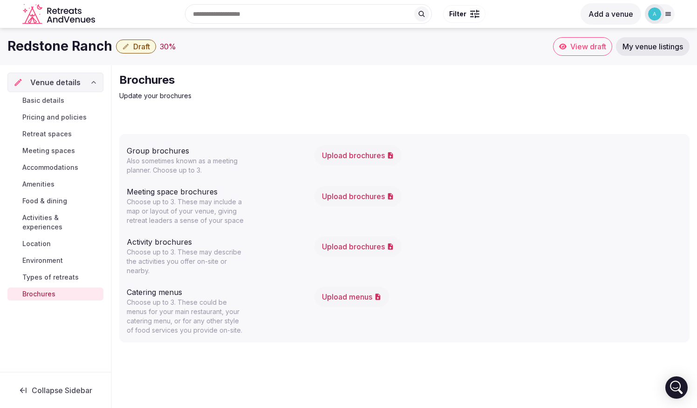
click at [54, 149] on span "Meeting spaces" at bounding box center [48, 150] width 53 height 9
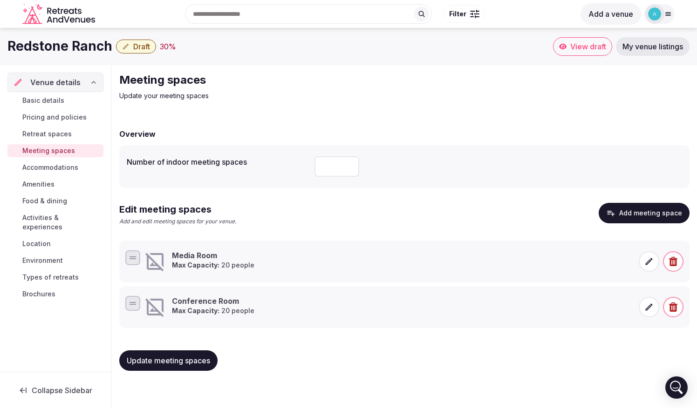
click at [46, 108] on div "Basic details Pricing and policies Retreat spaces Meeting spaces Accommodations…" at bounding box center [55, 197] width 96 height 210
click at [50, 97] on span "Basic details" at bounding box center [43, 100] width 42 height 9
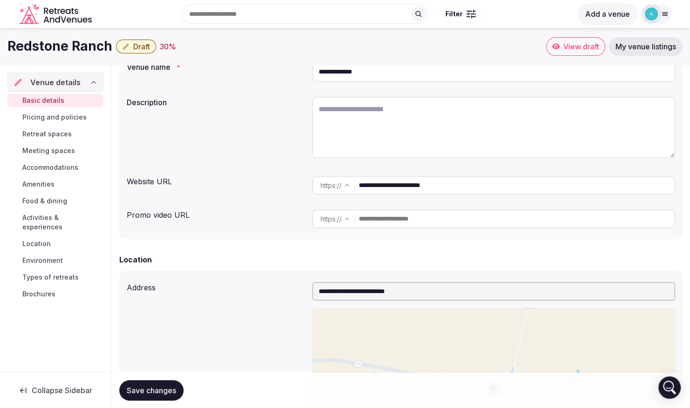
scroll to position [93, 0]
click at [43, 177] on div "Basic details Pricing and policies Retreat spaces Meeting spaces Accommodations…" at bounding box center [55, 197] width 96 height 210
click at [39, 180] on span "Amenities" at bounding box center [38, 184] width 32 height 9
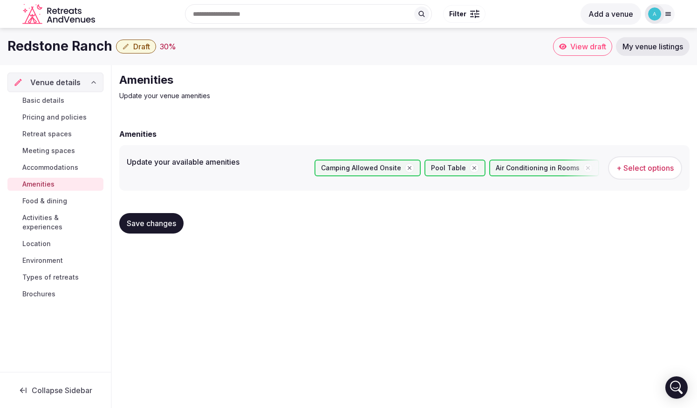
click at [48, 99] on span "Basic details" at bounding box center [43, 100] width 42 height 9
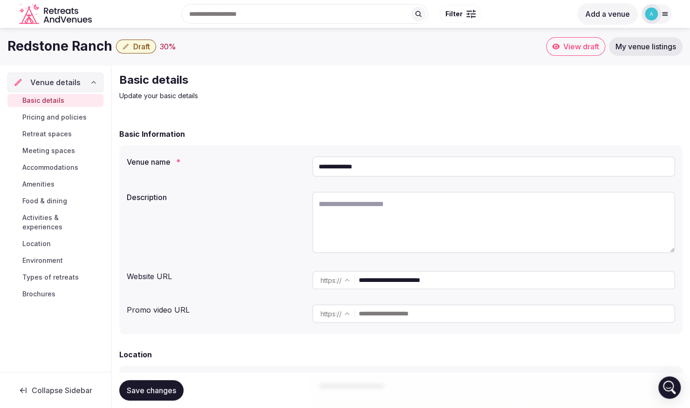
click at [51, 290] on link "Brochures" at bounding box center [55, 294] width 96 height 13
